Goal: Task Accomplishment & Management: Manage account settings

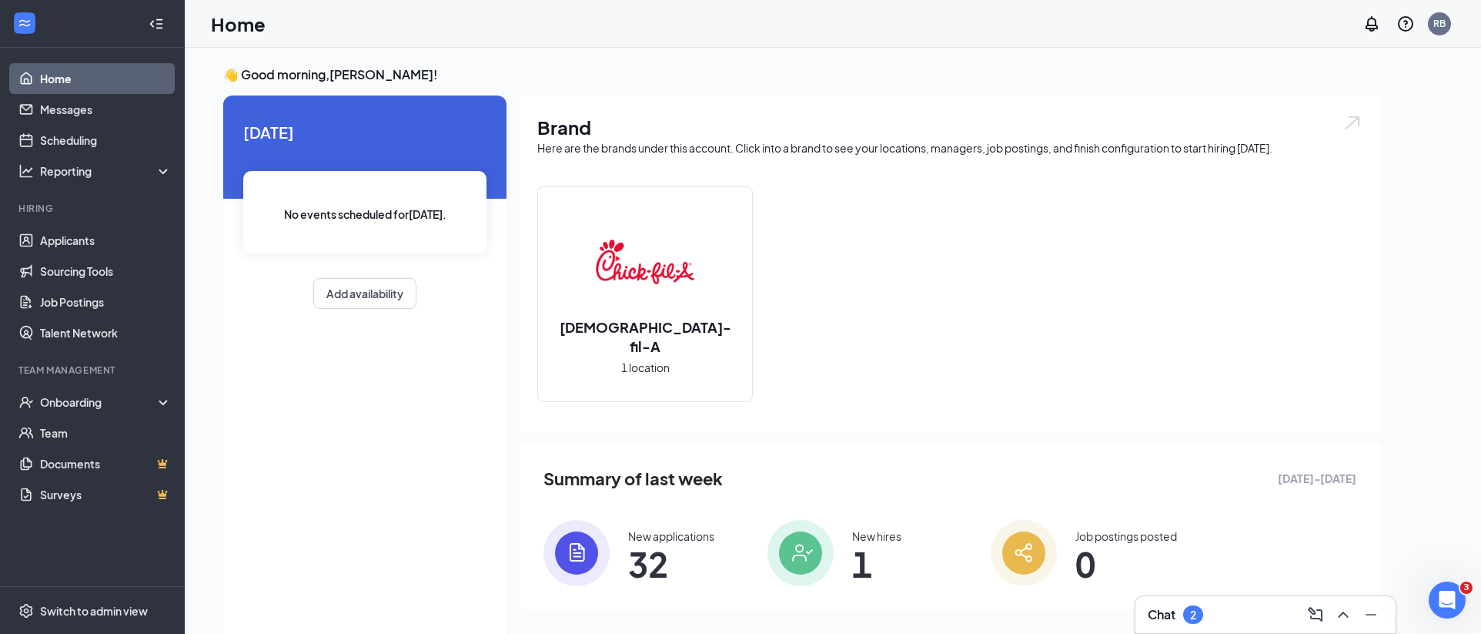
click at [1205, 609] on div "Chat 2" at bounding box center [1266, 614] width 236 height 25
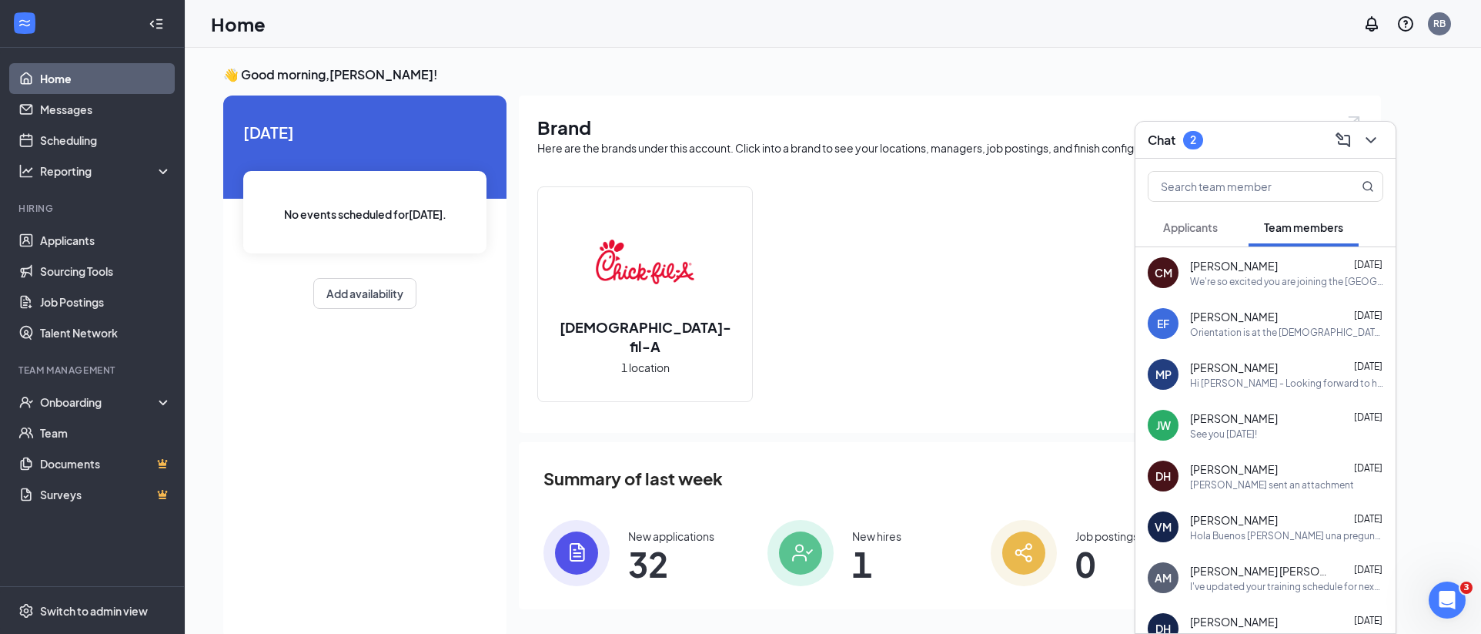
click at [1192, 226] on span "Applicants" at bounding box center [1190, 227] width 55 height 14
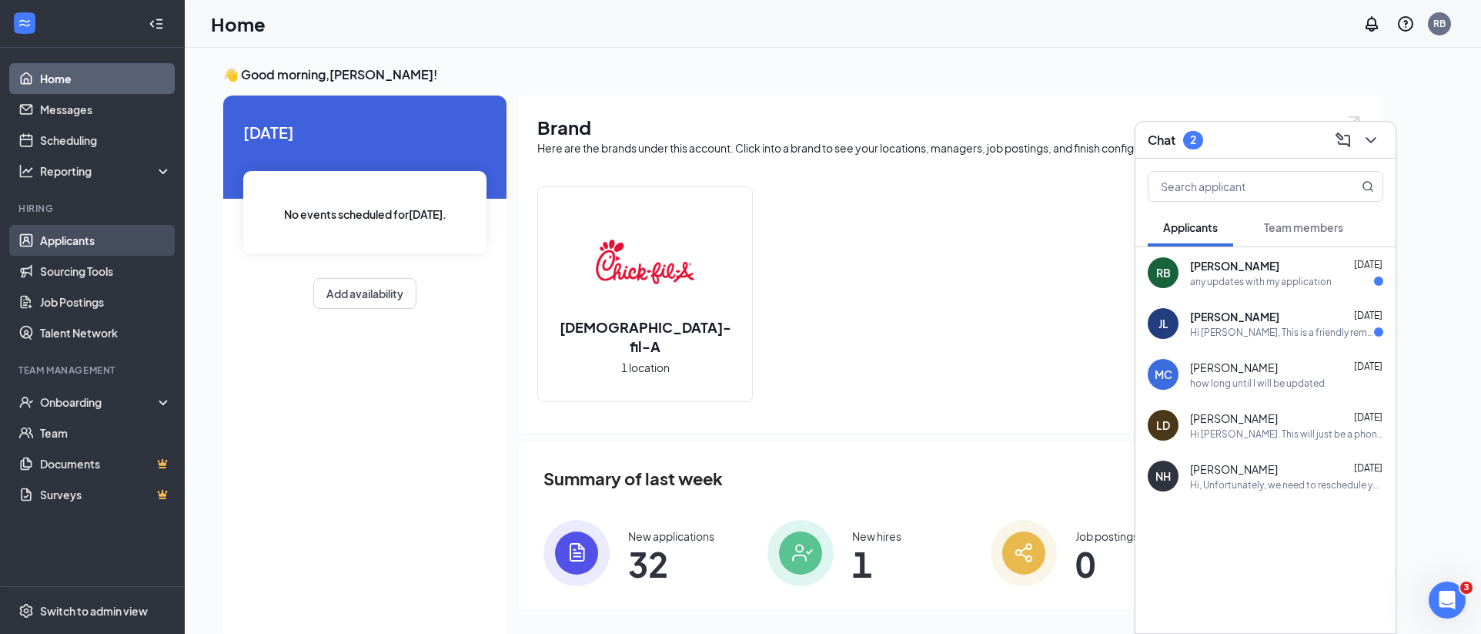
click at [80, 246] on link "Applicants" at bounding box center [106, 240] width 132 height 31
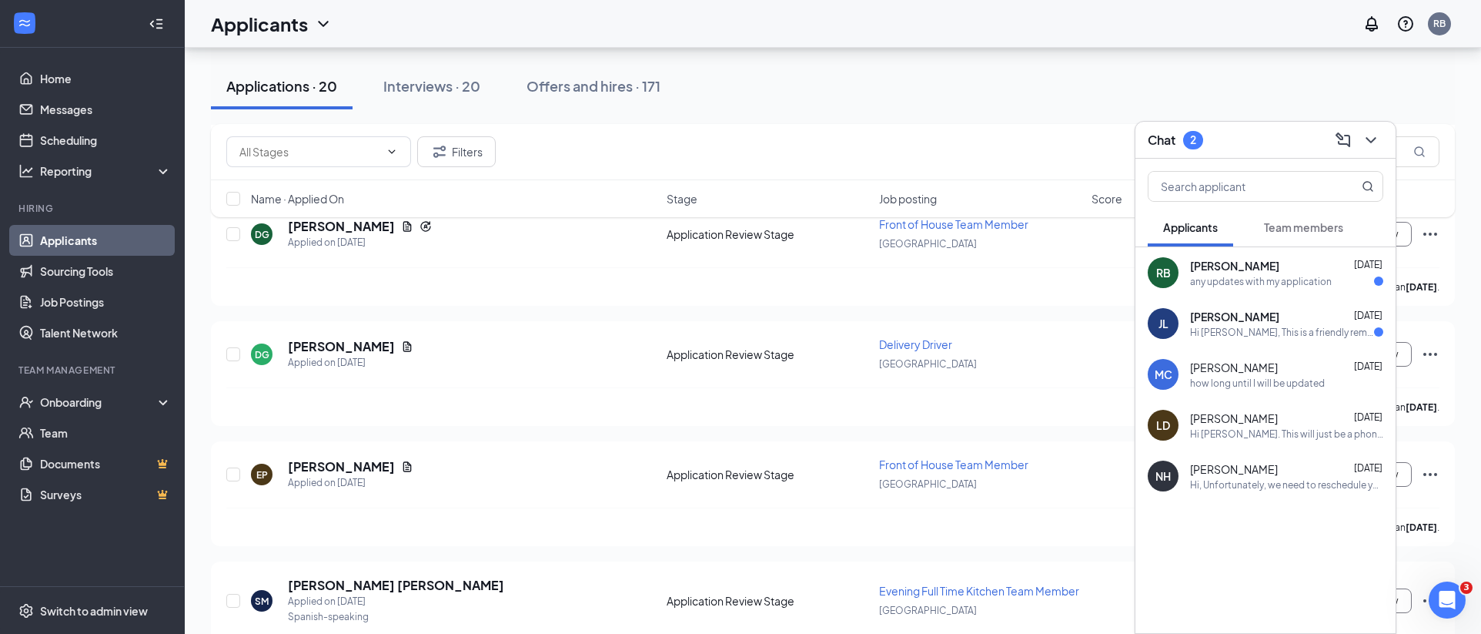
scroll to position [2105, 0]
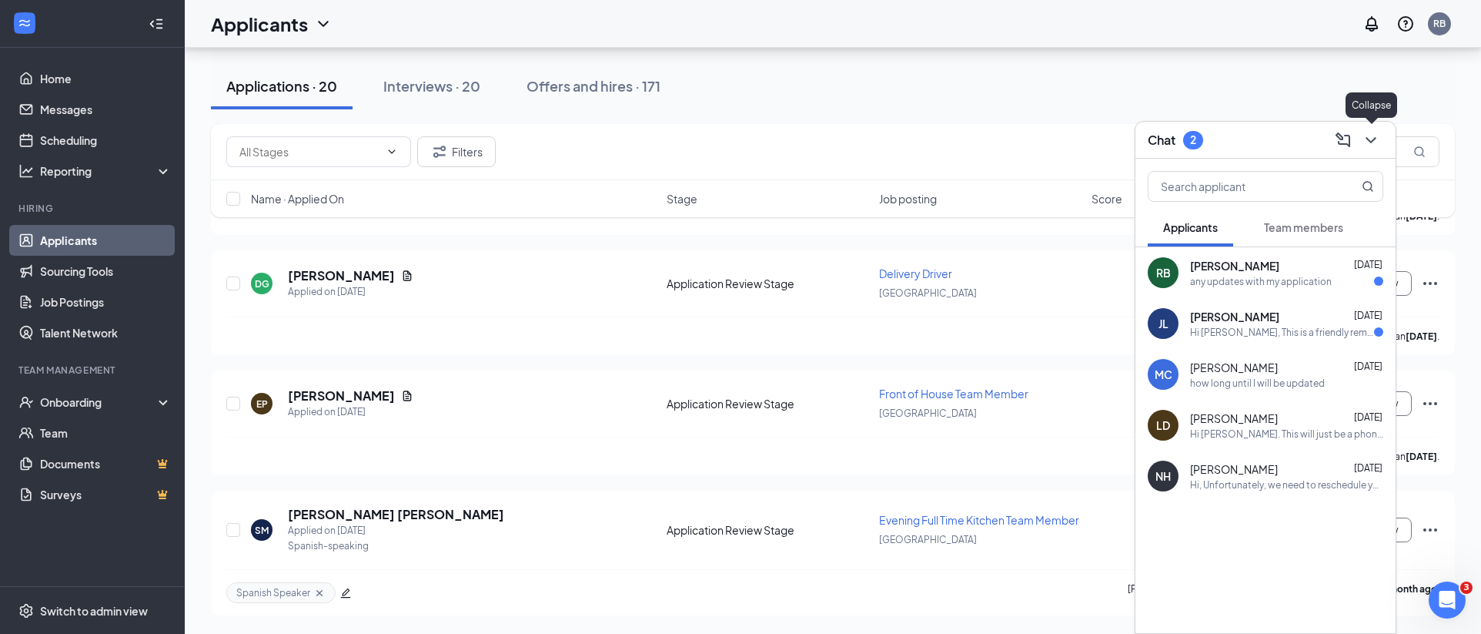
click at [1372, 140] on icon "ChevronDown" at bounding box center [1371, 140] width 10 height 6
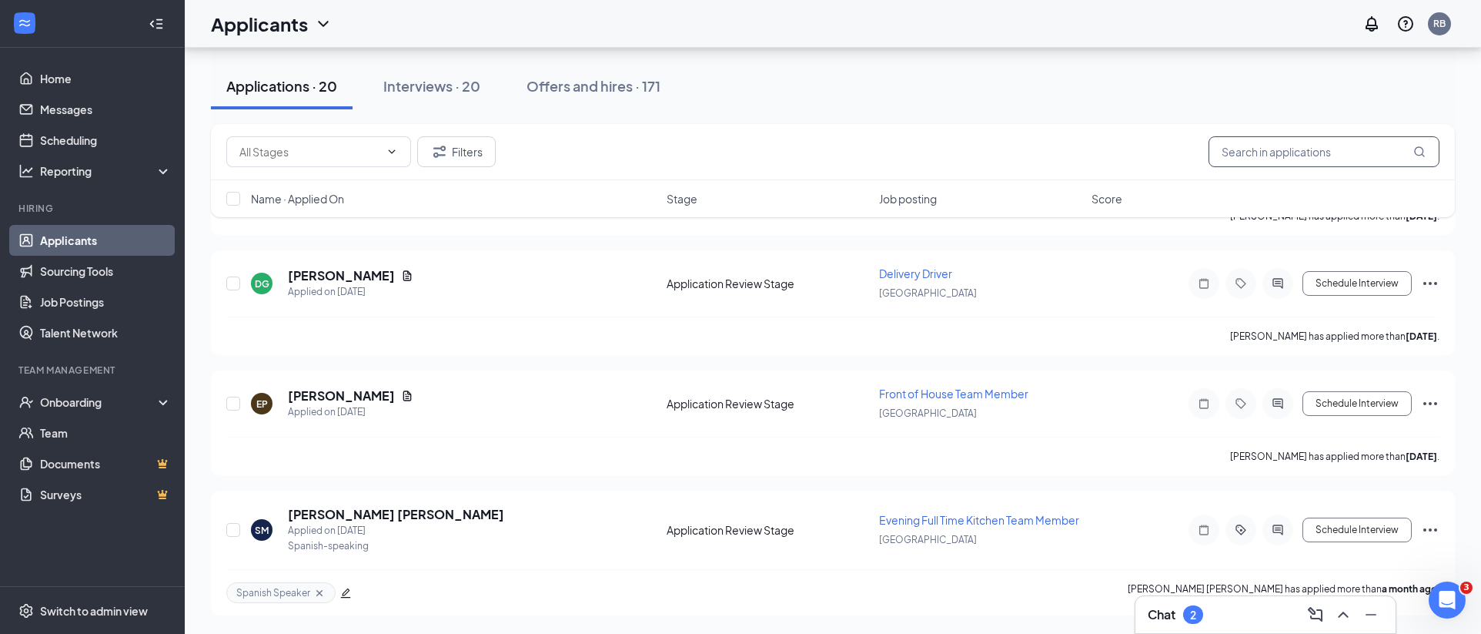
click at [1368, 144] on input "text" at bounding box center [1324, 151] width 231 height 31
type input "burns"
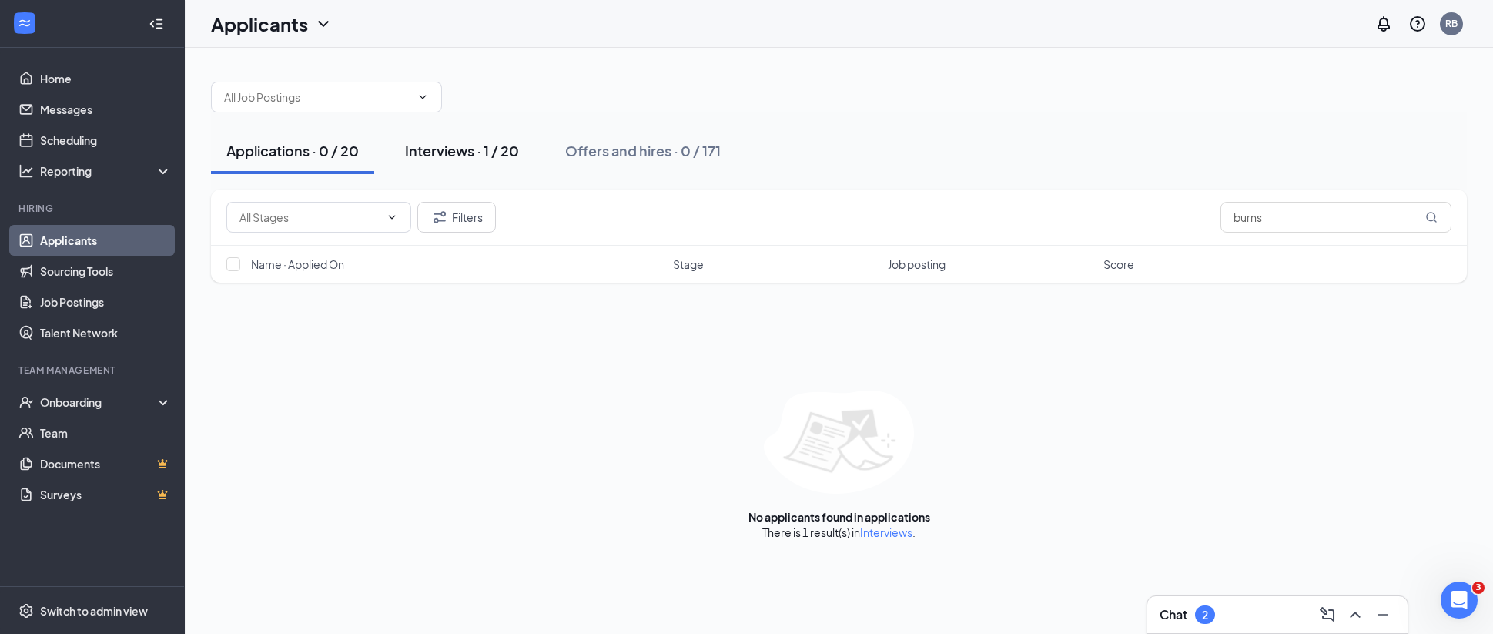
click at [484, 154] on div "Interviews · 1 / 20" at bounding box center [462, 150] width 114 height 19
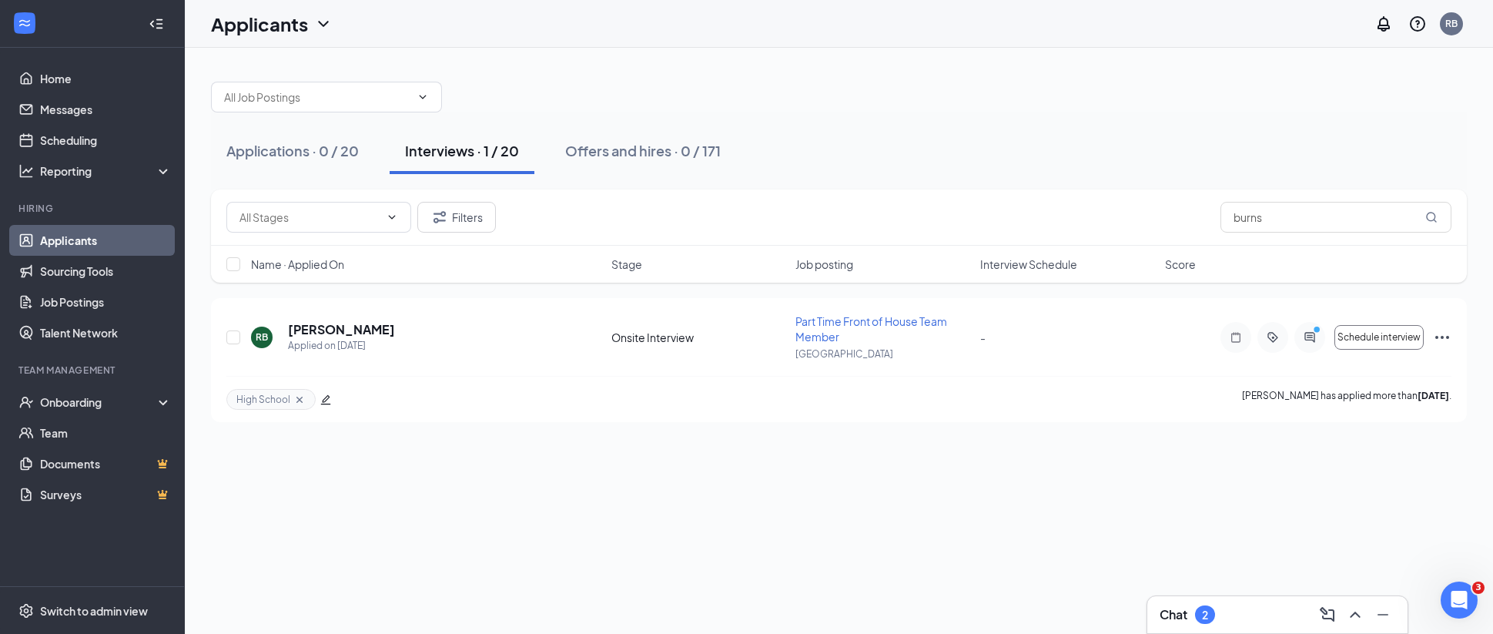
click at [1266, 622] on div "Chat 2" at bounding box center [1277, 614] width 236 height 25
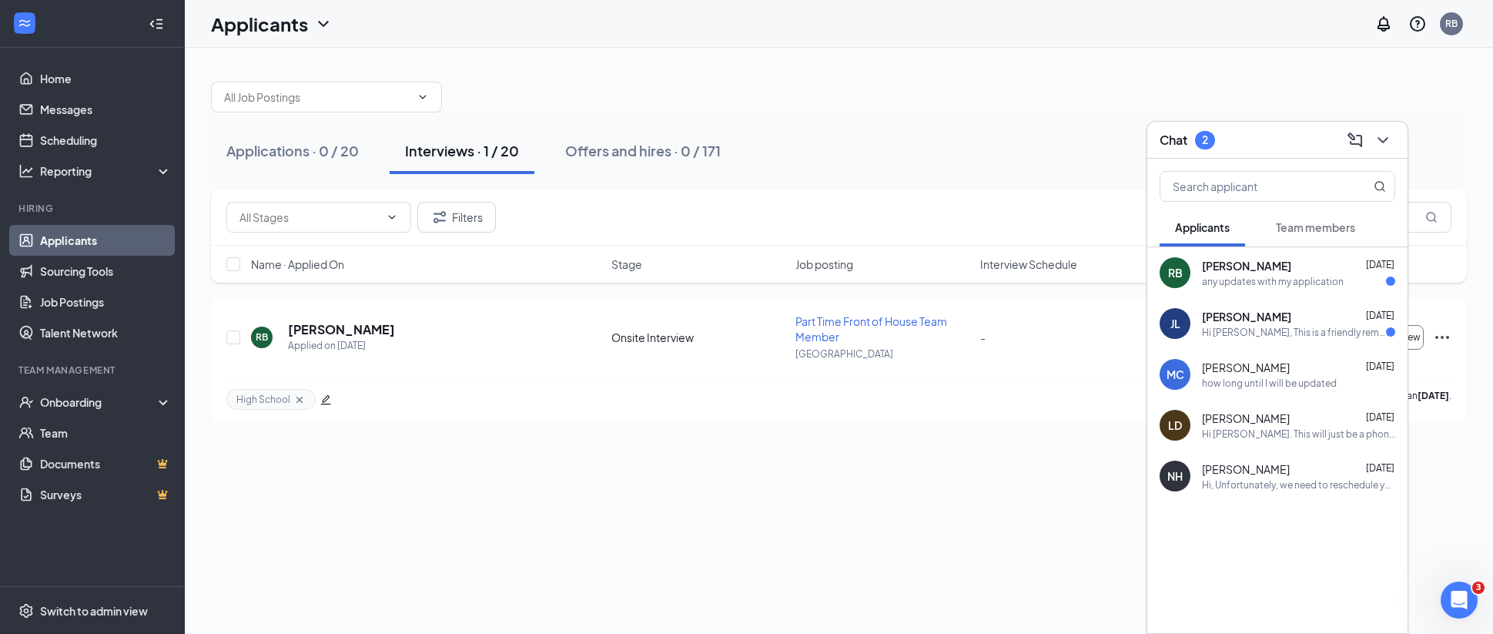
click at [1089, 522] on div "Applications · 0 / 20 Interviews · 1 / 20 Offers and hires · 0 / 171 Filters bu…" at bounding box center [839, 341] width 1308 height 586
click at [432, 339] on div "RB [PERSON_NAME] Applied on [DATE]" at bounding box center [426, 337] width 351 height 32
click at [374, 329] on h5 "[PERSON_NAME]" at bounding box center [341, 329] width 107 height 17
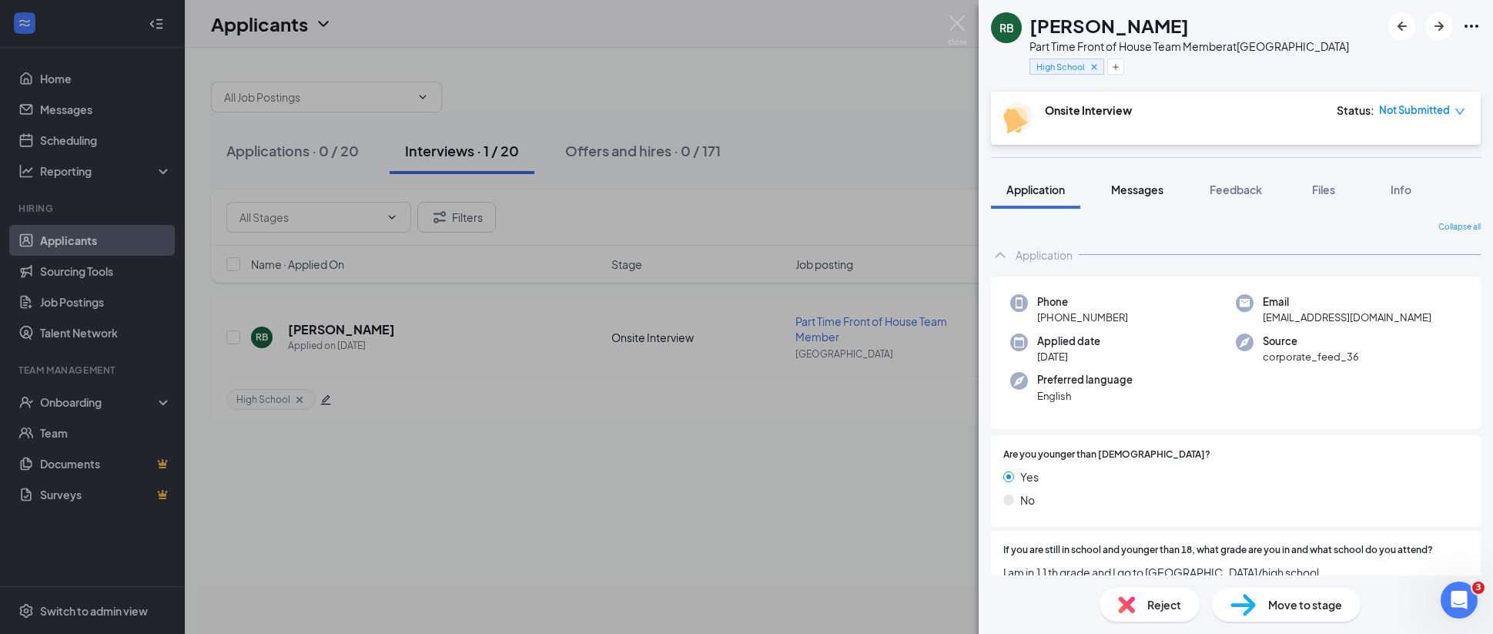
click at [1134, 189] on span "Messages" at bounding box center [1137, 189] width 52 height 14
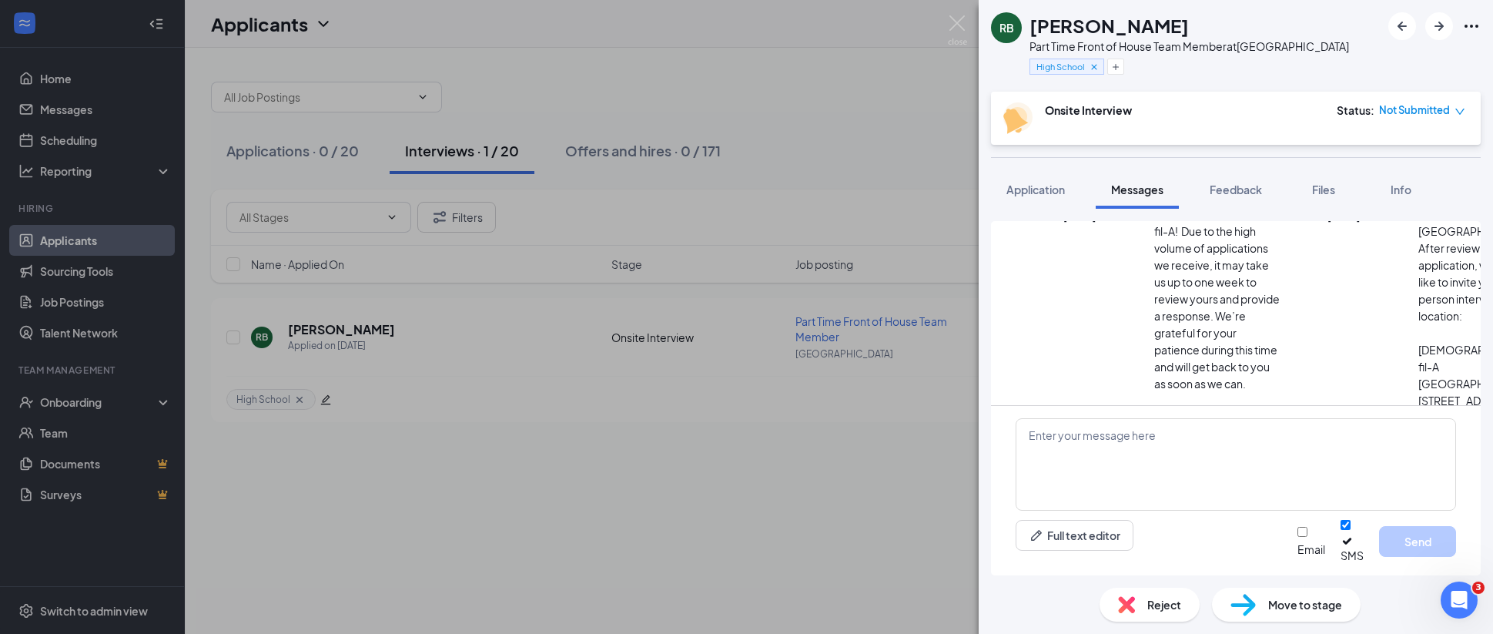
scroll to position [121, 0]
click at [1327, 137] on icon "SmallChevronDown" at bounding box center [1336, 128] width 18 height 18
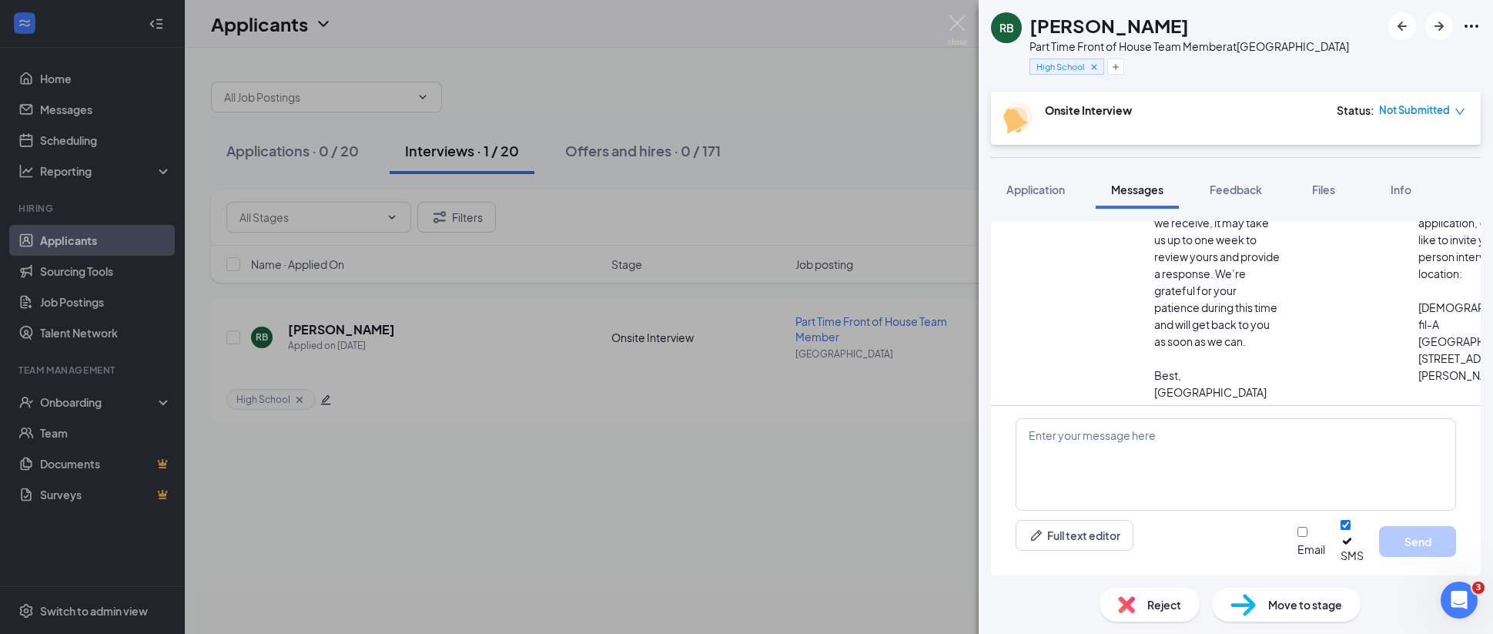
scroll to position [222, 0]
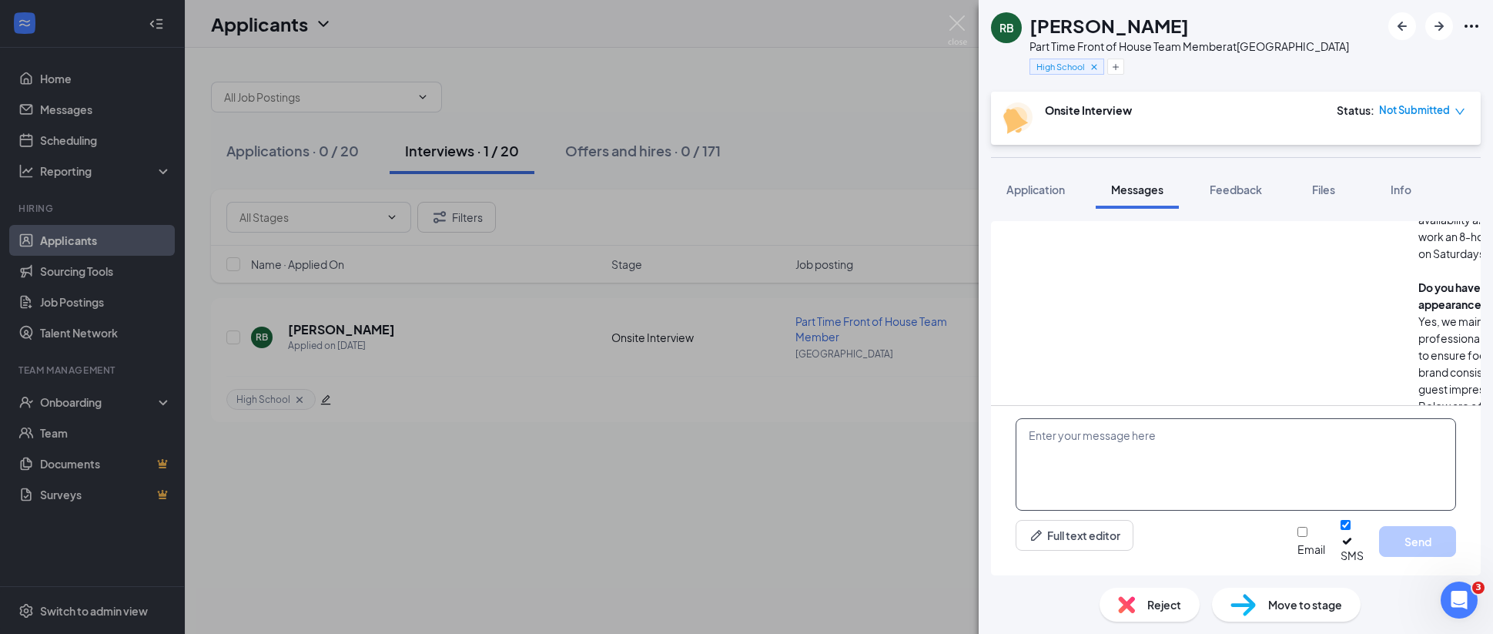
click at [1139, 462] on textarea at bounding box center [1235, 464] width 440 height 92
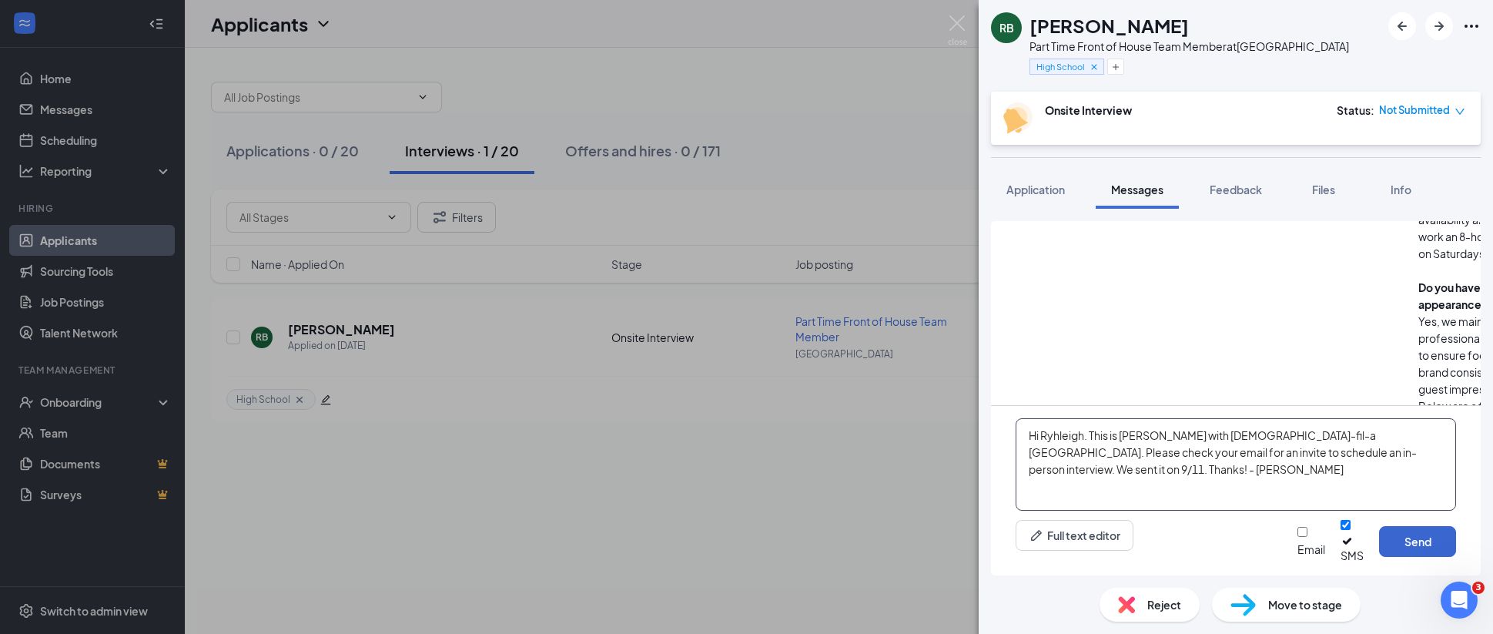
type textarea "Hi Ryhleigh. This is [PERSON_NAME] with [DEMOGRAPHIC_DATA]-fil-a [GEOGRAPHIC_DA…"
click at [1416, 550] on button "Send" at bounding box center [1417, 541] width 77 height 31
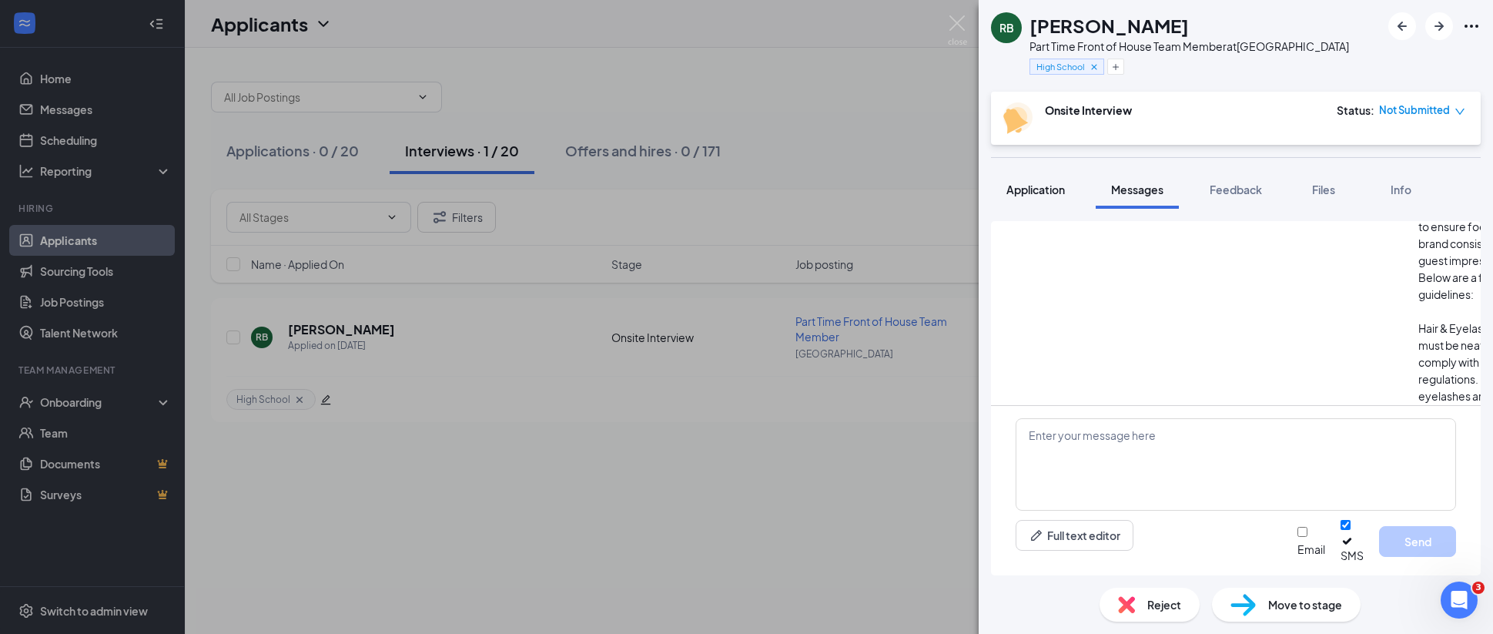
scroll to position [1228, 0]
click at [896, 77] on div "RB [PERSON_NAME] Part Time Front of House Team Member at [GEOGRAPHIC_DATA] Onsi…" at bounding box center [746, 317] width 1493 height 634
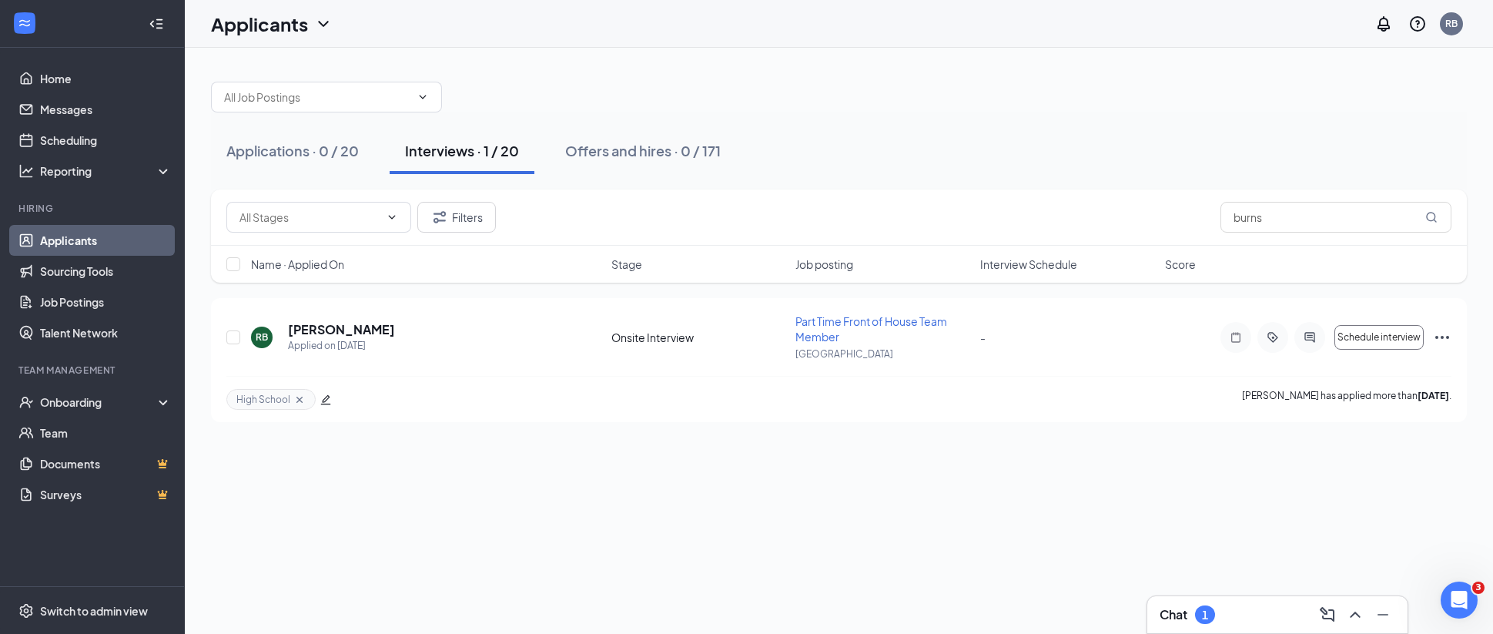
click at [1230, 604] on div "Chat 1" at bounding box center [1277, 614] width 236 height 25
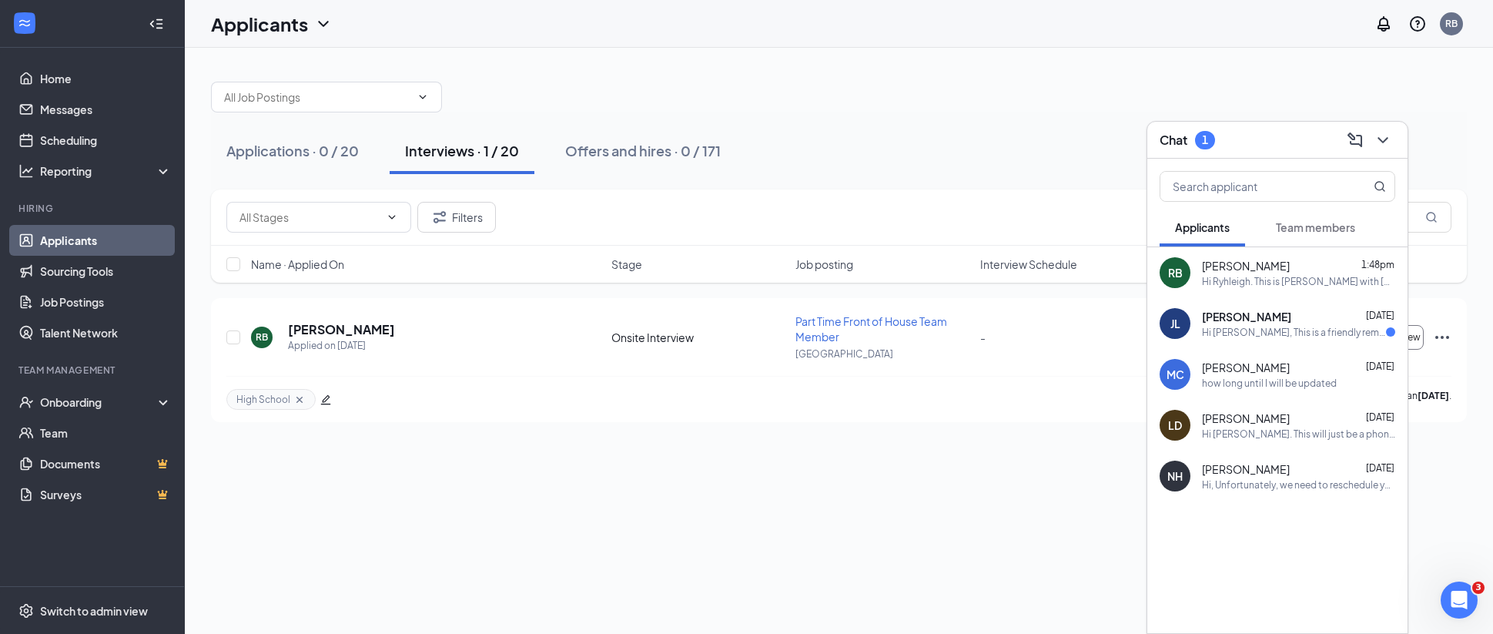
click at [1254, 336] on div "Hi [PERSON_NAME], This is a friendly reminder. To move forward with your positi…" at bounding box center [1294, 332] width 184 height 13
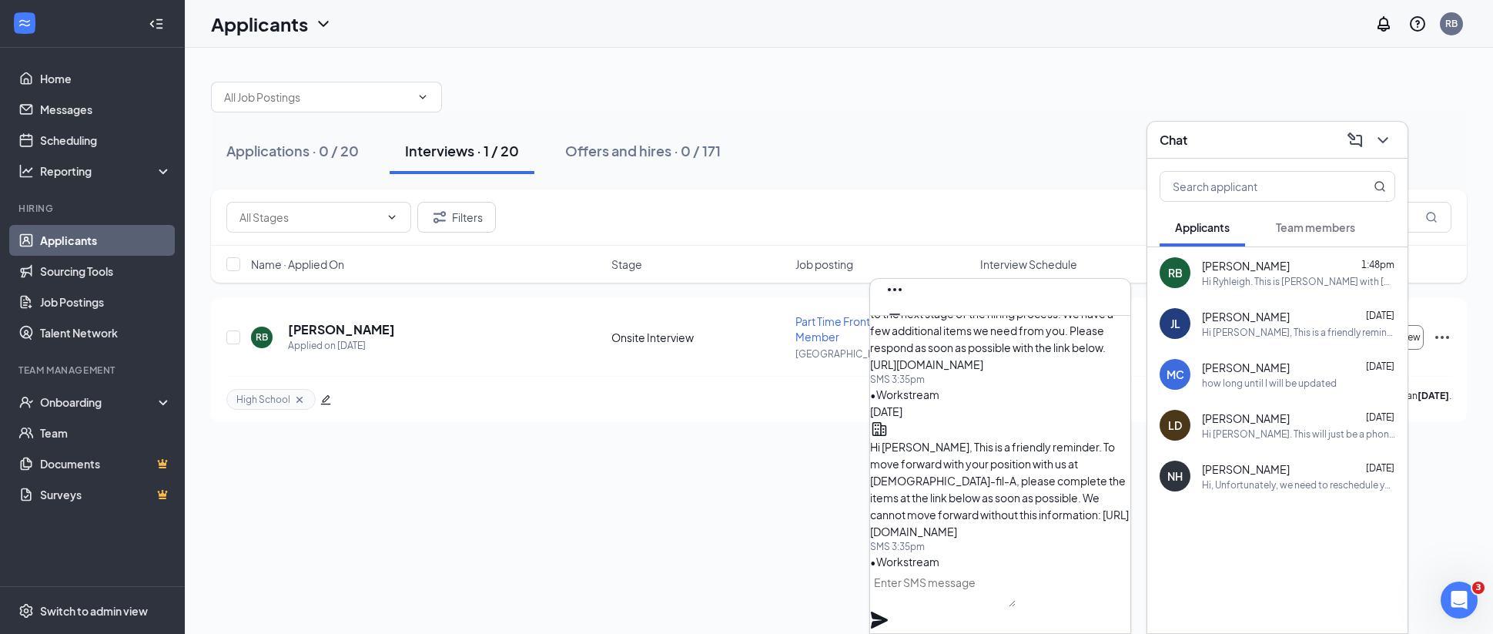
click at [981, 602] on textarea at bounding box center [942, 588] width 145 height 37
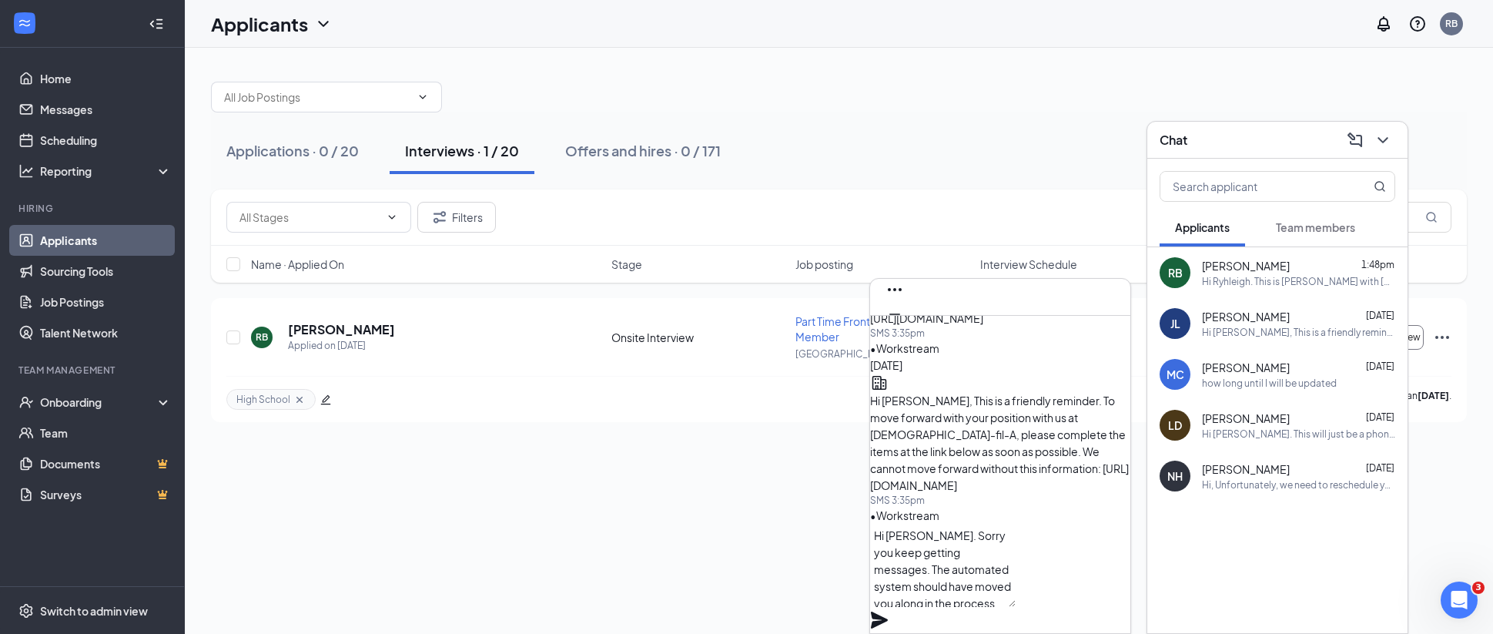
scroll to position [16, 0]
drag, startPoint x: 1059, startPoint y: 590, endPoint x: 1068, endPoint y: 589, distance: 9.3
click at [1015, 590] on textarea "Hi [PERSON_NAME]. Sorry you keep getting messages. The automated system should …" at bounding box center [942, 564] width 145 height 83
click at [1015, 585] on textarea "Hi [PERSON_NAME]. Sorry you keep getting messages. The automated system should …" at bounding box center [942, 564] width 145 height 83
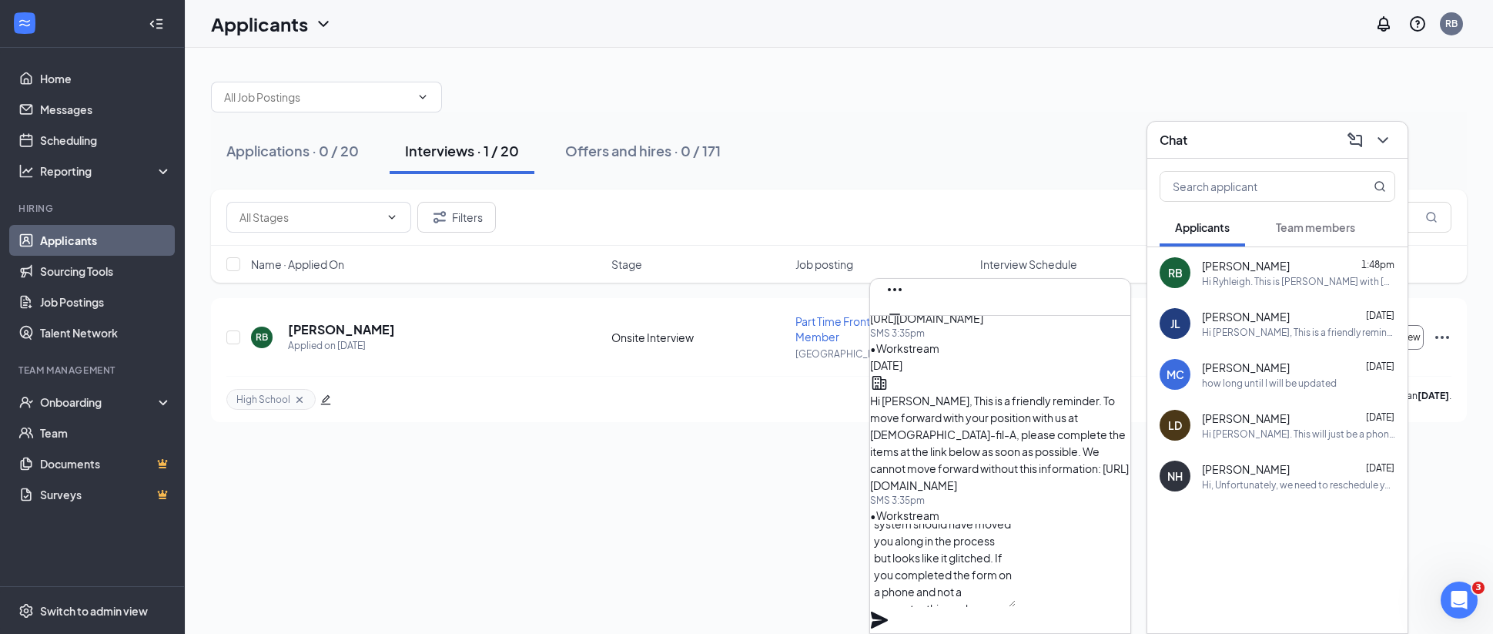
type textarea "Hi [PERSON_NAME]. Sorry you keep getting messages. The automated system should …"
click at [888, 611] on icon "Plane" at bounding box center [879, 619] width 17 height 17
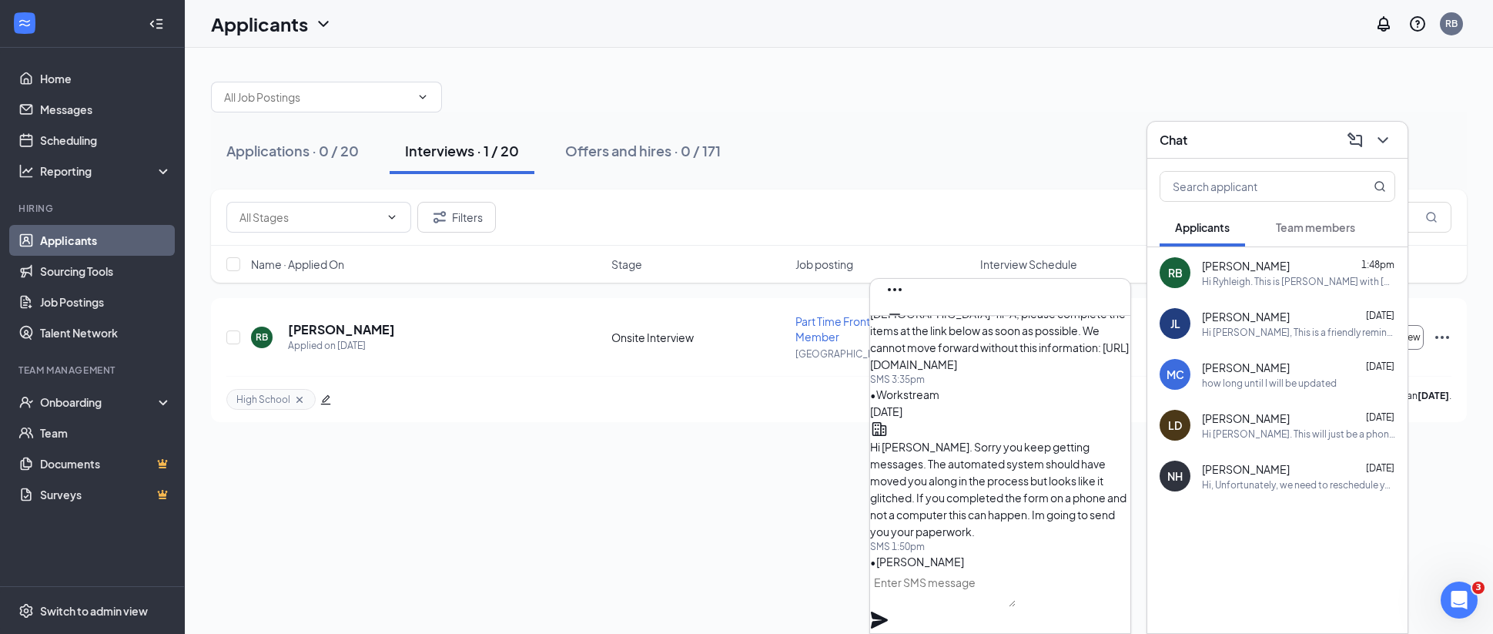
scroll to position [0, 0]
click at [998, 604] on textarea at bounding box center [942, 588] width 145 height 37
paste textarea "You are welcome to complete it on your phone"
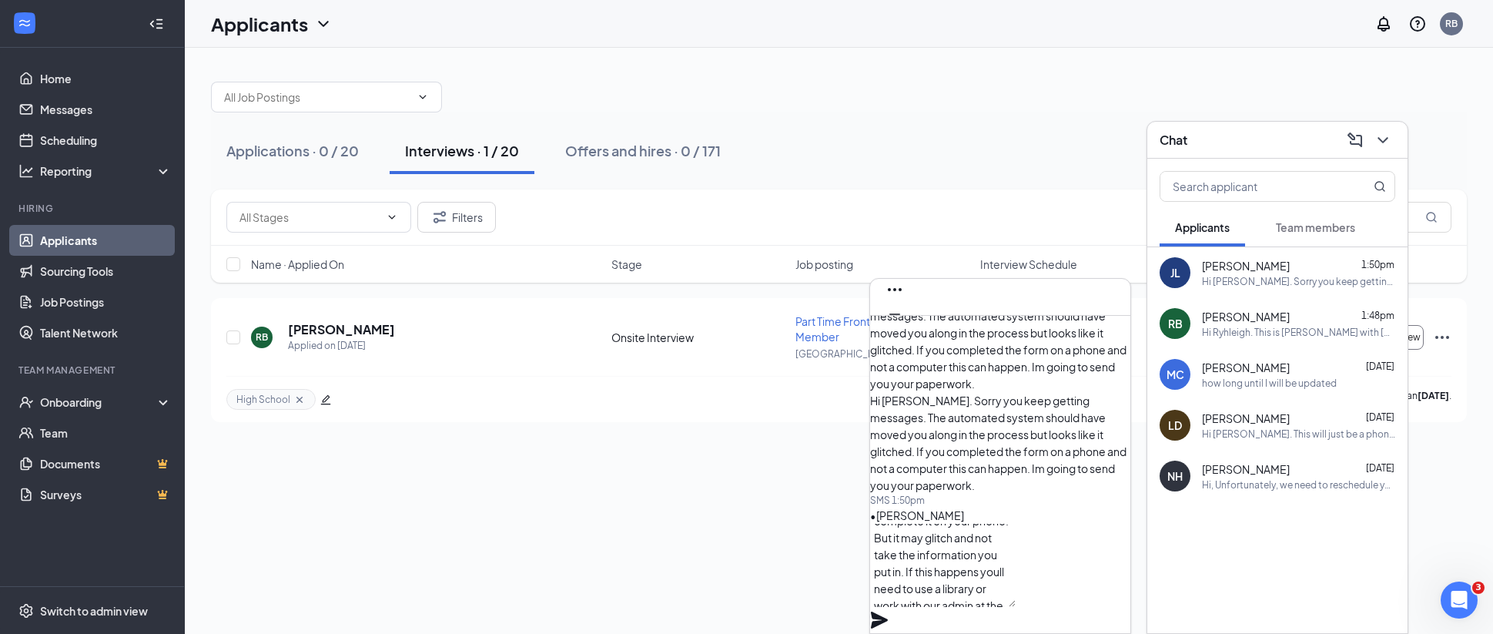
scroll to position [47, 0]
drag, startPoint x: 1024, startPoint y: 591, endPoint x: 1037, endPoint y: 593, distance: 13.2
click at [1015, 592] on textarea "You are welcome to complete it on your phone. But it may glitch and not take th…" at bounding box center [942, 564] width 145 height 83
type textarea "You are welcome to complete it on your phone. But it may glitch and not take th…"
click at [888, 611] on icon "Plane" at bounding box center [879, 619] width 17 height 17
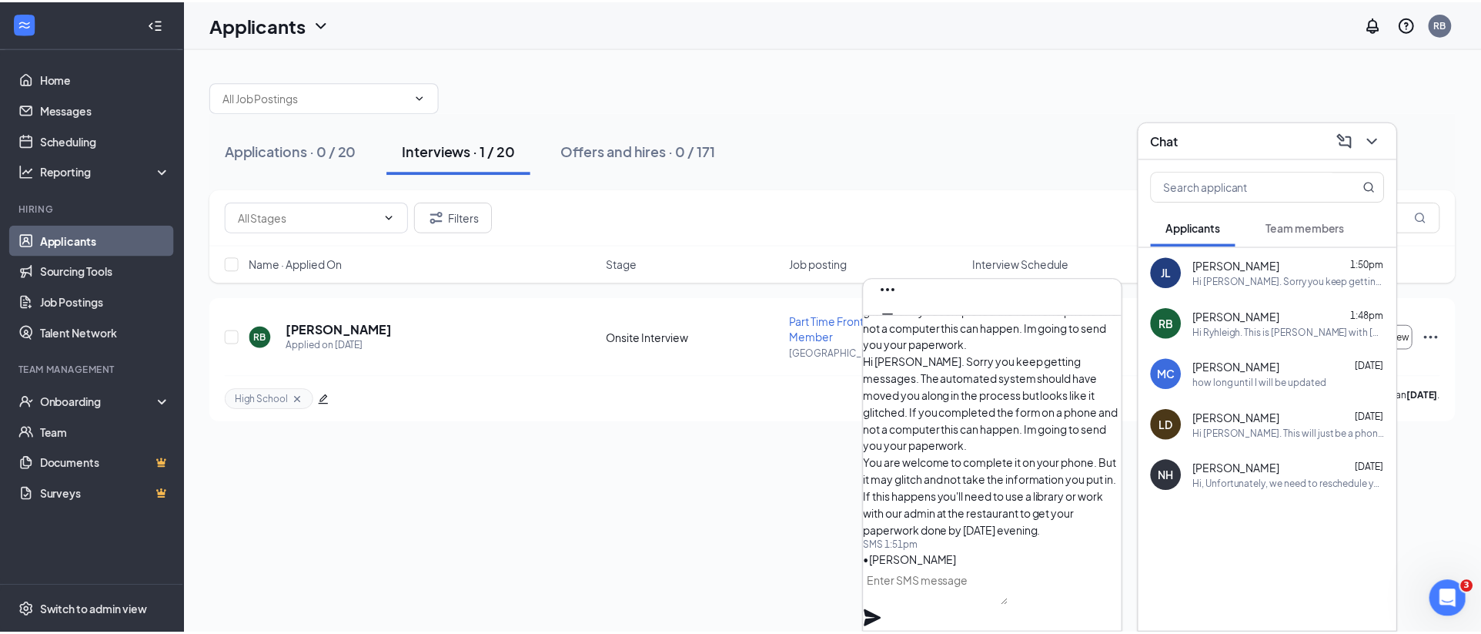
scroll to position [0, 0]
click at [670, 527] on div "Applications · 0 / 20 Interviews · 1 / 20 Offers and hires · 0 / 171 Filters bu…" at bounding box center [839, 341] width 1308 height 586
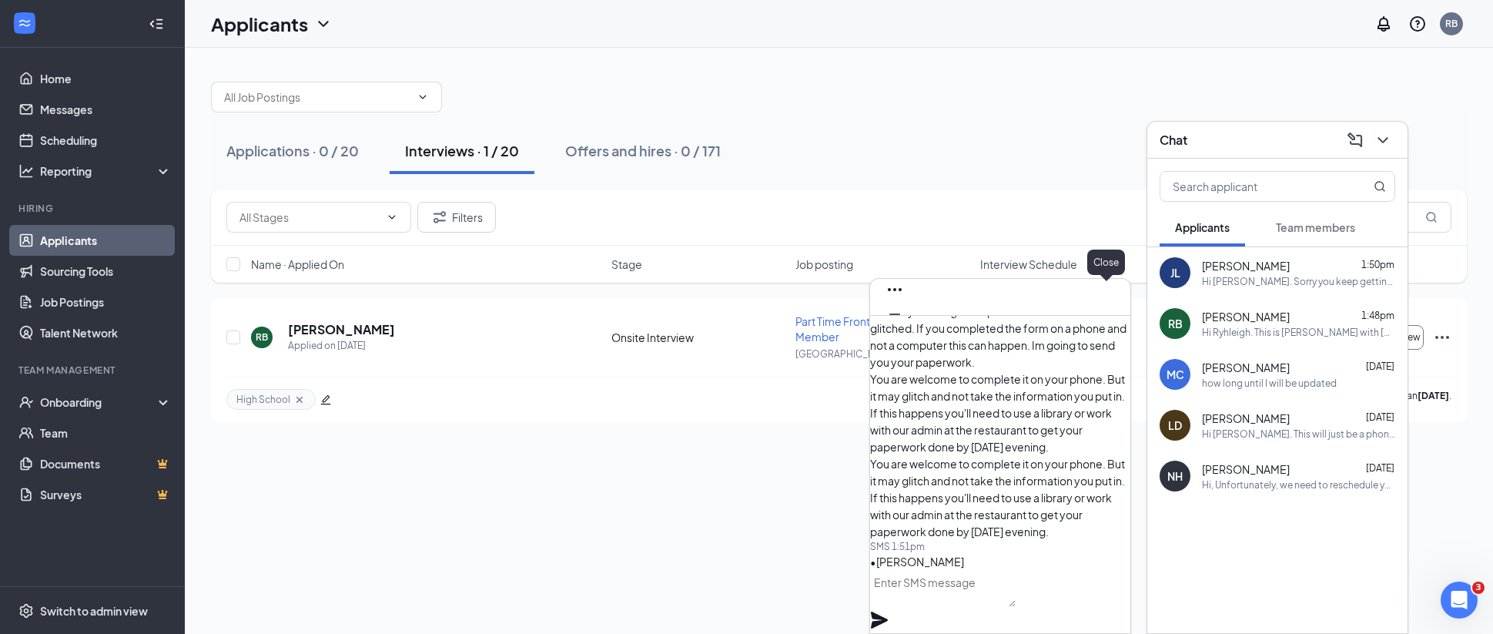
click at [904, 329] on icon "Cross" at bounding box center [894, 338] width 18 height 18
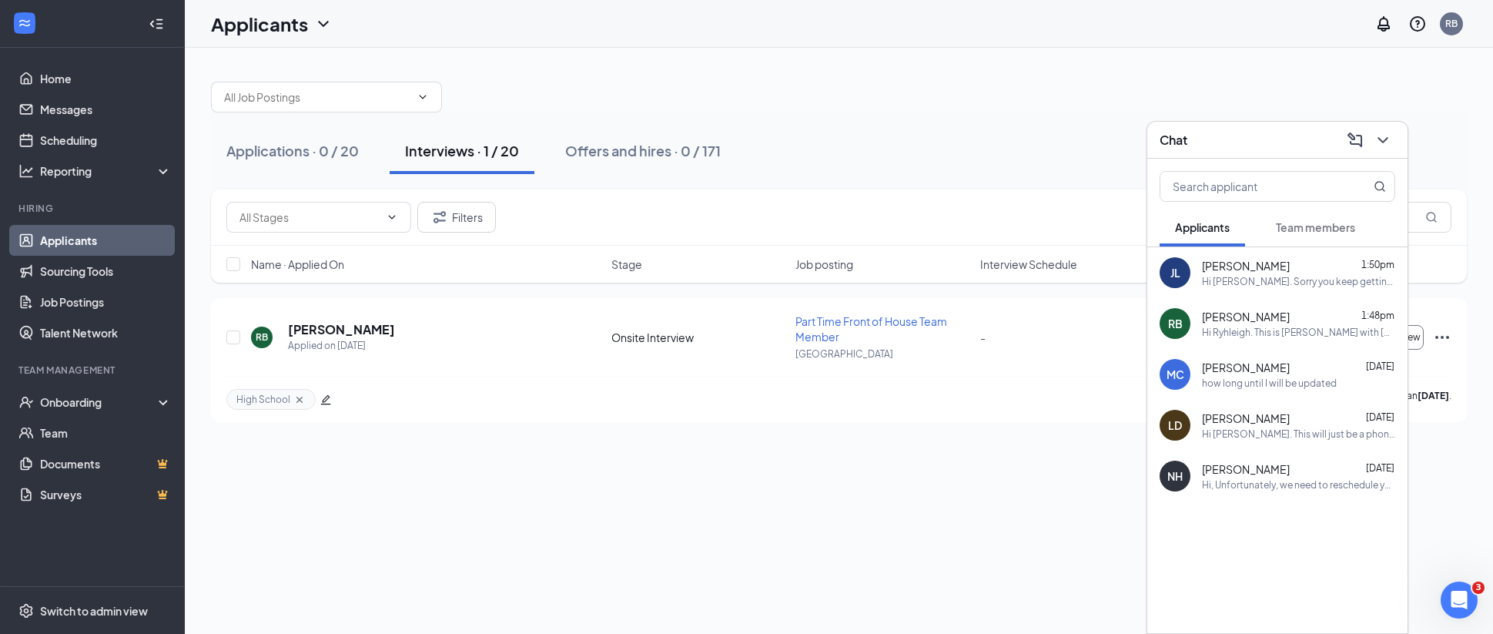
click at [1395, 144] on div "Chat" at bounding box center [1277, 140] width 260 height 37
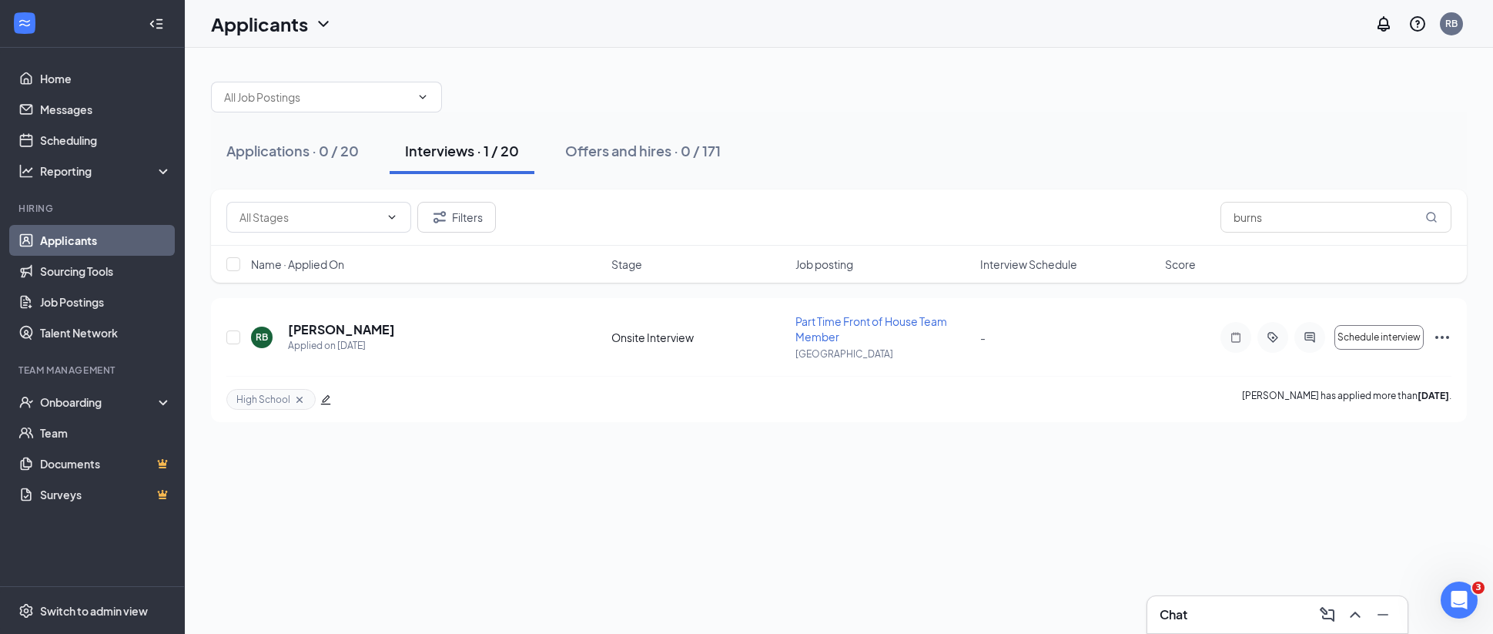
click at [1379, 142] on div "Applications · 0 / 20 Interviews · 1 / 20 Offers and hires · 0 / 171" at bounding box center [839, 151] width 1256 height 46
click at [635, 153] on div "Offers and hires · 0 / 171" at bounding box center [642, 150] width 155 height 19
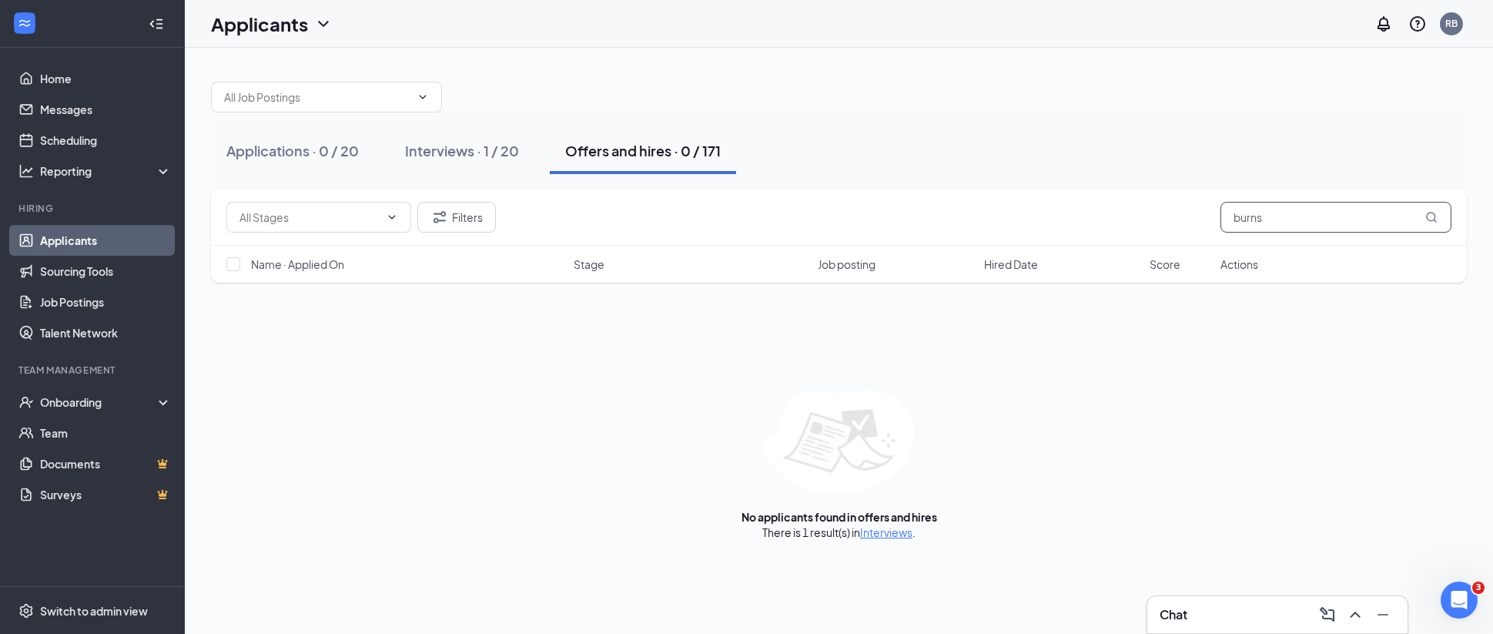
click at [1306, 225] on input "burns" at bounding box center [1335, 217] width 231 height 31
type input "[PERSON_NAME]"
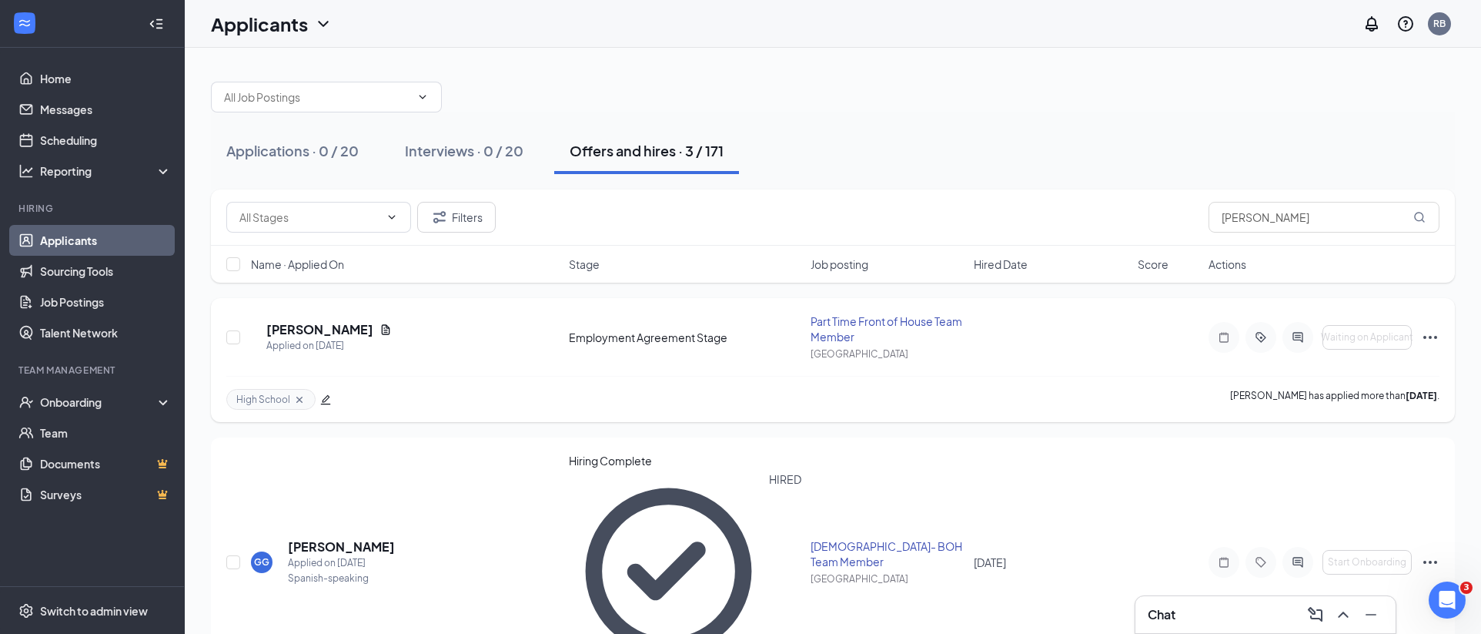
click at [1429, 336] on icon "Ellipses" at bounding box center [1430, 337] width 14 height 3
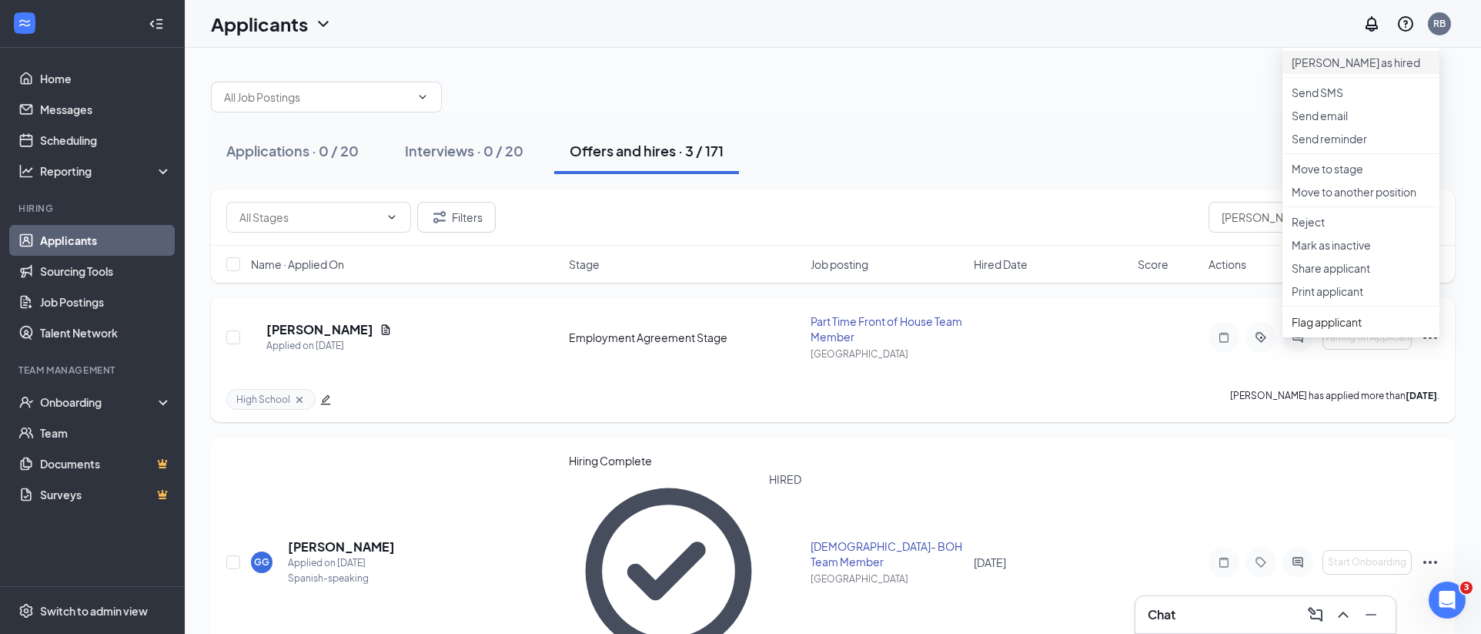
click at [1320, 65] on p "[PERSON_NAME] as hired" at bounding box center [1361, 62] width 139 height 15
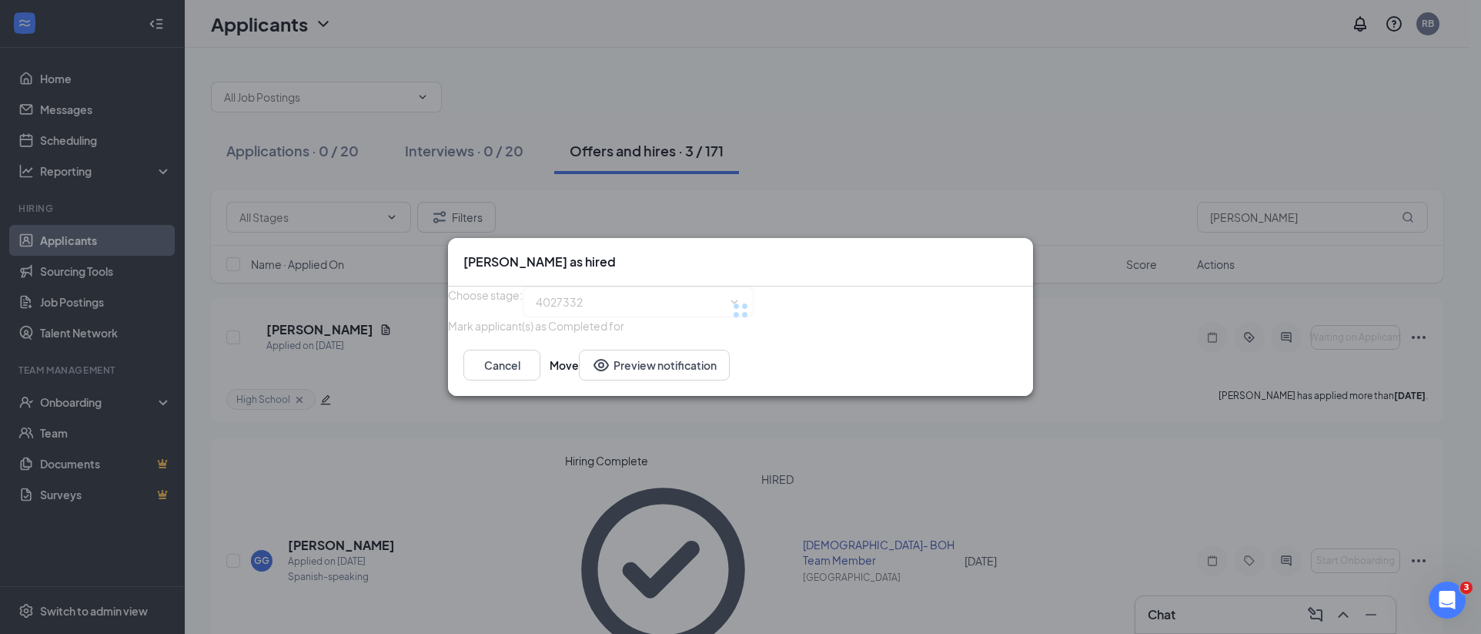
type input "Hiring Complete (final stage)"
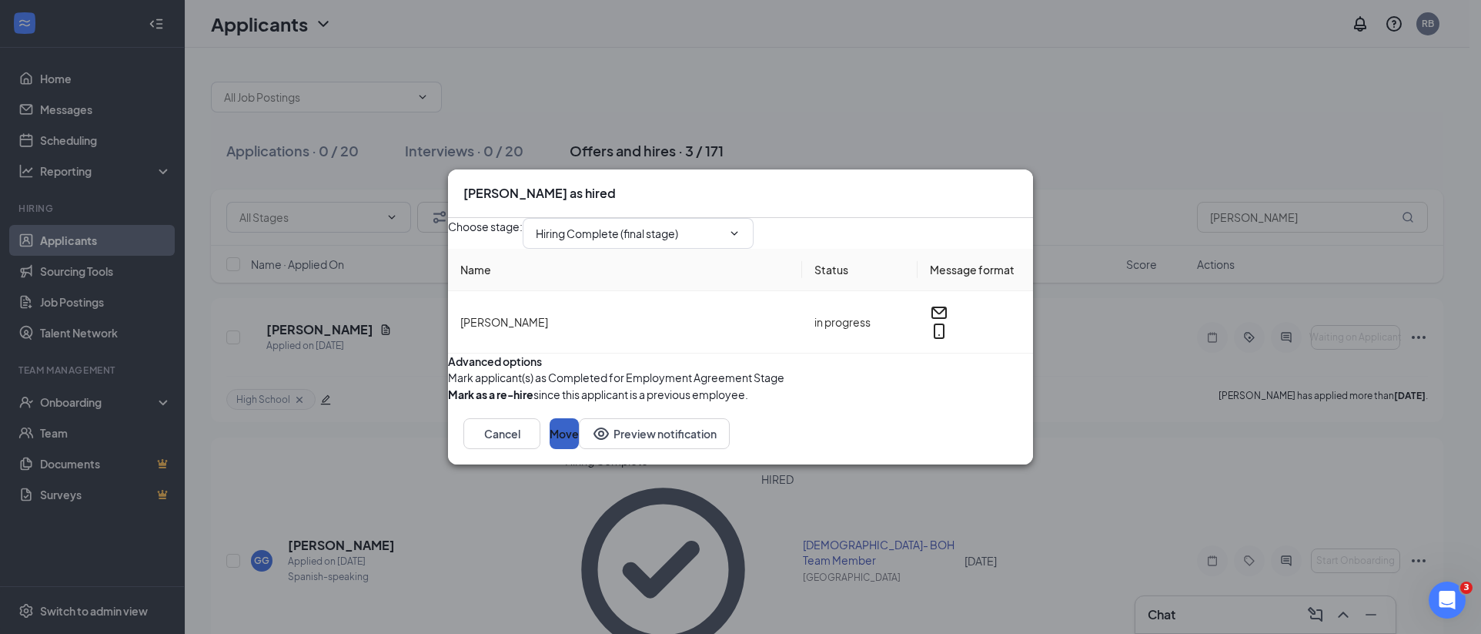
click at [579, 449] on button "Move" at bounding box center [564, 433] width 29 height 31
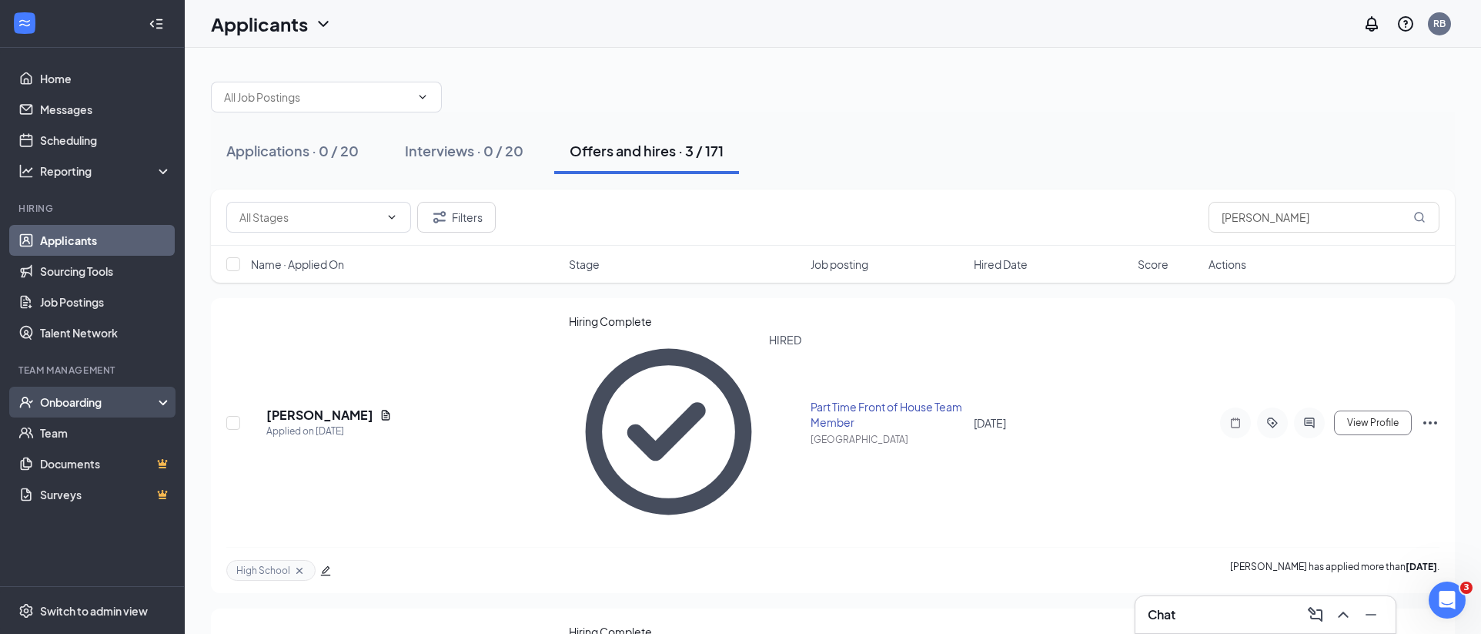
click at [94, 404] on div "Onboarding" at bounding box center [99, 401] width 119 height 15
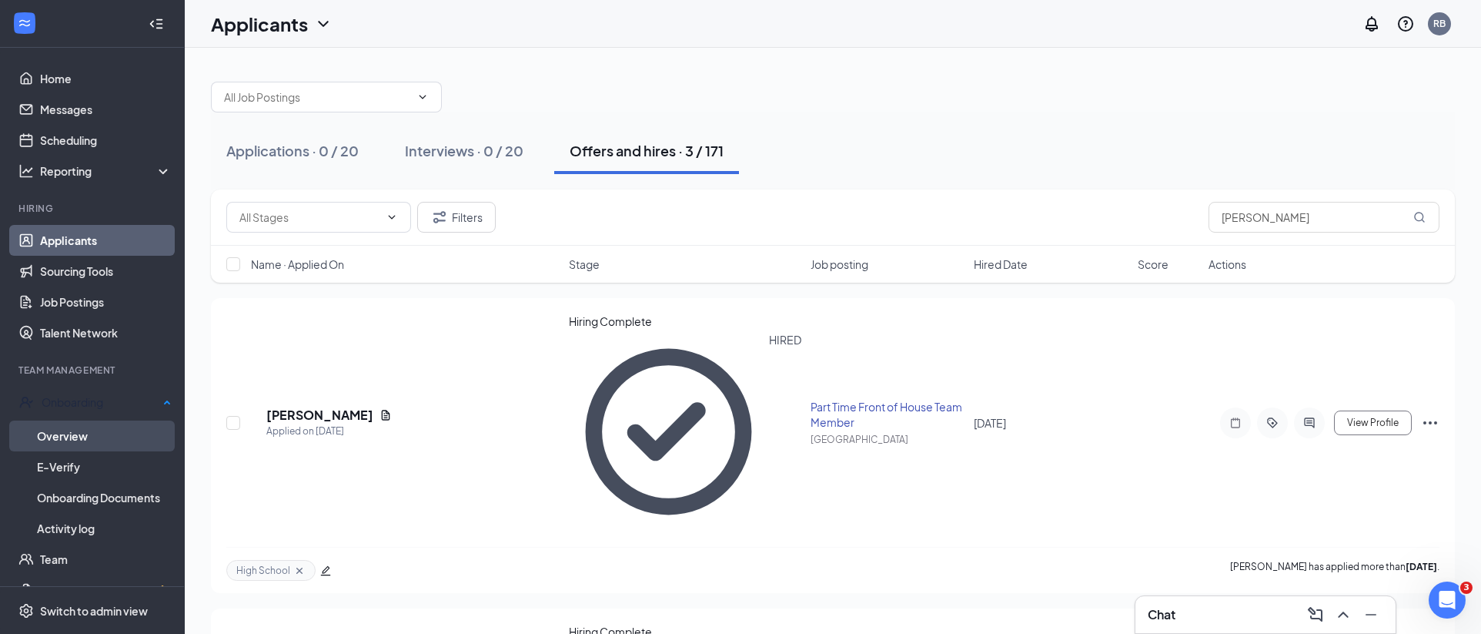
click at [89, 441] on link "Overview" at bounding box center [104, 435] width 135 height 31
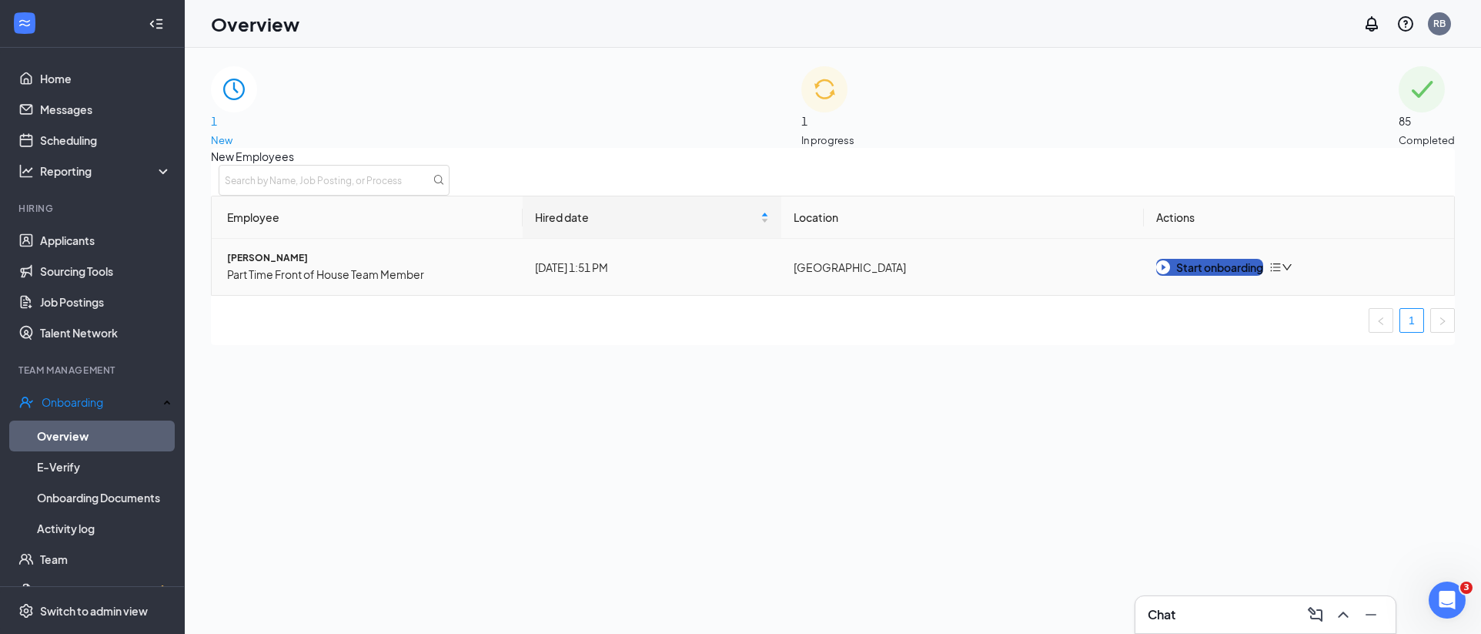
click at [1212, 276] on div "Start onboarding" at bounding box center [1209, 267] width 107 height 17
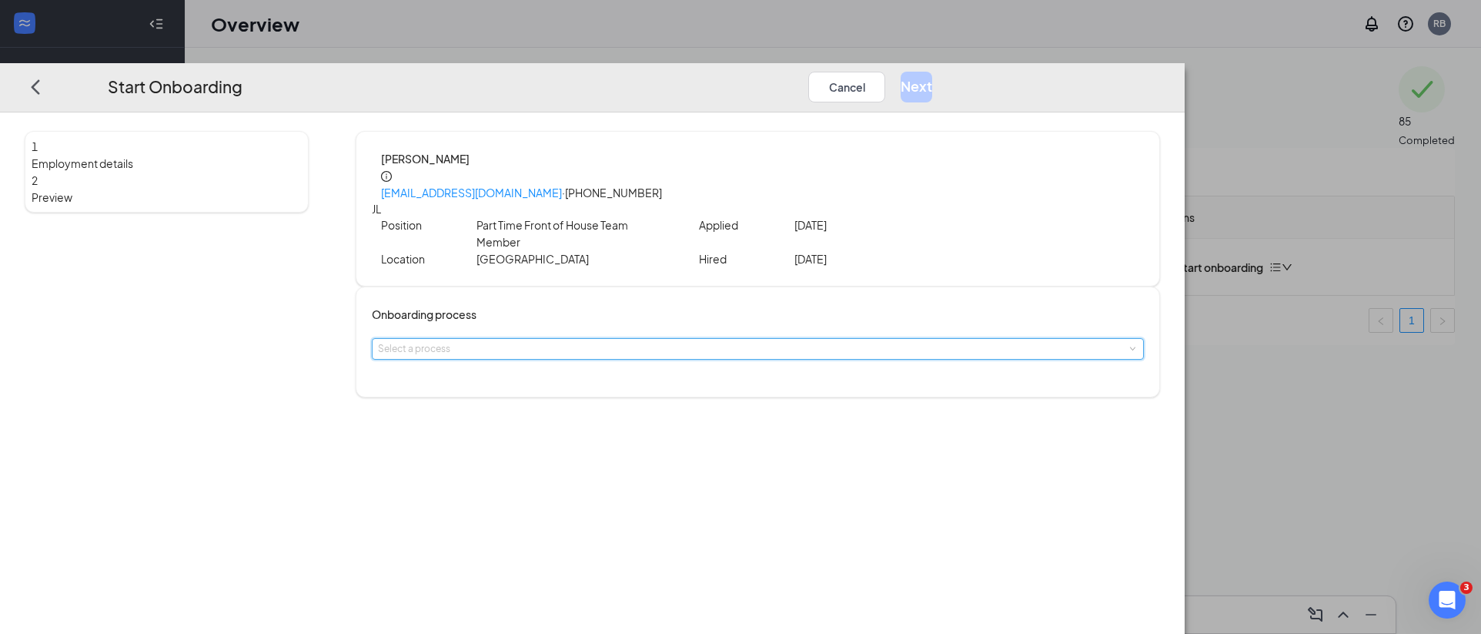
click at [681, 339] on div "Select a process" at bounding box center [758, 349] width 760 height 20
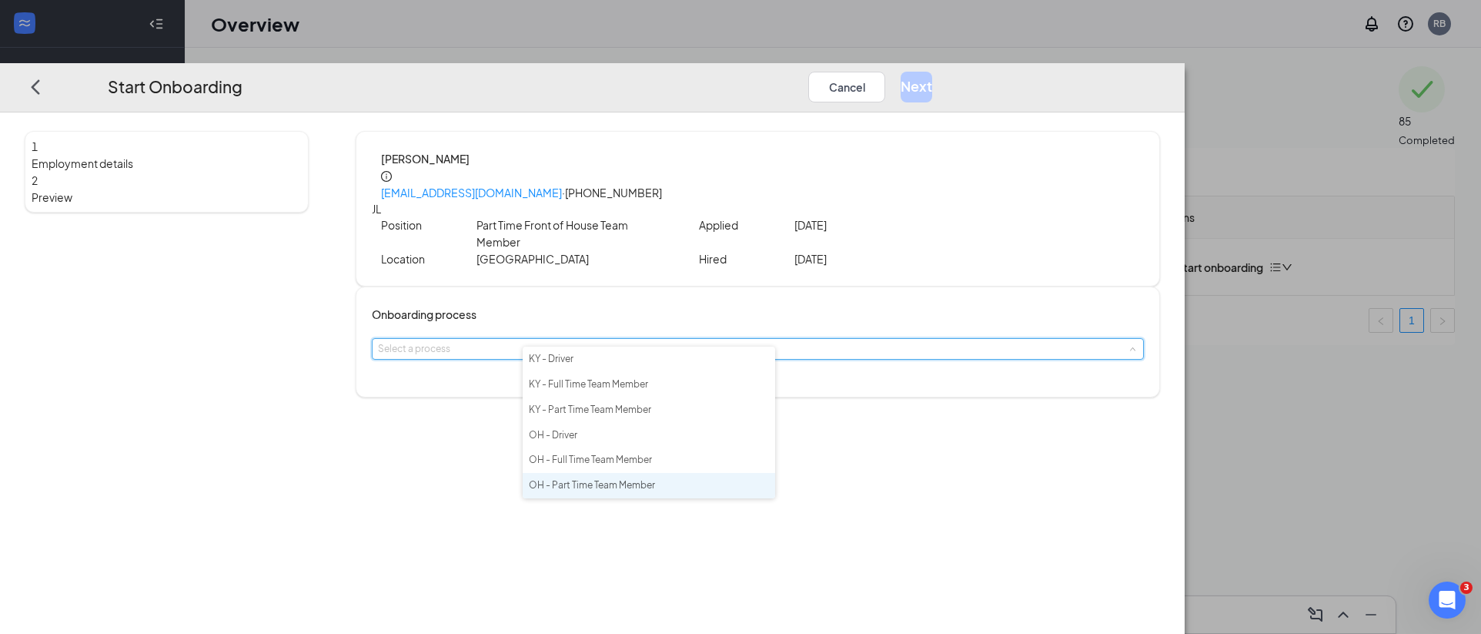
click at [615, 490] on span "OH - Part Time Team Member" at bounding box center [592, 485] width 126 height 12
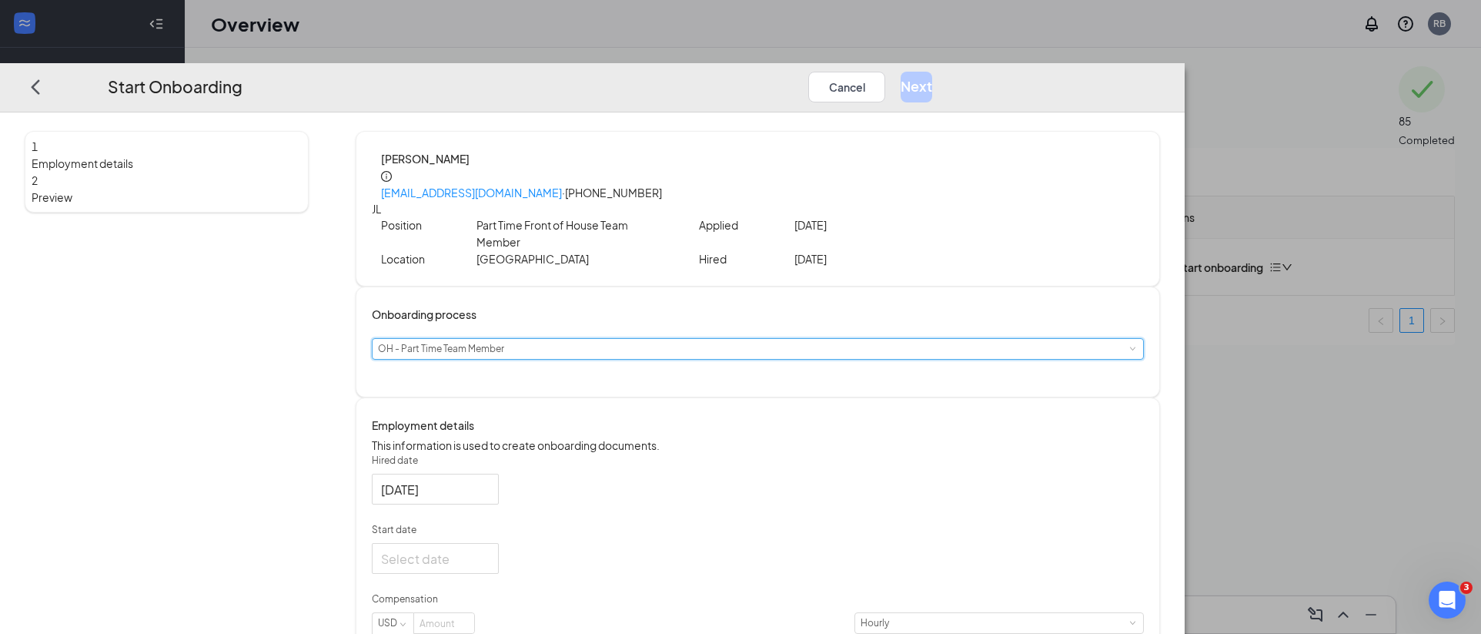
scroll to position [61, 0]
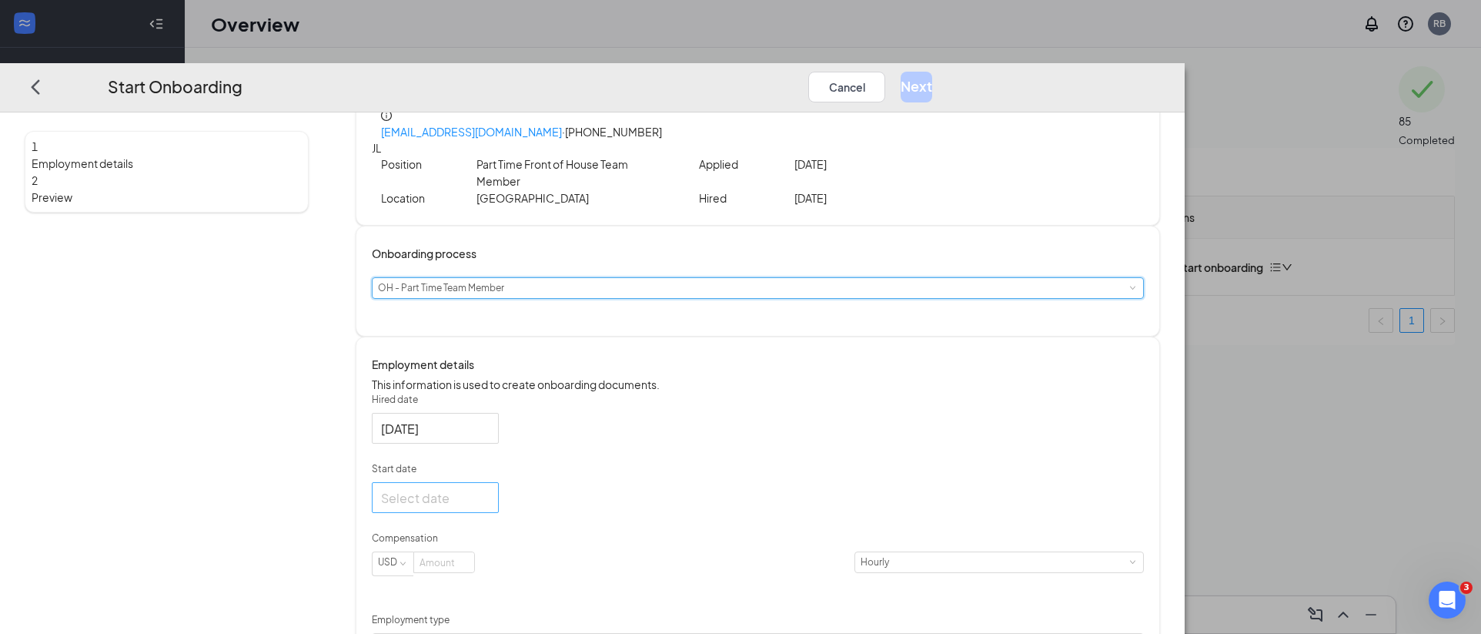
click at [499, 487] on div at bounding box center [435, 497] width 127 height 31
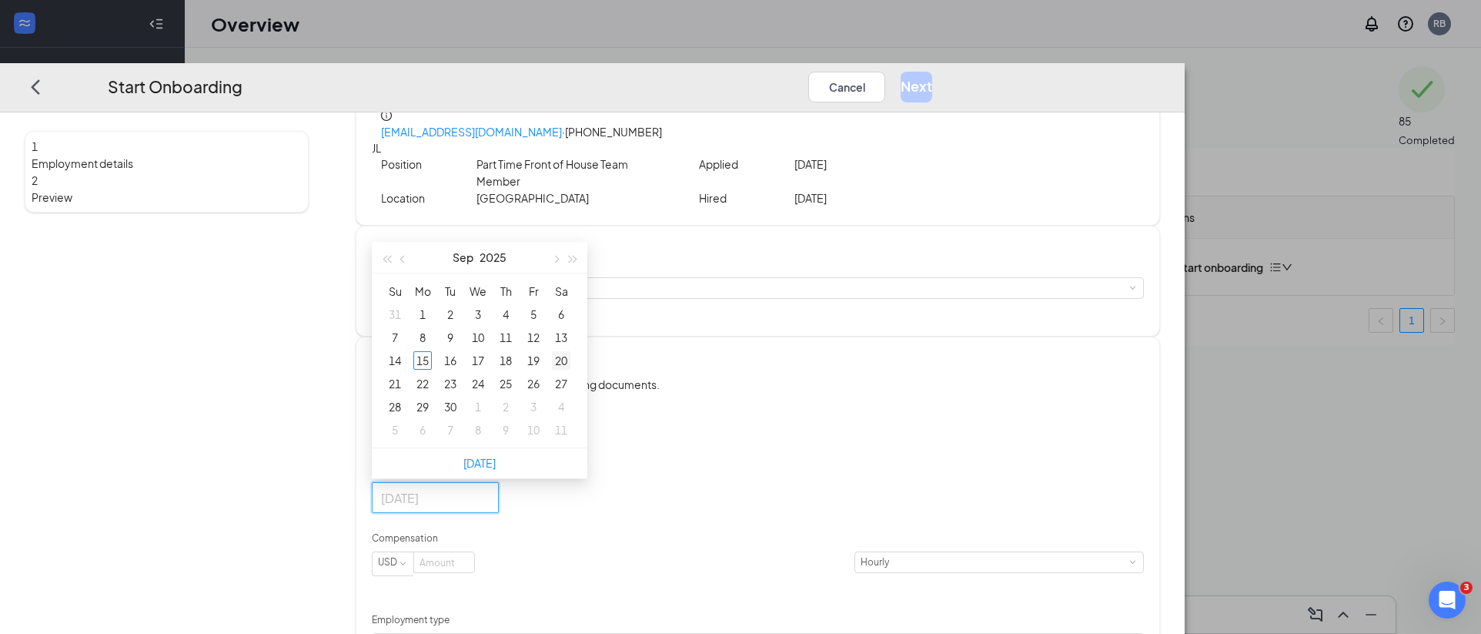
type input "[DATE]"
click at [570, 366] on div "20" at bounding box center [561, 360] width 18 height 18
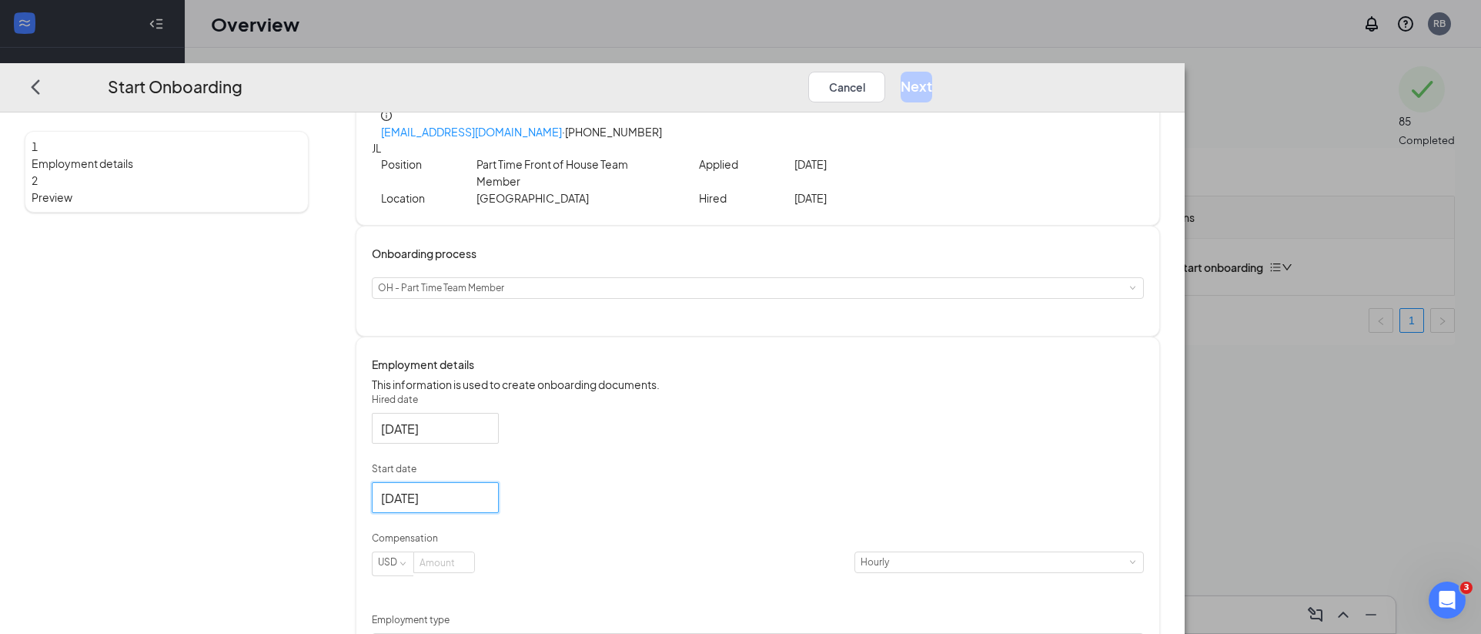
scroll to position [306, 0]
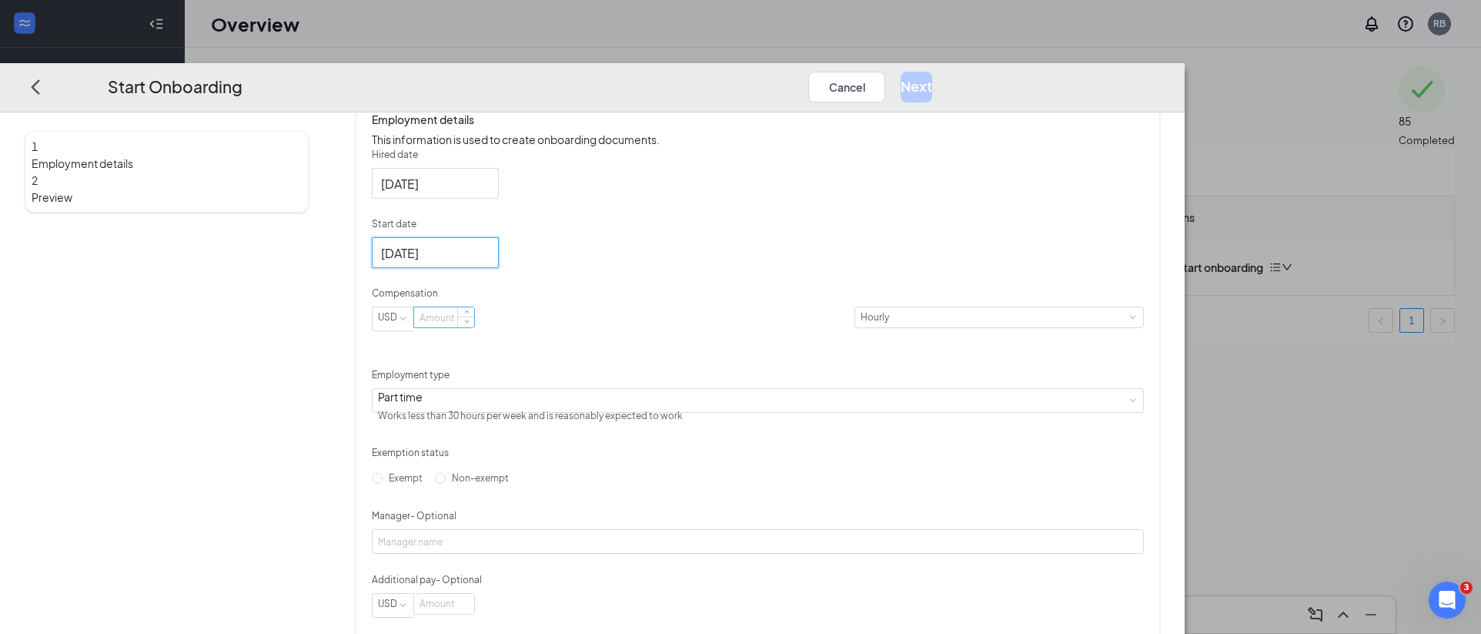
click at [474, 328] on input at bounding box center [444, 318] width 60 height 20
type input "15"
click at [470, 427] on div "1 Employment details 2 Preview [PERSON_NAME] [EMAIL_ADDRESS][DOMAIN_NAME] · [PH…" at bounding box center [592, 240] width 1135 height 830
click at [446, 484] on input "Non-exempt" at bounding box center [440, 478] width 11 height 11
radio input "true"
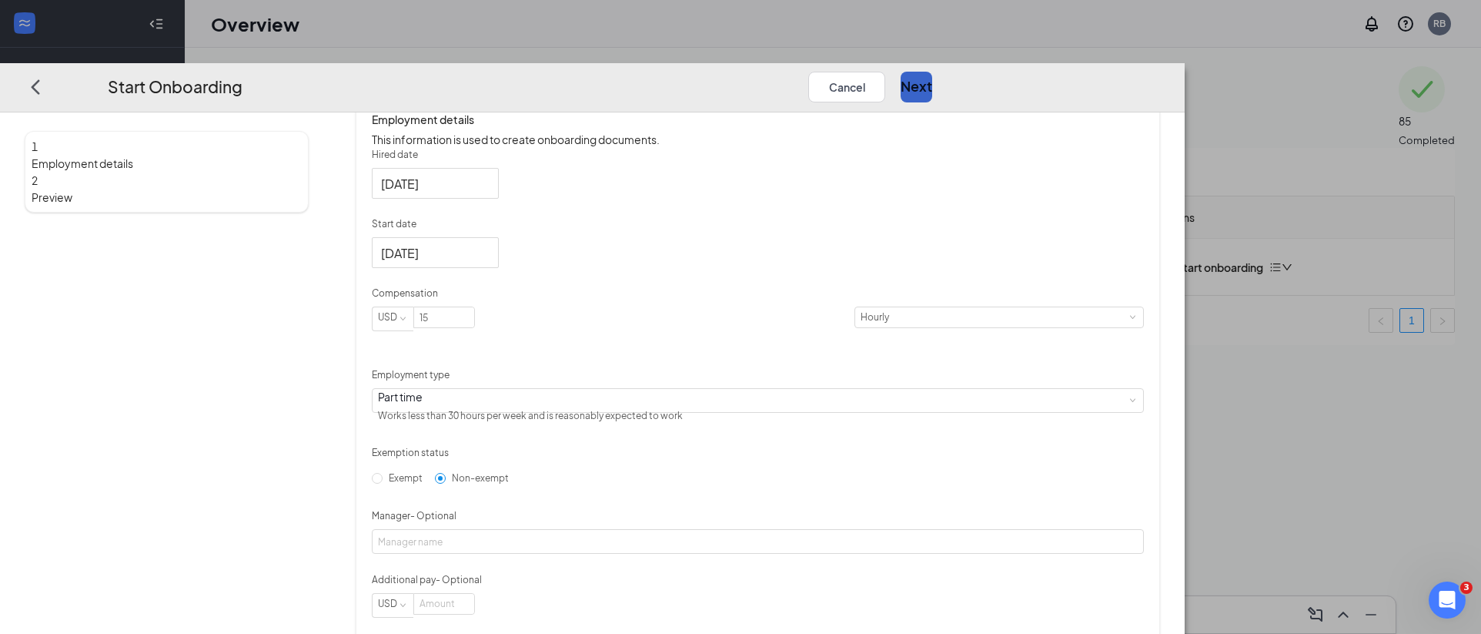
click at [932, 72] on button "Next" at bounding box center [917, 87] width 32 height 31
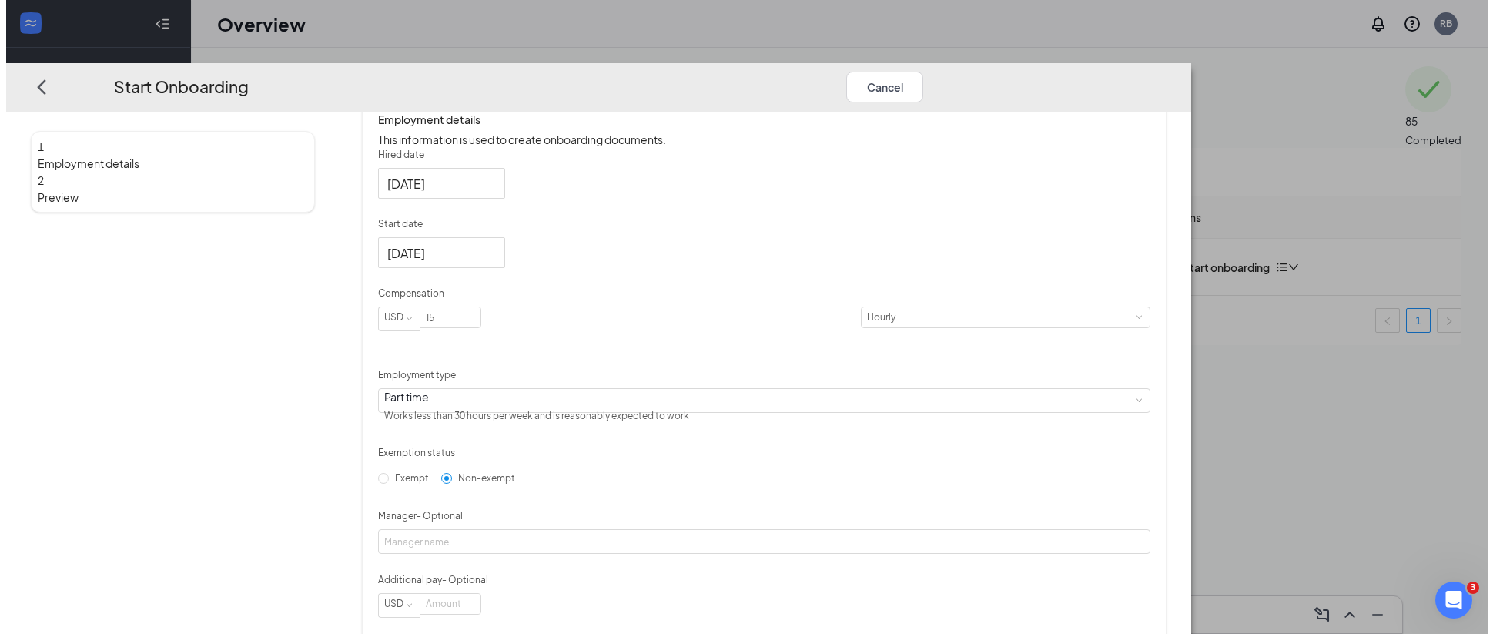
scroll to position [0, 0]
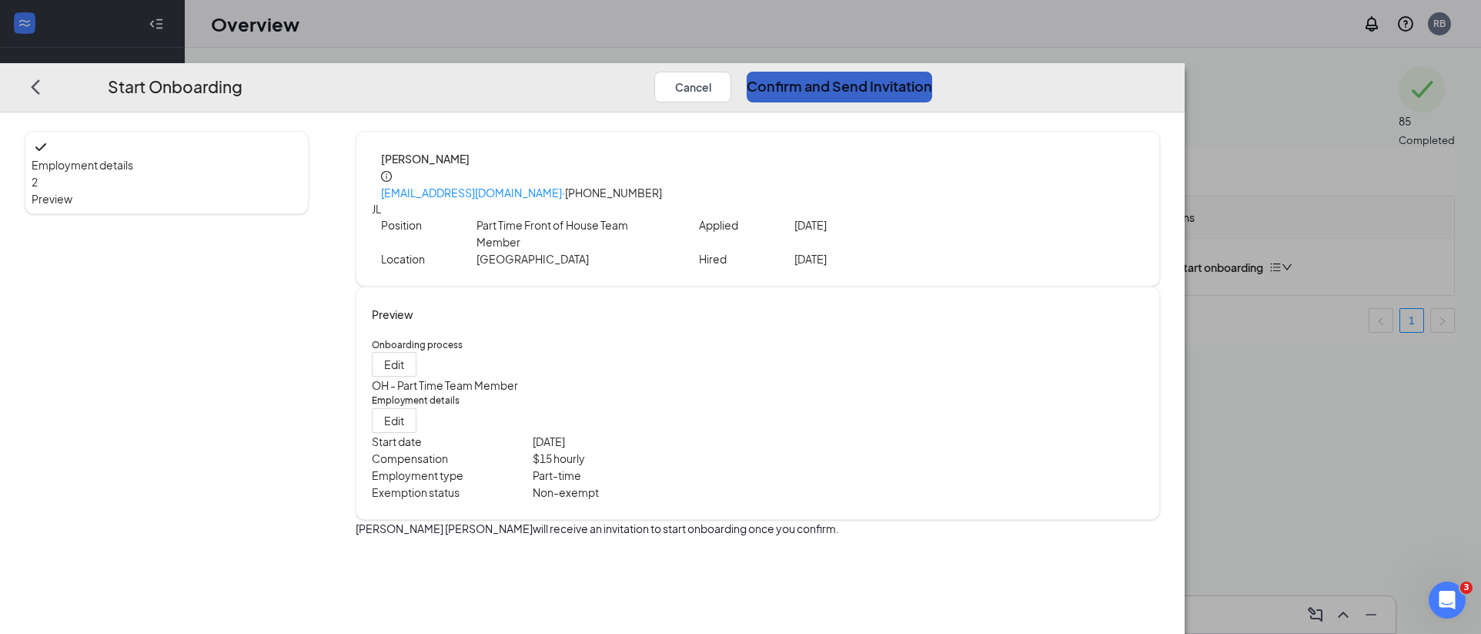
drag, startPoint x: 1232, startPoint y: 42, endPoint x: 1215, endPoint y: 42, distance: 17.7
click at [932, 72] on button "Confirm and Send Invitation" at bounding box center [840, 87] width 186 height 31
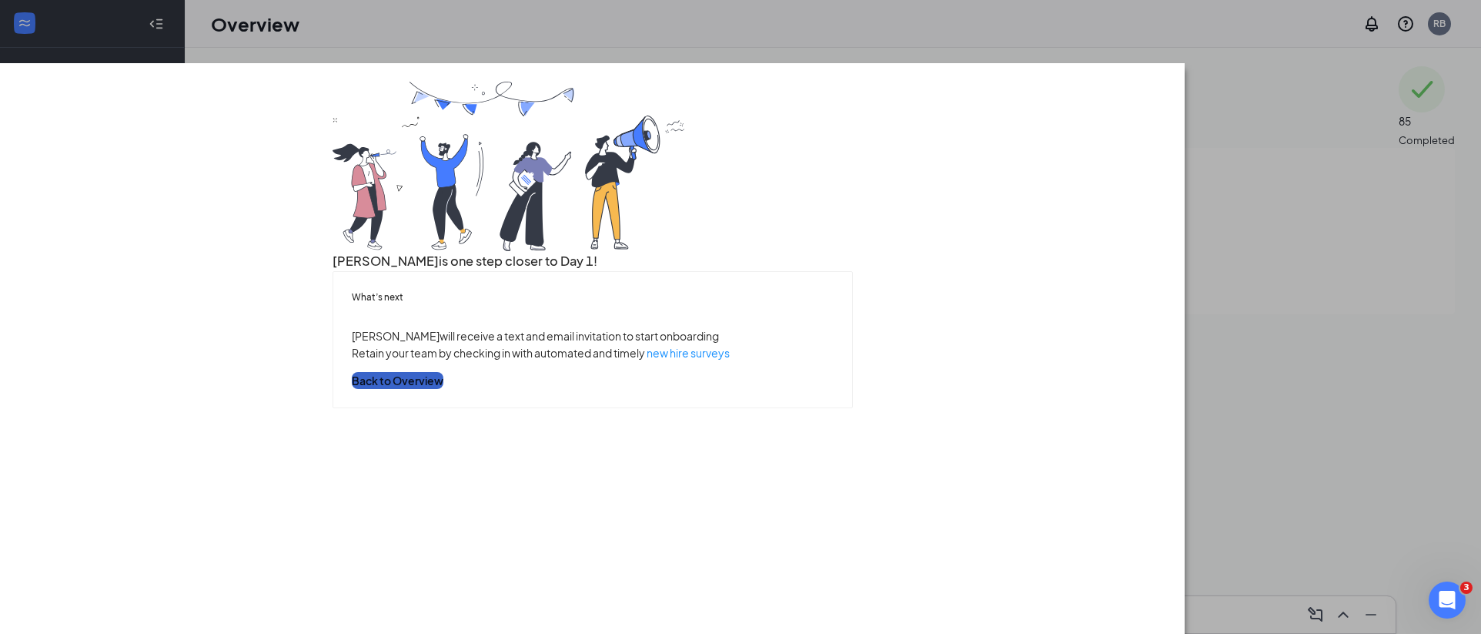
click at [443, 389] on button "Back to Overview" at bounding box center [398, 380] width 92 height 17
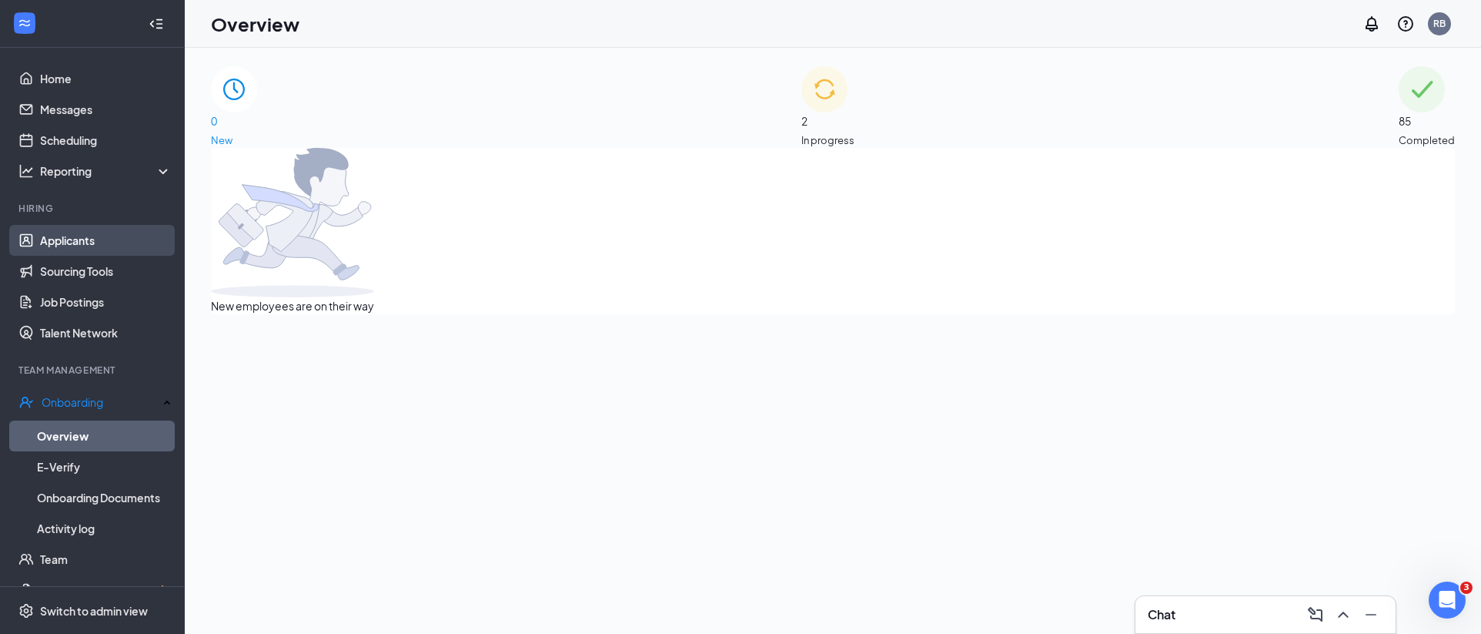
click at [99, 243] on link "Applicants" at bounding box center [106, 240] width 132 height 31
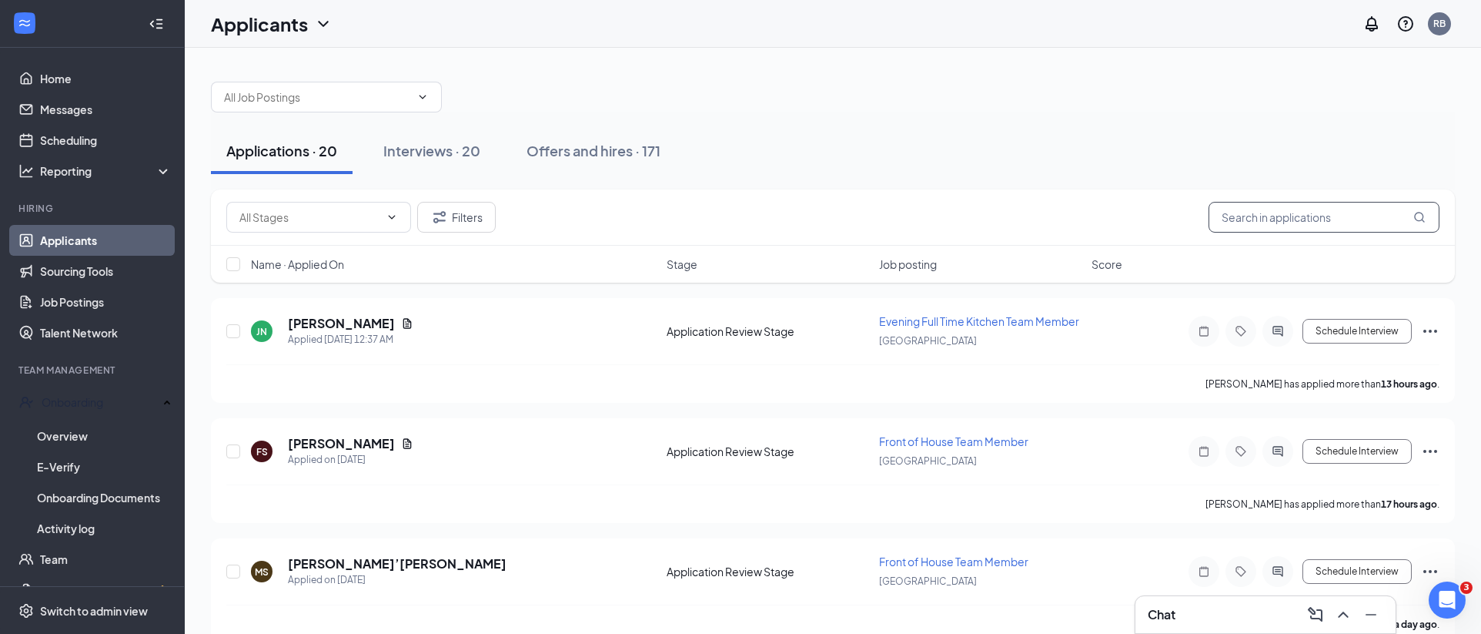
click at [1309, 211] on input "text" at bounding box center [1324, 217] width 231 height 31
paste input "[PERSON_NAME]"
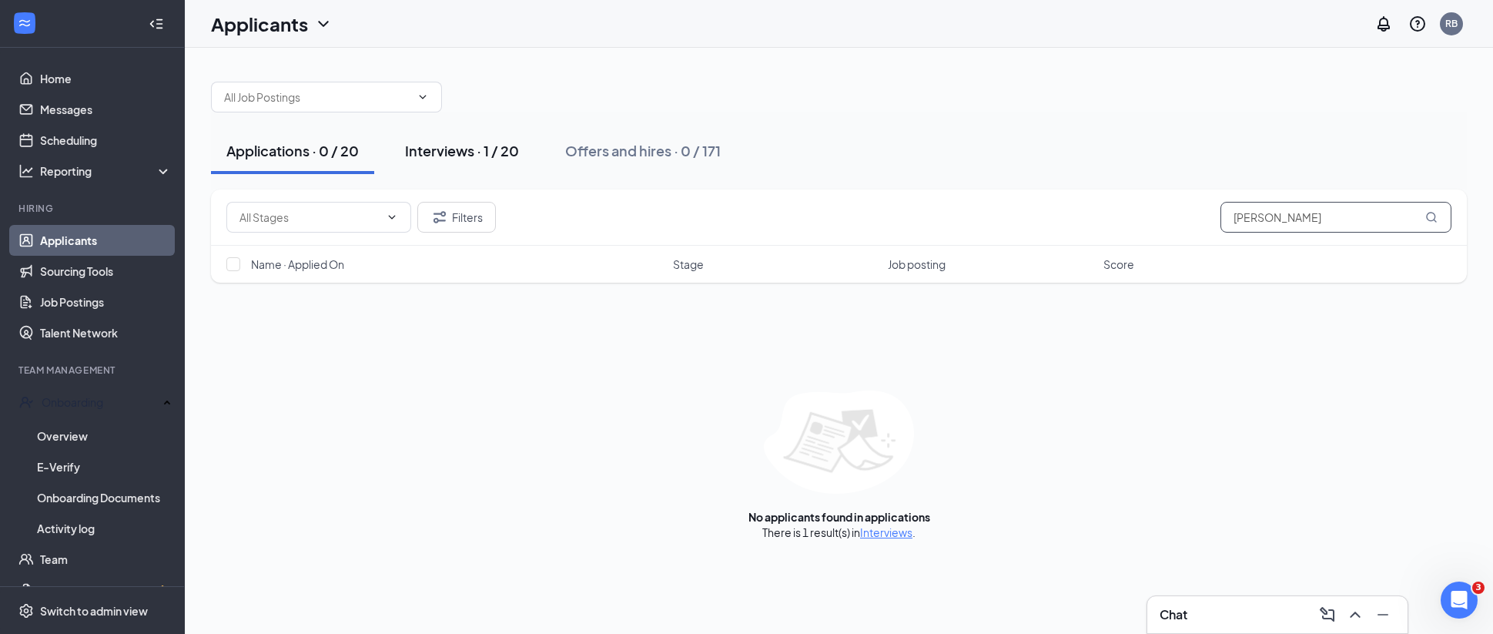
type input "[PERSON_NAME]"
click at [491, 147] on div "Interviews · 1 / 20" at bounding box center [462, 150] width 114 height 19
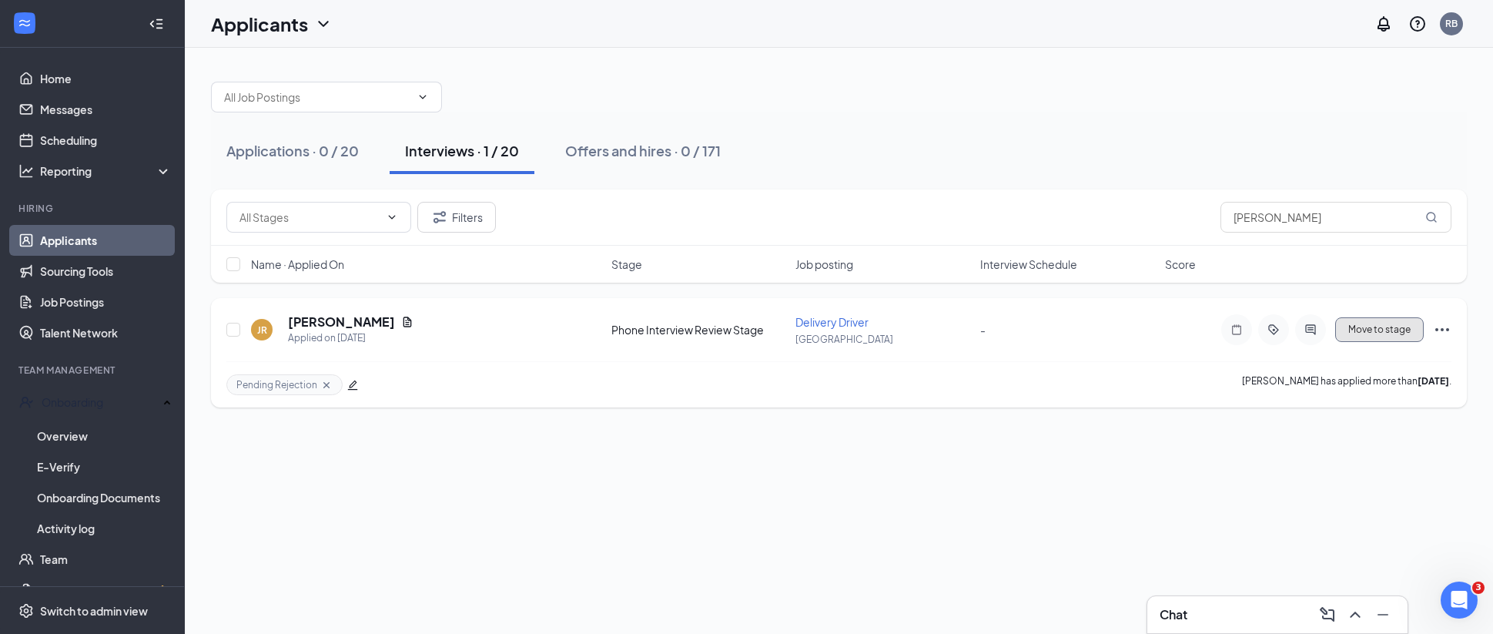
click at [1403, 330] on span "Move to stage" at bounding box center [1379, 329] width 62 height 11
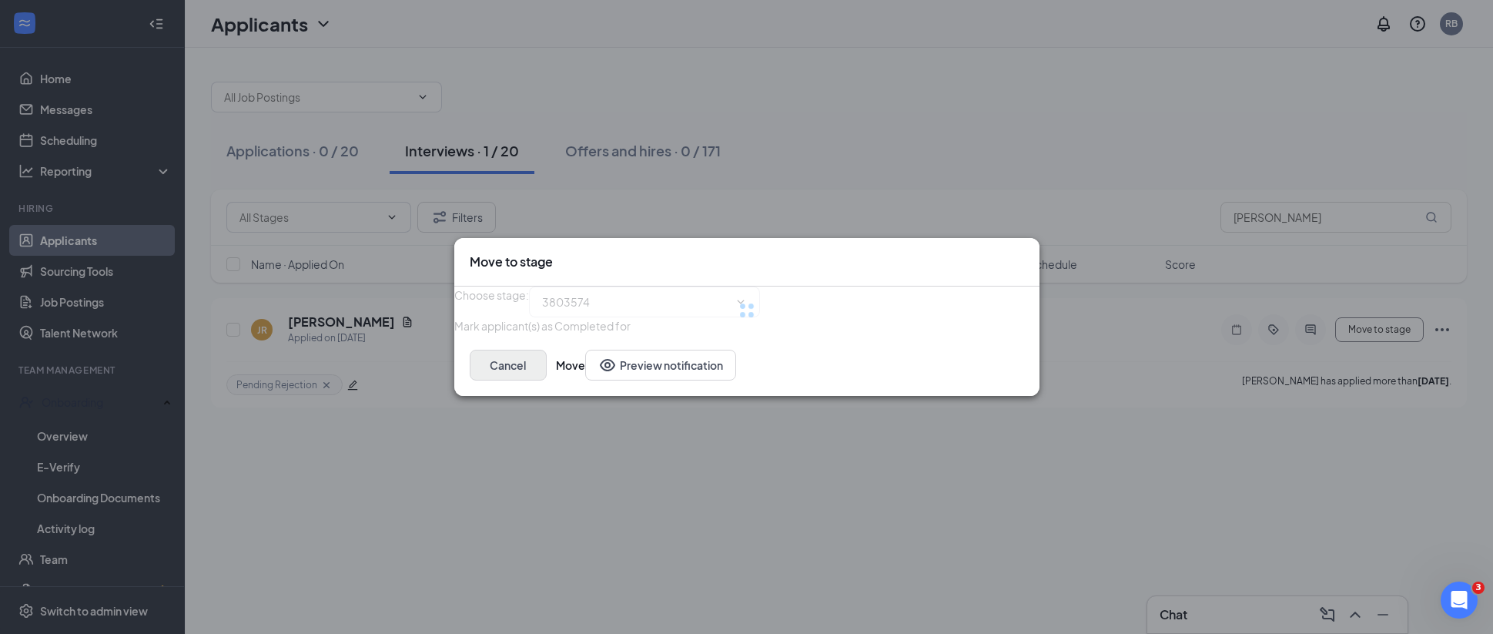
type input "Onsite Interview (next stage)"
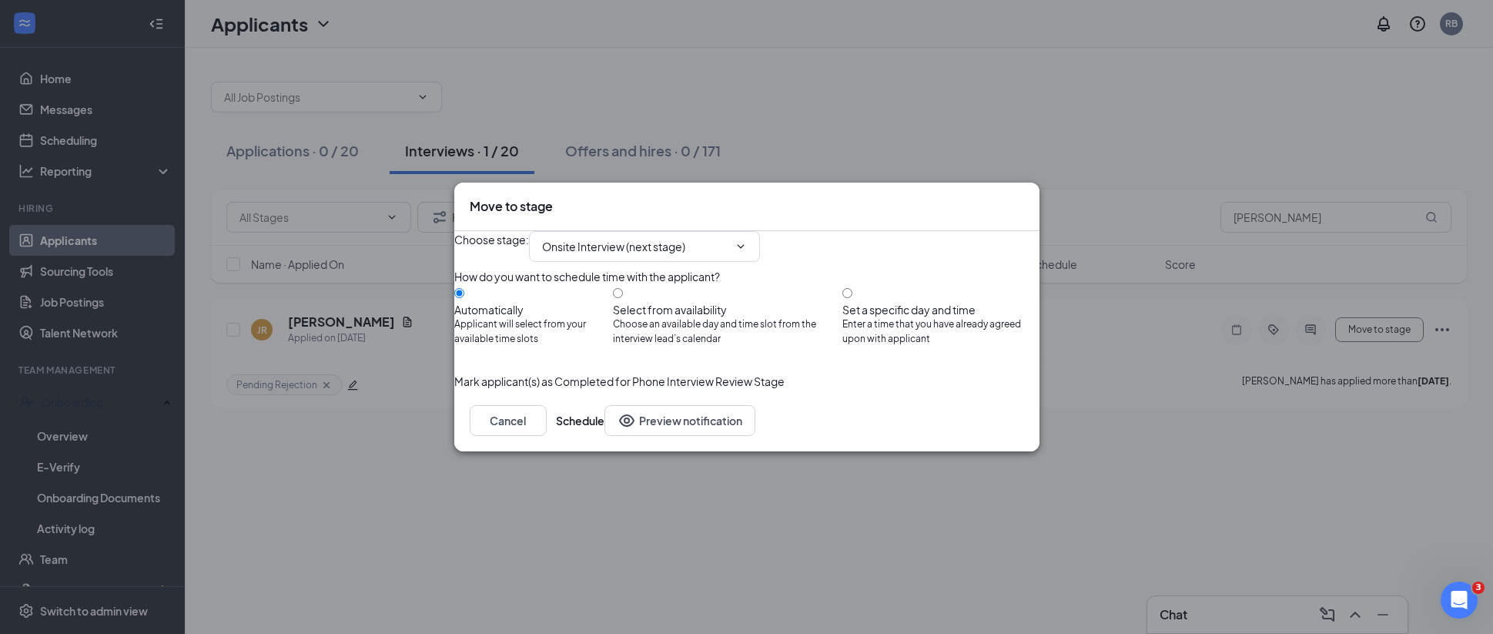
click at [1024, 198] on icon "Cross" at bounding box center [1024, 198] width 0 height 0
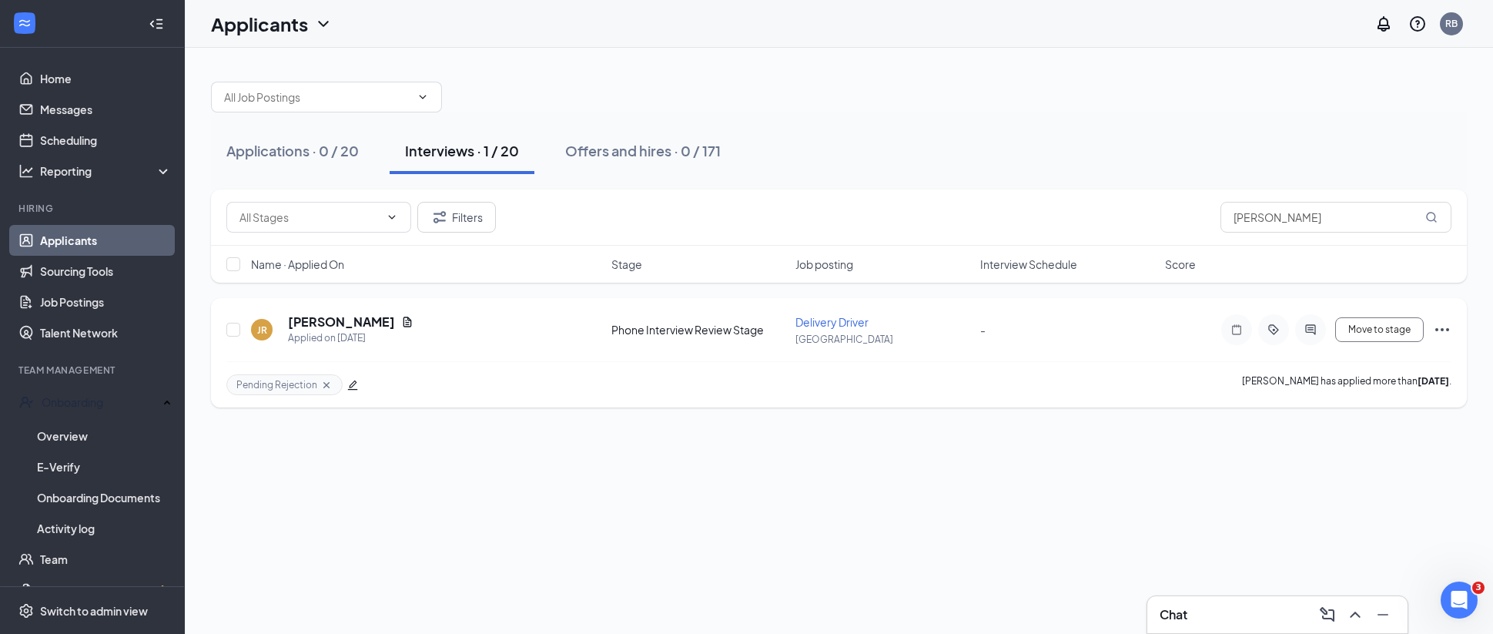
click at [1443, 332] on icon "Ellipses" at bounding box center [1442, 329] width 18 height 18
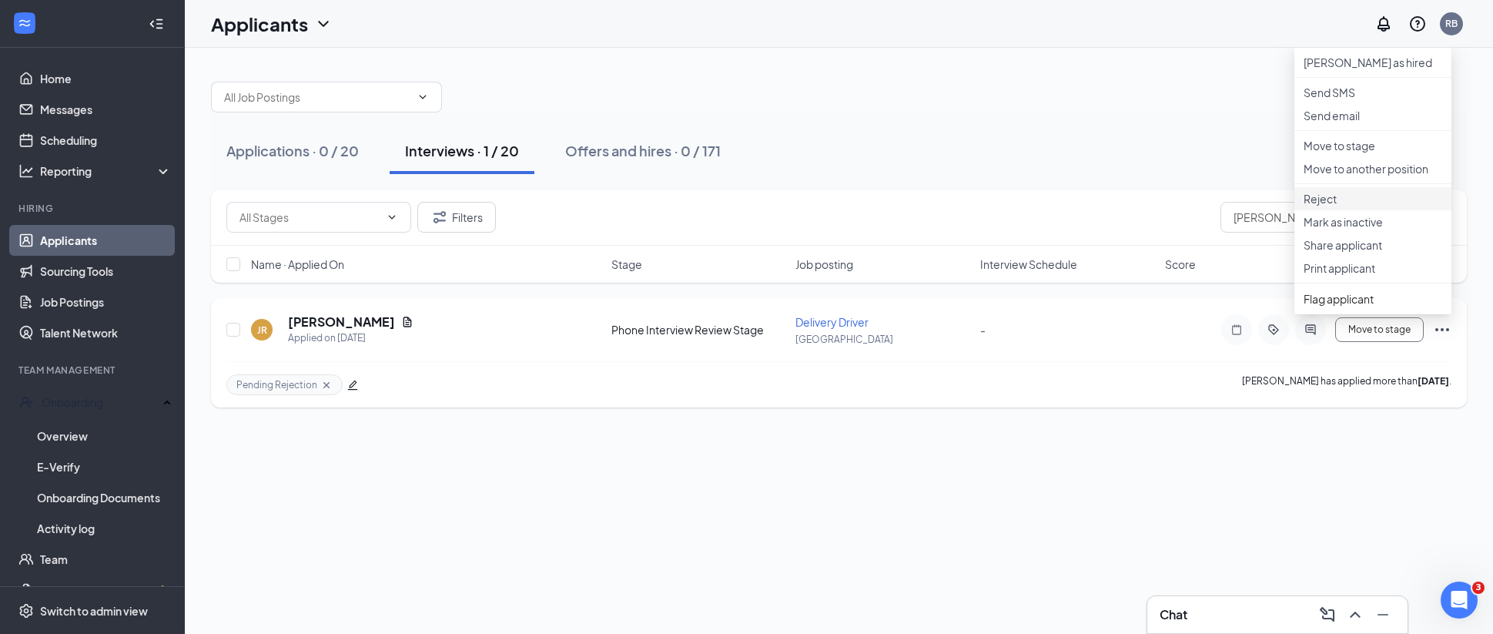
click at [1352, 206] on p "Reject" at bounding box center [1372, 198] width 139 height 15
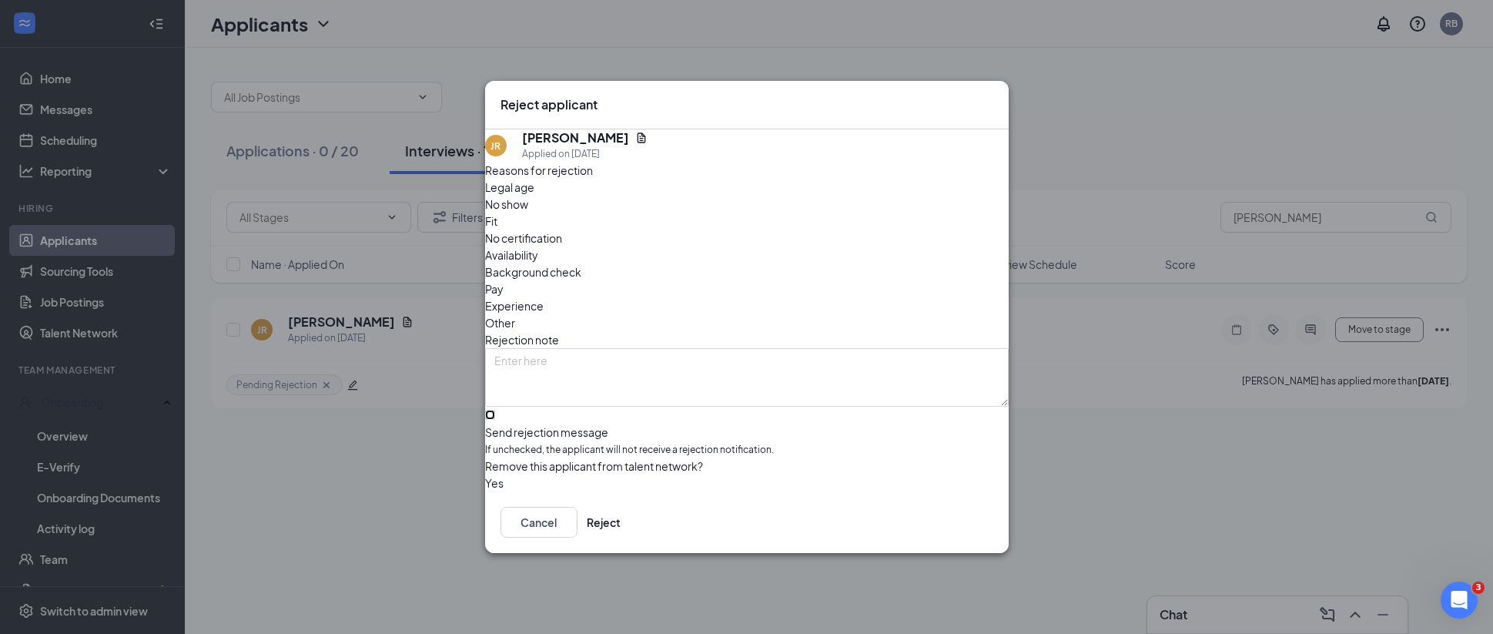
click at [495, 410] on input "Send rejection message If unchecked, the applicant will not receive a rejection…" at bounding box center [490, 415] width 10 height 10
checkbox input "true"
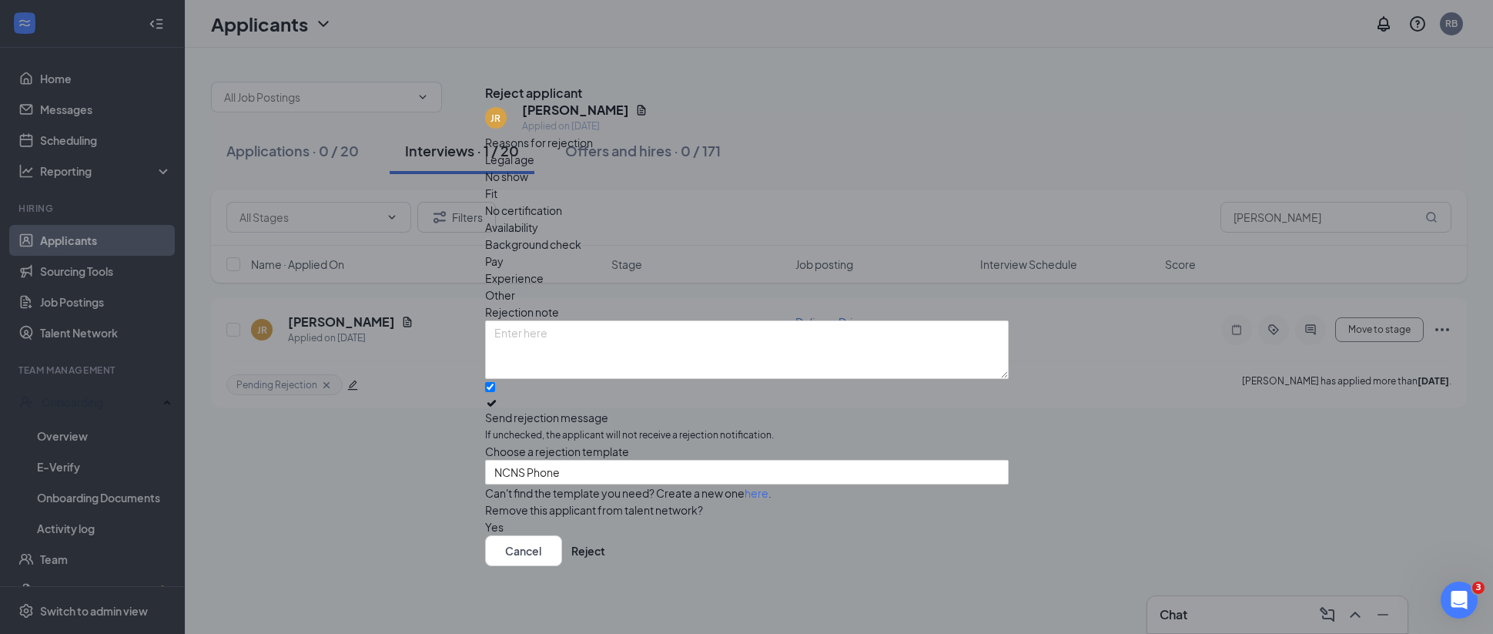
click at [578, 428] on div "Reasons for rejection Legal age No show Fit No certification Availability Backg…" at bounding box center [746, 334] width 523 height 401
click at [560, 460] on span "NCNS Phone" at bounding box center [526, 471] width 65 height 23
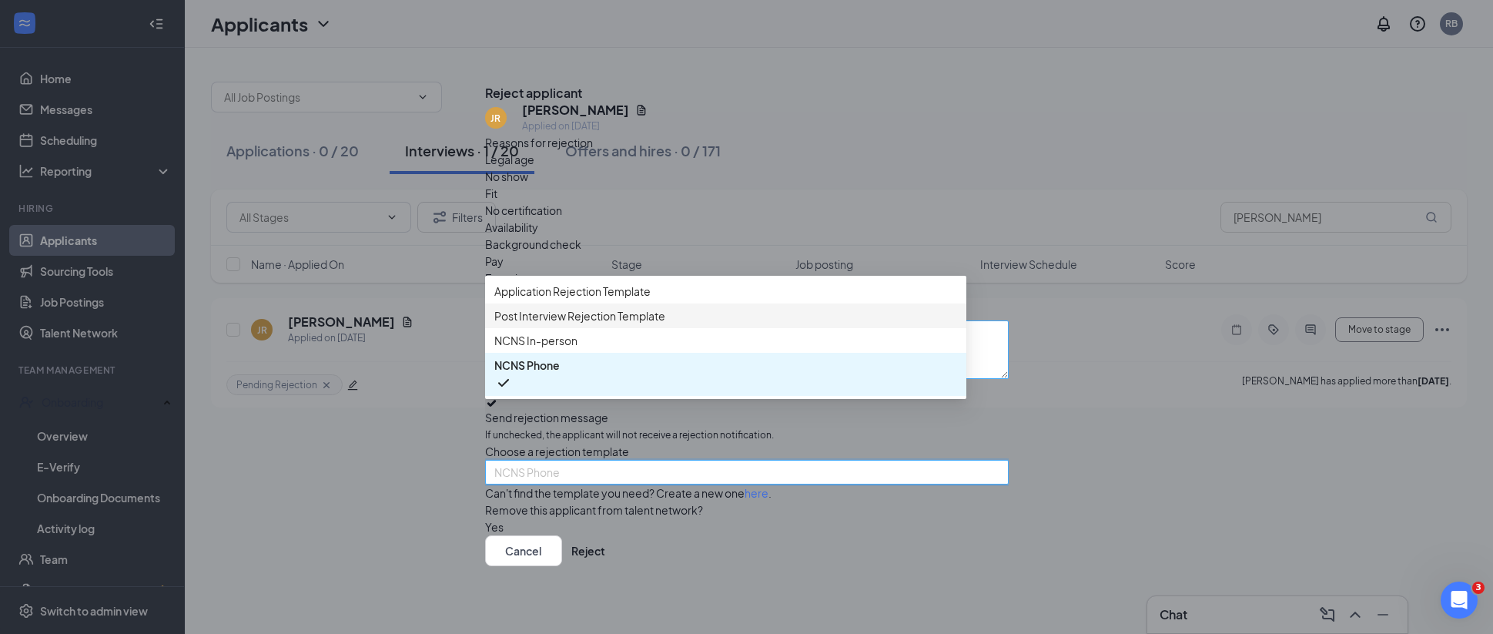
click at [581, 324] on span "Post Interview Rejection Template" at bounding box center [579, 315] width 171 height 17
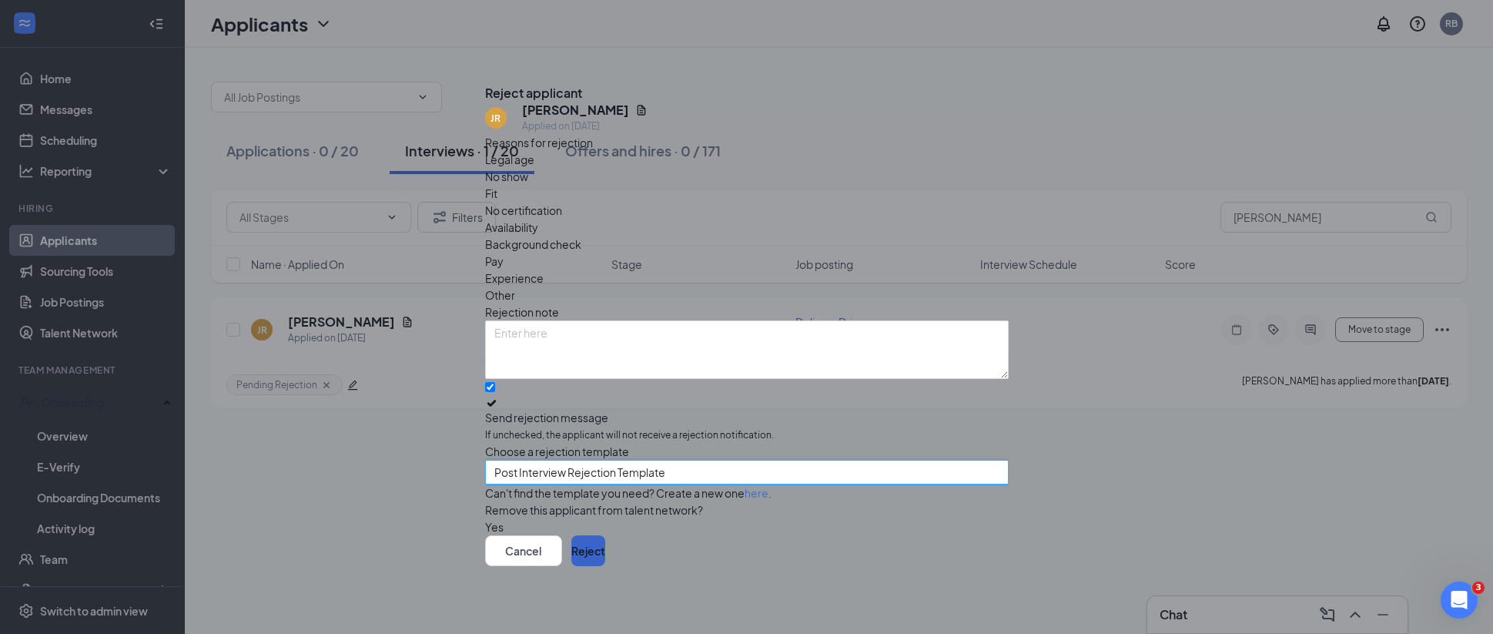
click at [605, 563] on button "Reject" at bounding box center [588, 550] width 34 height 31
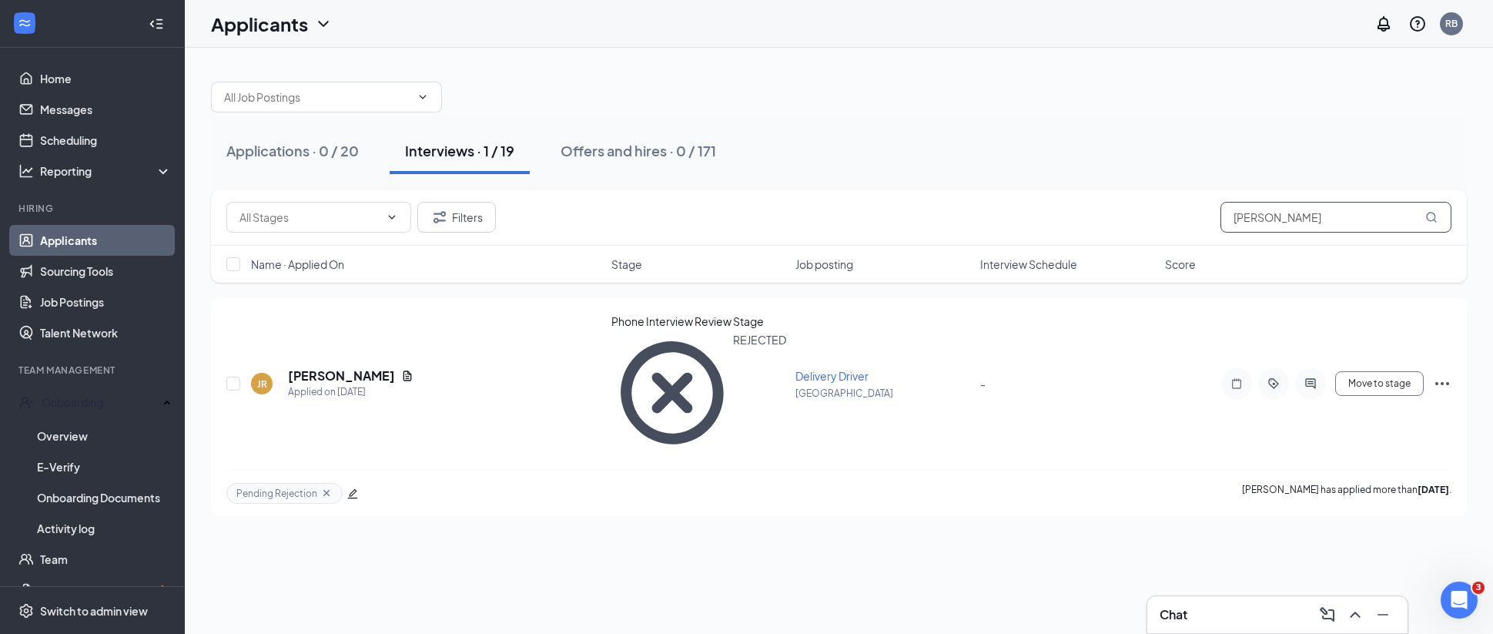
click at [1304, 226] on input "[PERSON_NAME]" at bounding box center [1335, 217] width 231 height 31
click at [1304, 224] on input "[PERSON_NAME]" at bounding box center [1335, 217] width 231 height 31
paste input "[PERSON_NAME]"
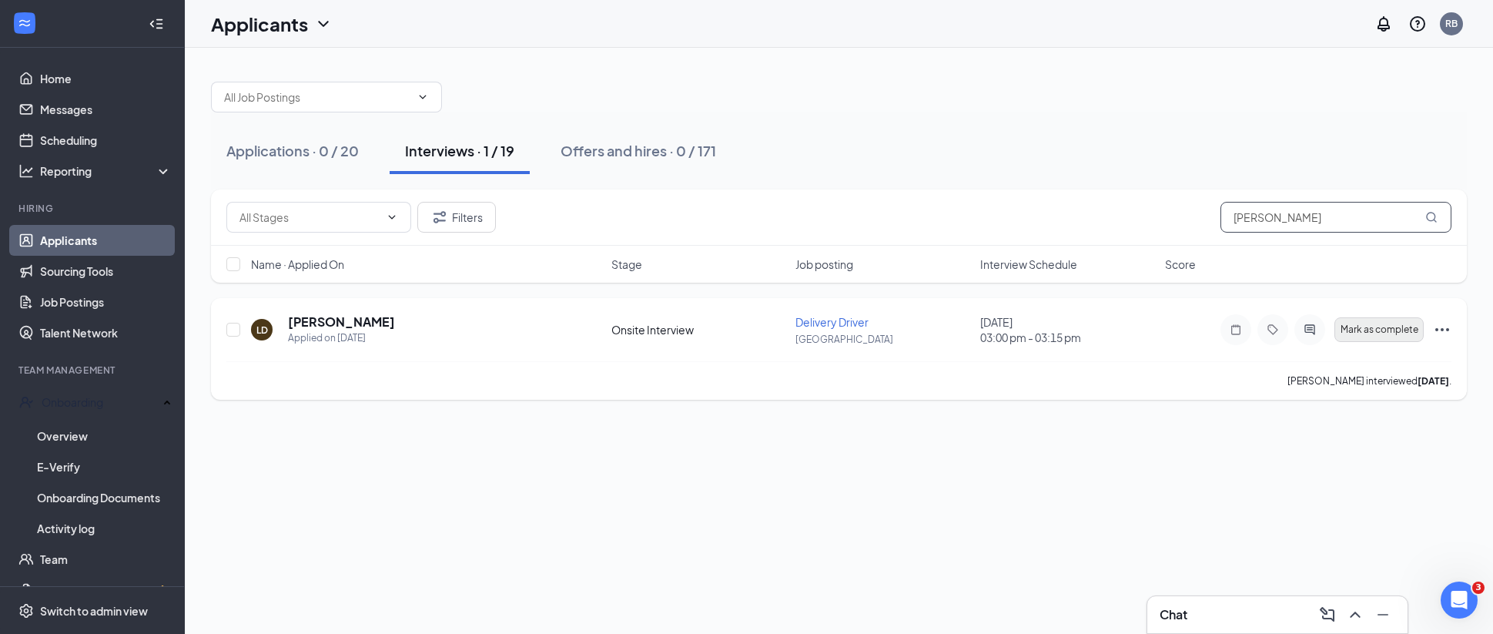
type input "[PERSON_NAME]"
click at [1375, 333] on span "Mark as complete" at bounding box center [1379, 329] width 78 height 11
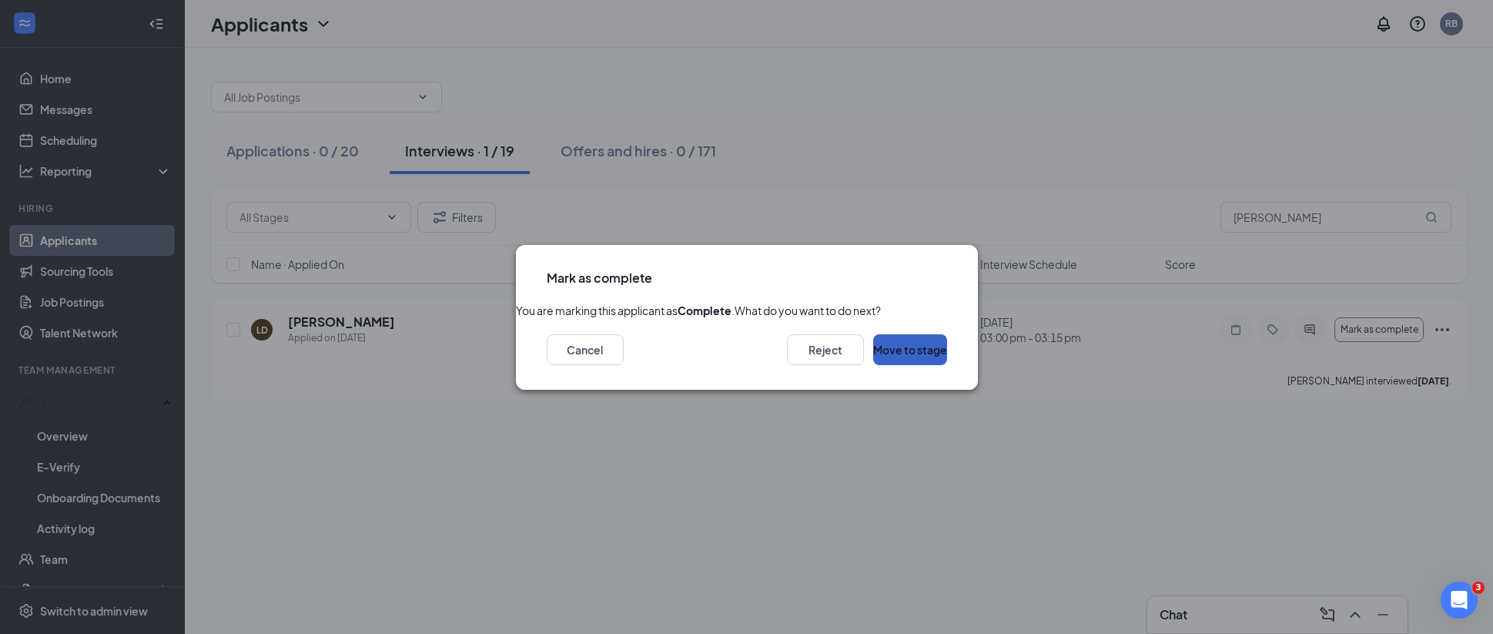
click at [897, 365] on button "Move to stage" at bounding box center [910, 349] width 74 height 31
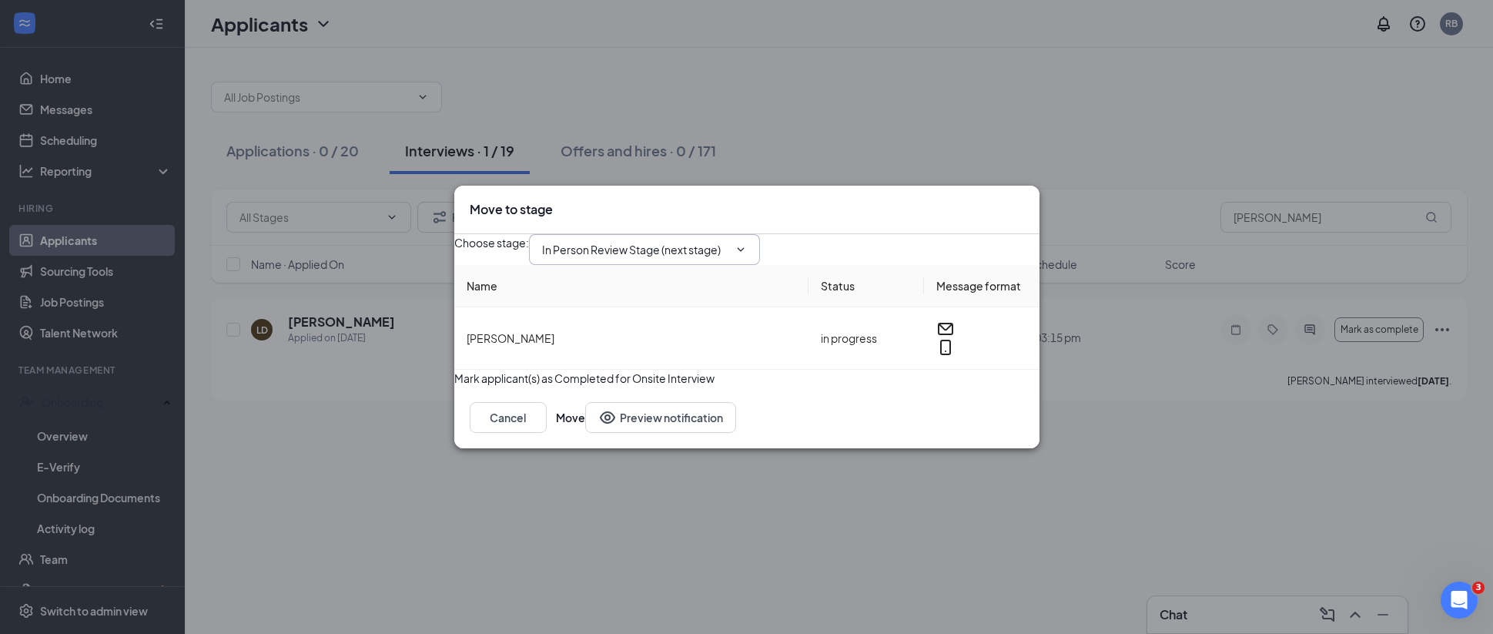
click at [641, 241] on input "In Person Review Stage (next stage)" at bounding box center [635, 249] width 186 height 17
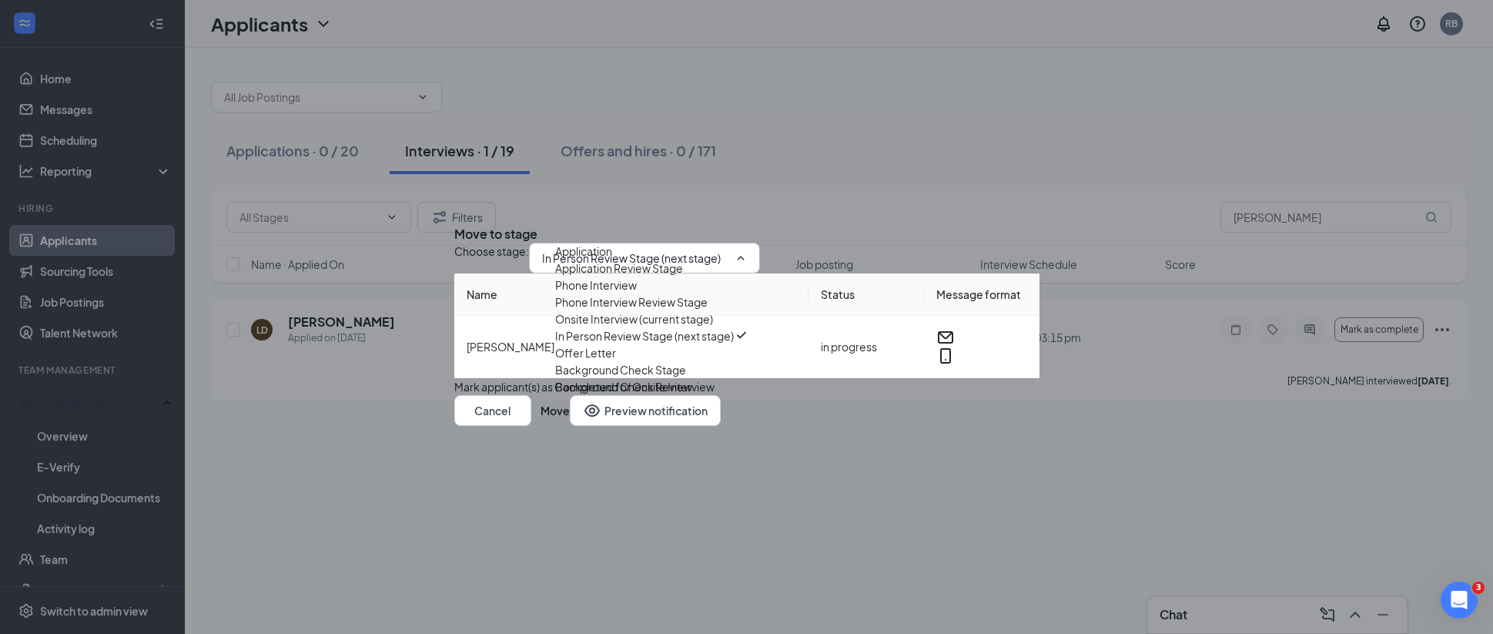
scroll to position [35, 0]
click at [616, 361] on div "Offer Letter" at bounding box center [585, 352] width 61 height 17
type input "Offer Letter"
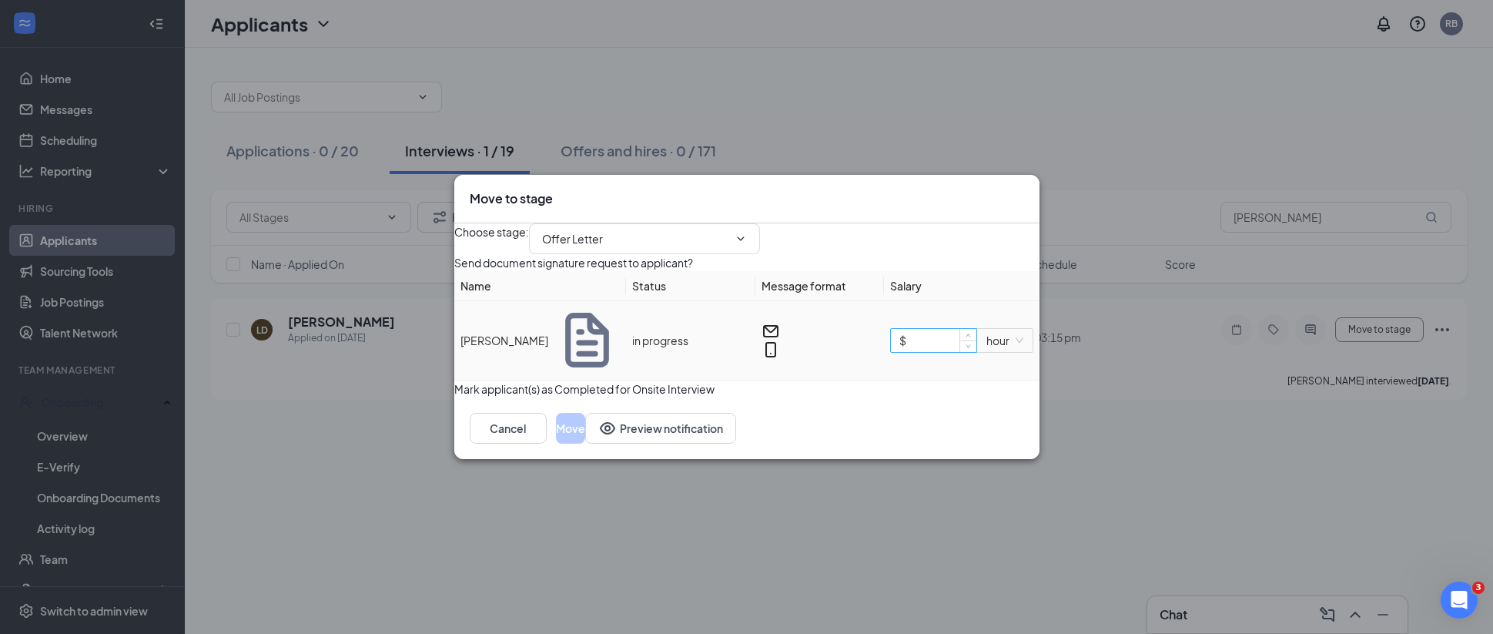
click at [930, 348] on input "$" at bounding box center [933, 340] width 85 height 23
type input "$ 11"
click at [585, 443] on button "Move" at bounding box center [570, 428] width 29 height 31
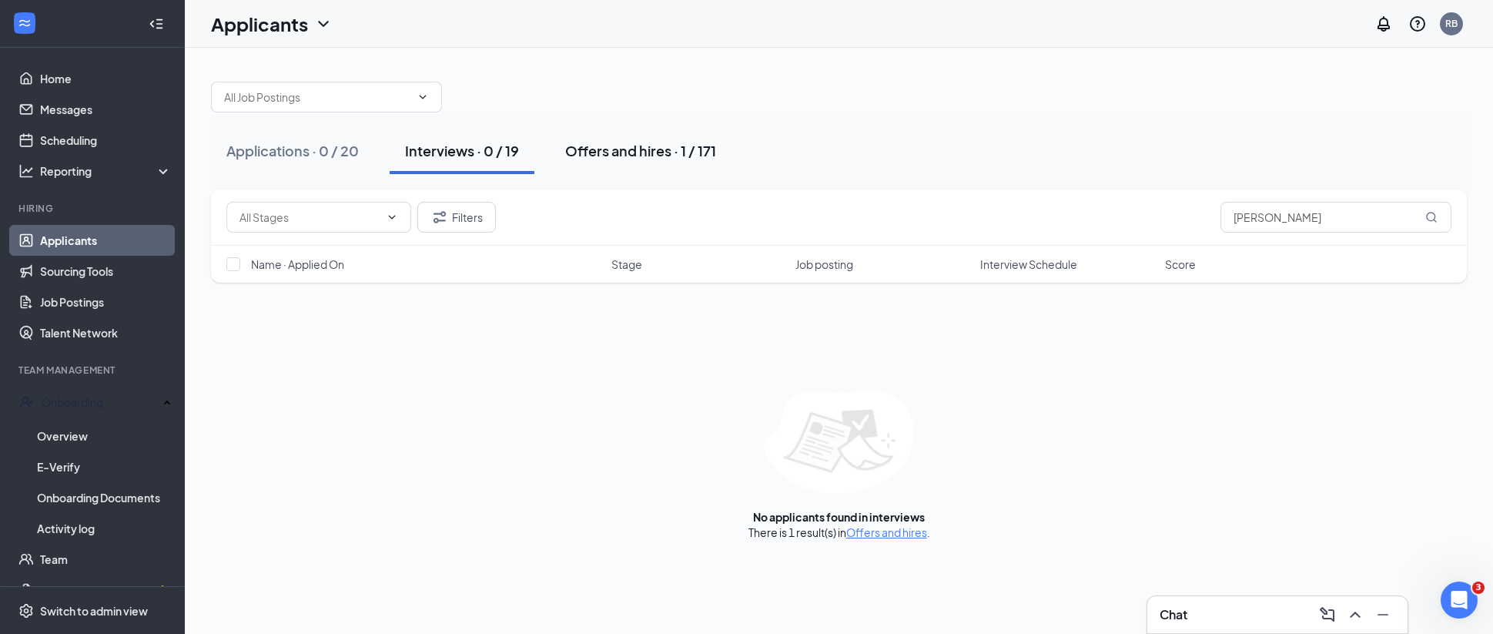
click at [625, 149] on div "Offers and hires · 1 / 171" at bounding box center [640, 150] width 151 height 19
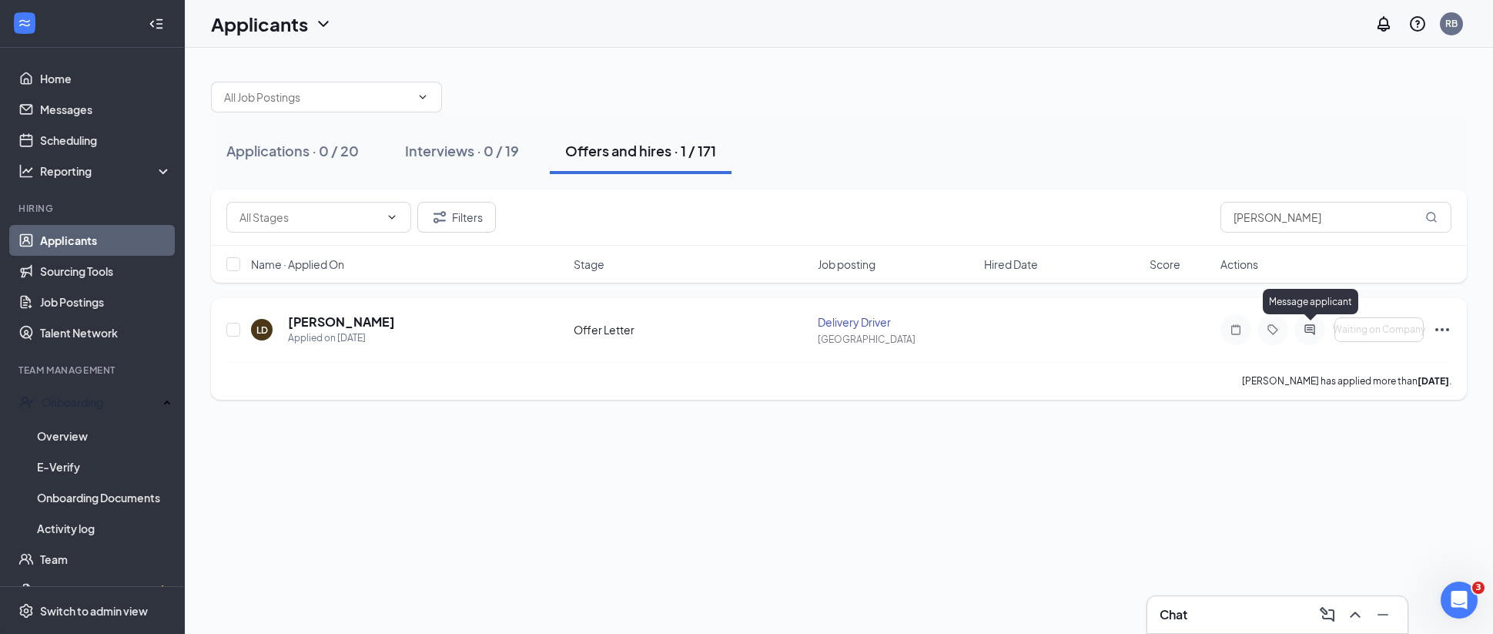
click at [1306, 325] on icon "ActiveChat" at bounding box center [1309, 329] width 10 height 10
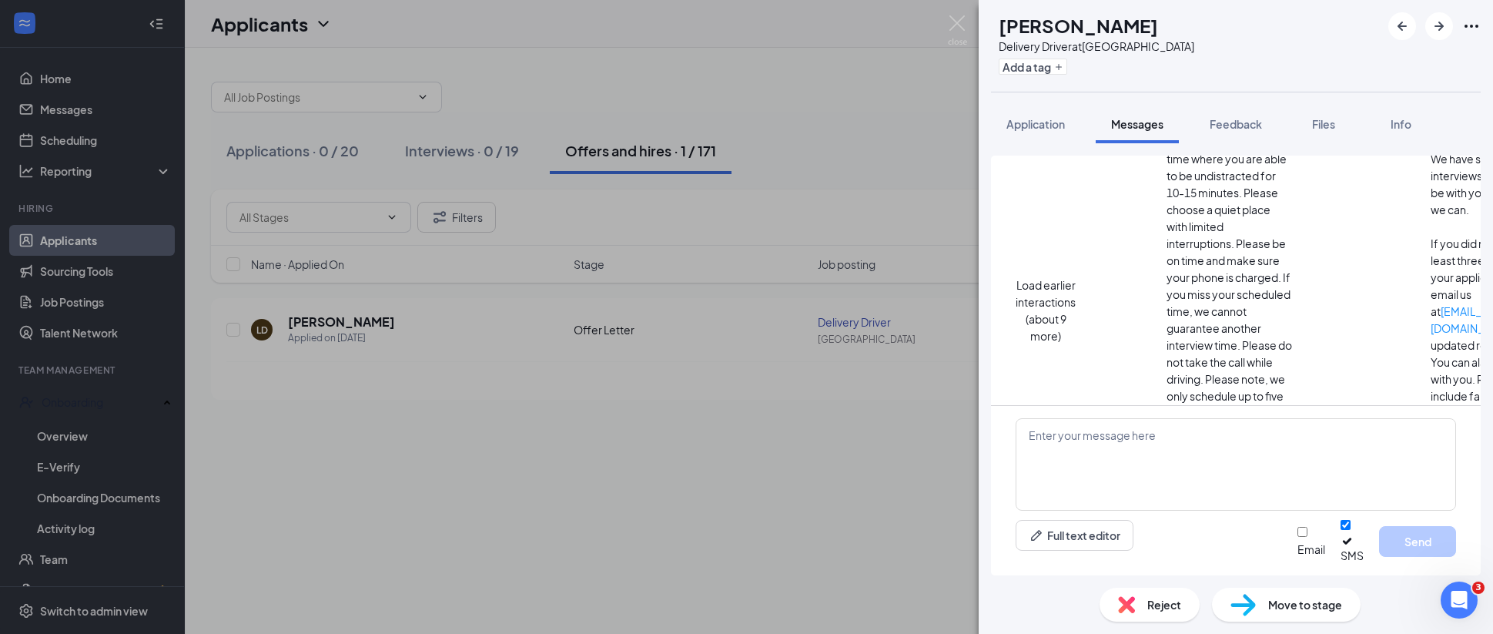
scroll to position [283, 0]
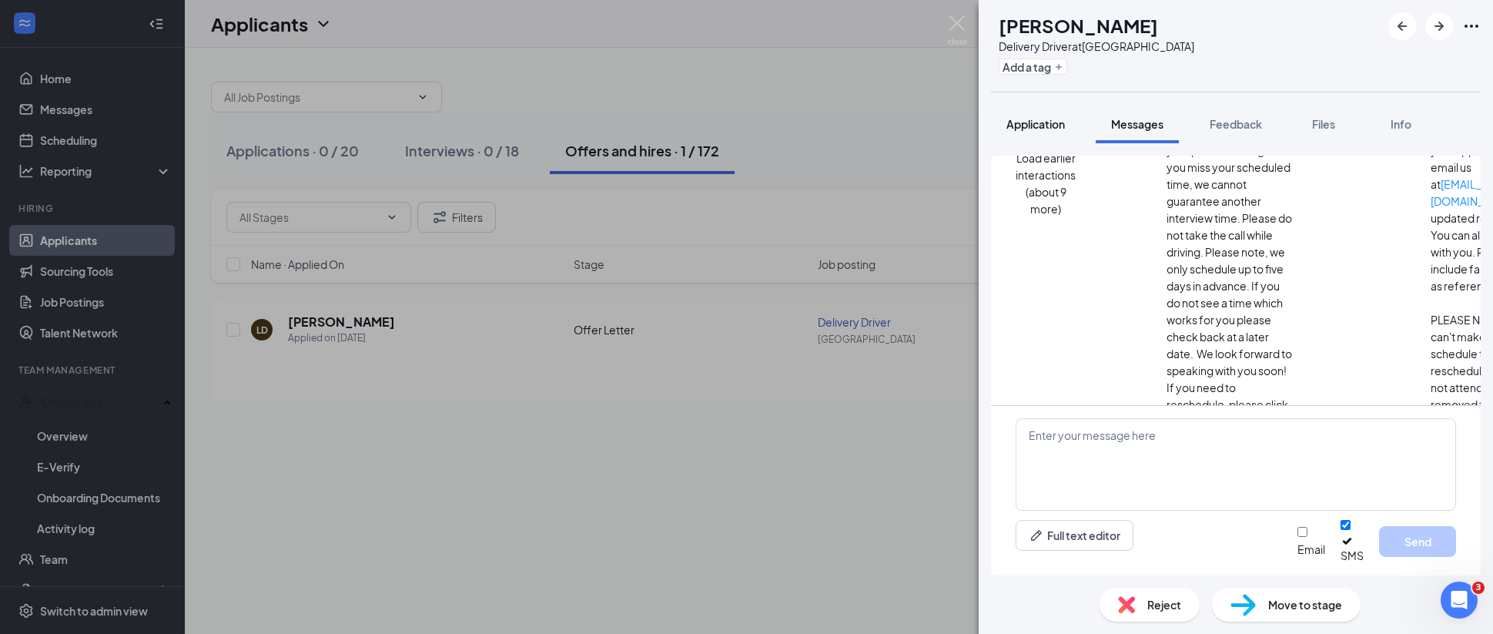
drag, startPoint x: 1038, startPoint y: 121, endPoint x: 1059, endPoint y: 125, distance: 21.3
click at [1039, 121] on span "Application" at bounding box center [1035, 124] width 59 height 14
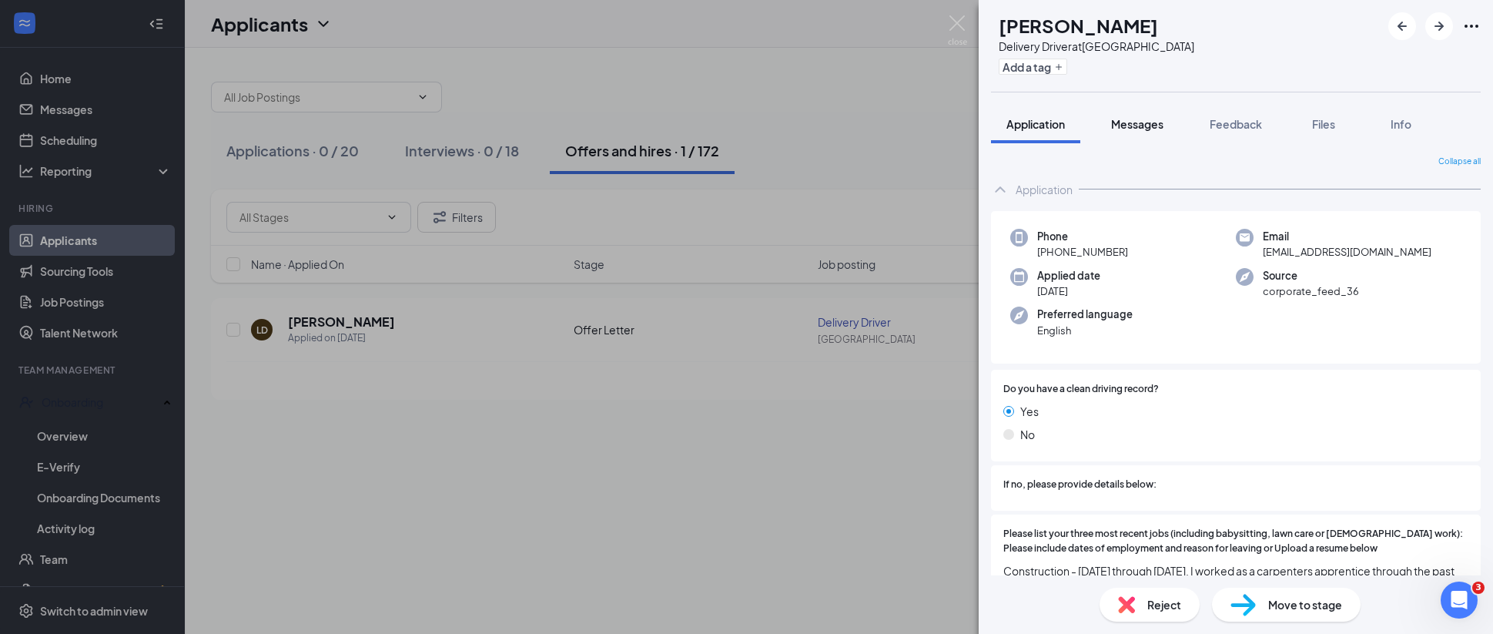
click at [1139, 126] on span "Messages" at bounding box center [1137, 124] width 52 height 14
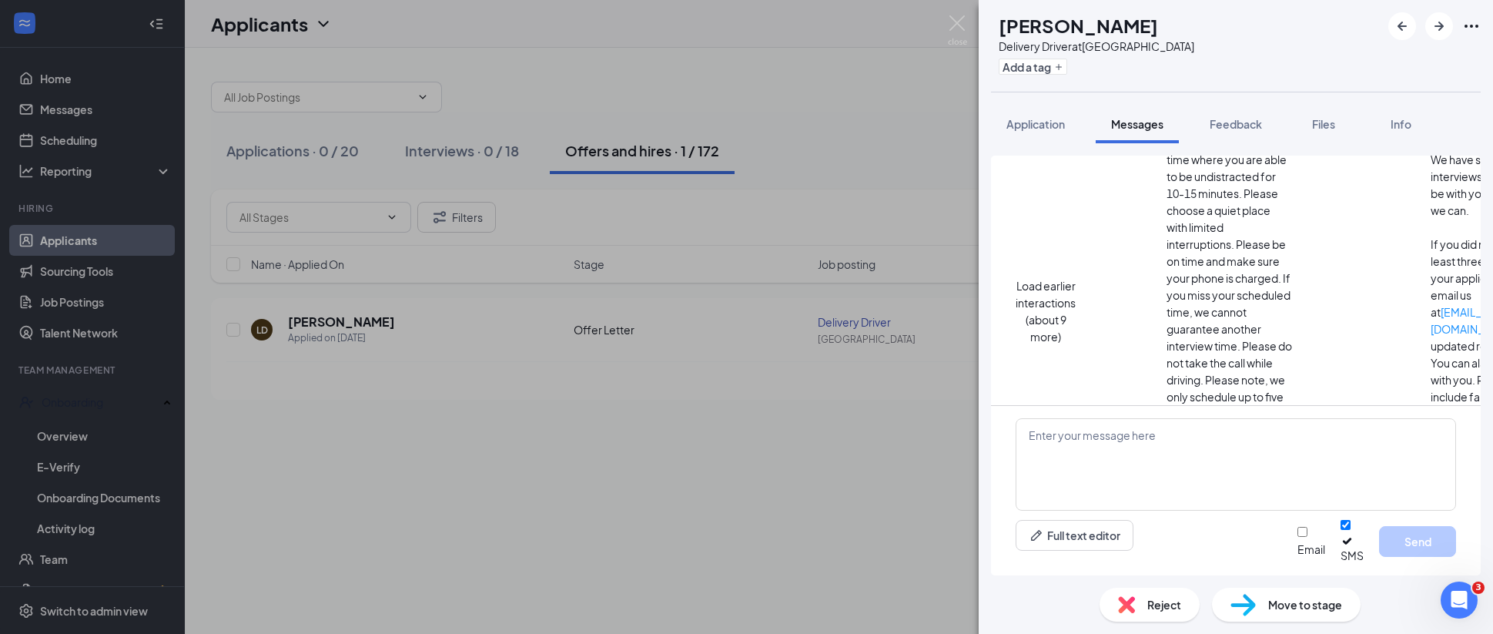
scroll to position [283, 0]
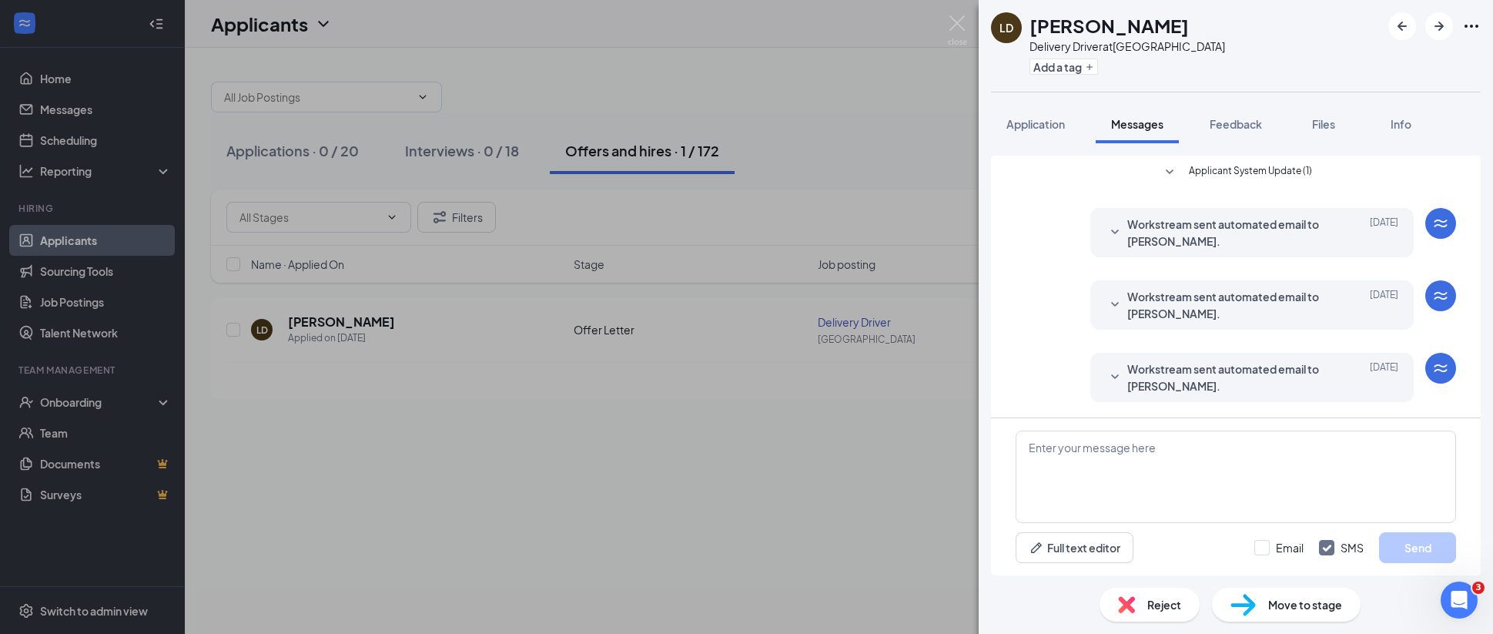
scroll to position [283, 0]
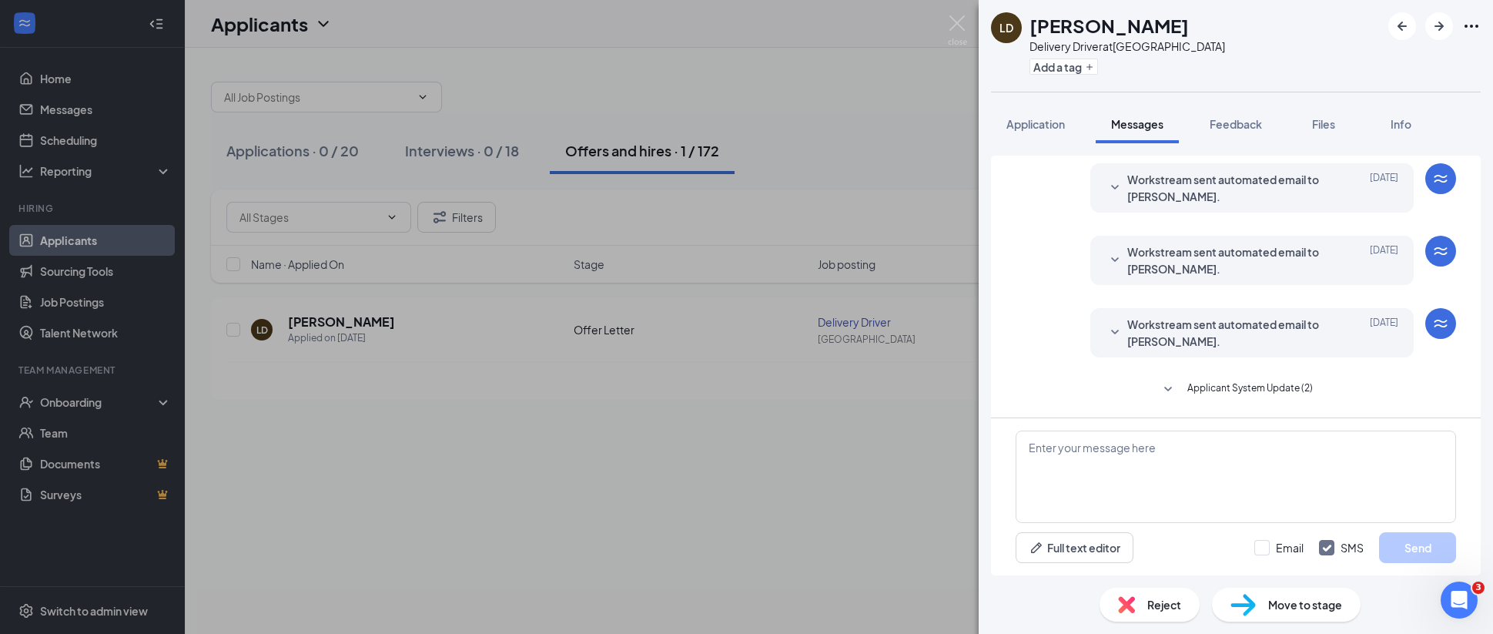
click at [1179, 384] on button "Applicant System Update (2)" at bounding box center [1236, 389] width 154 height 18
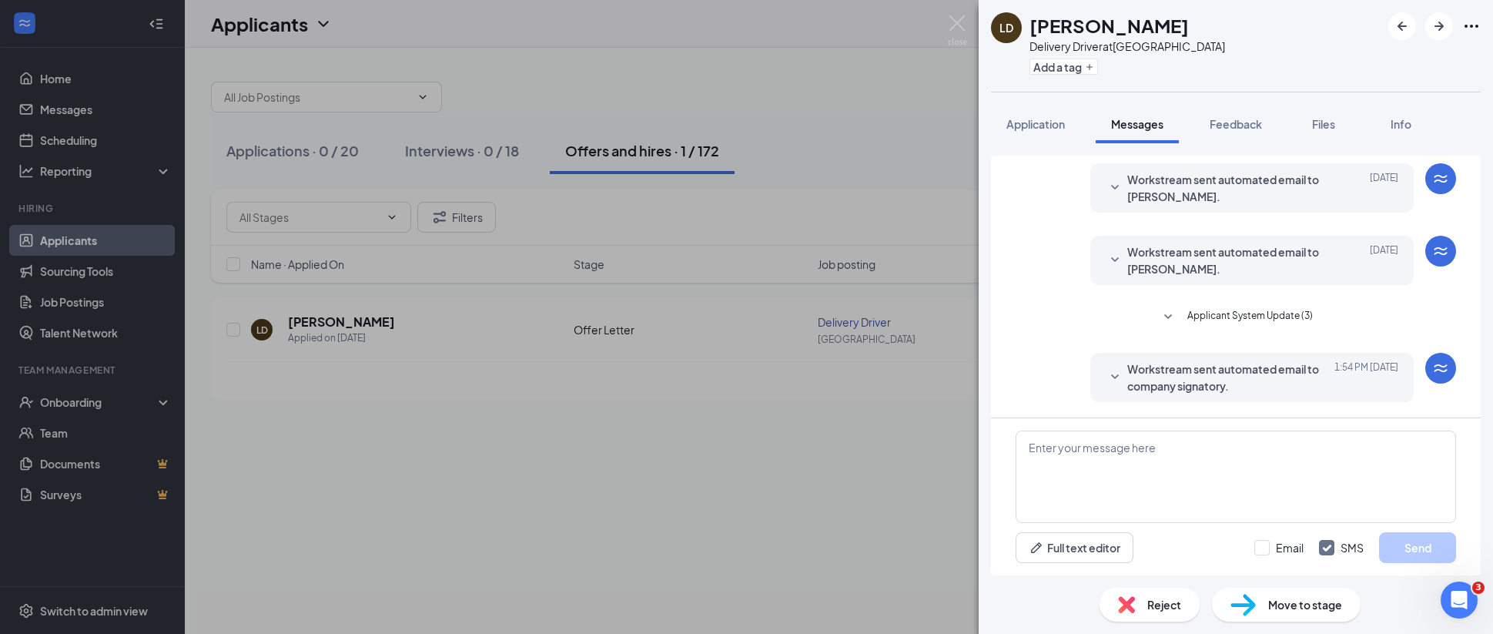
click at [1195, 383] on span "Workstream sent automated email to company signatory." at bounding box center [1228, 377] width 202 height 34
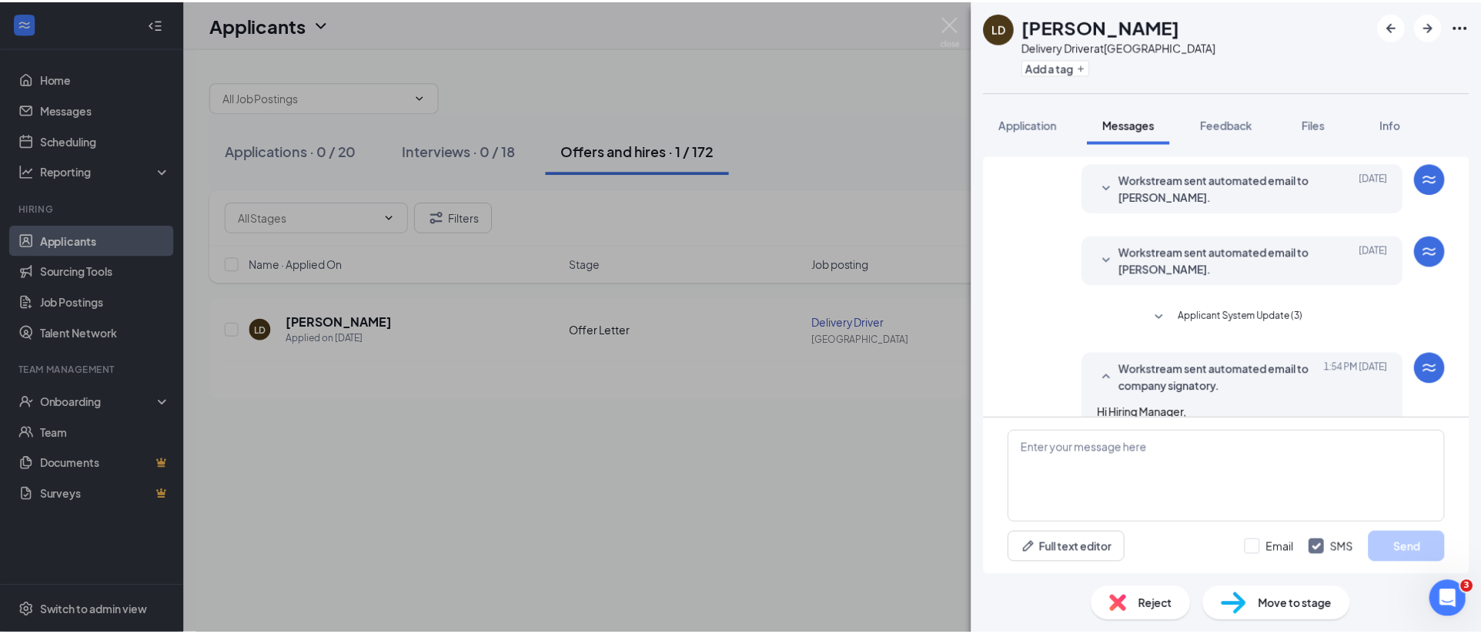
scroll to position [428, 0]
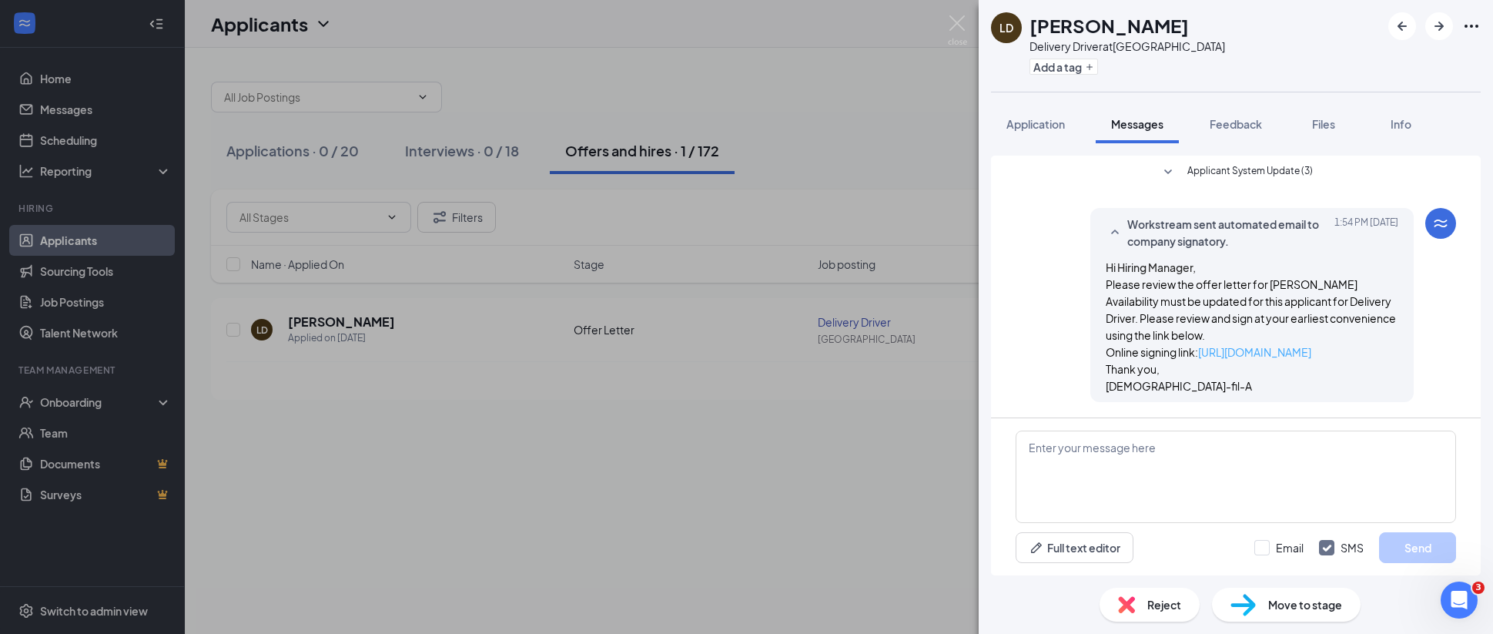
click at [1249, 349] on link "https://l.wrkstrm.us/ZXkFBSR9p" at bounding box center [1254, 352] width 113 height 14
click at [866, 101] on div "LD Lucas Dunn Delivery Driver at Newport Pavilion Add a tag Application Message…" at bounding box center [746, 317] width 1493 height 634
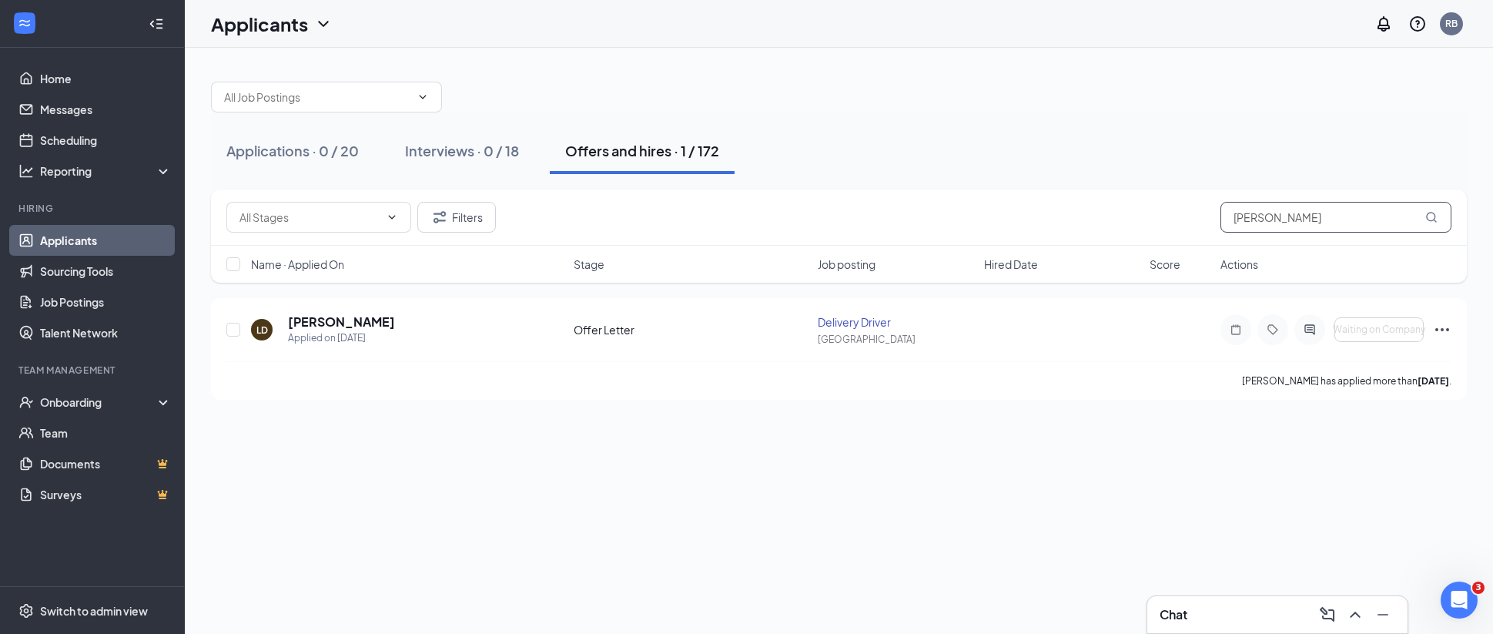
click at [1297, 219] on input "[PERSON_NAME]" at bounding box center [1335, 217] width 231 height 31
paste input "Talan Hayes"
type input "Talan Hayes"
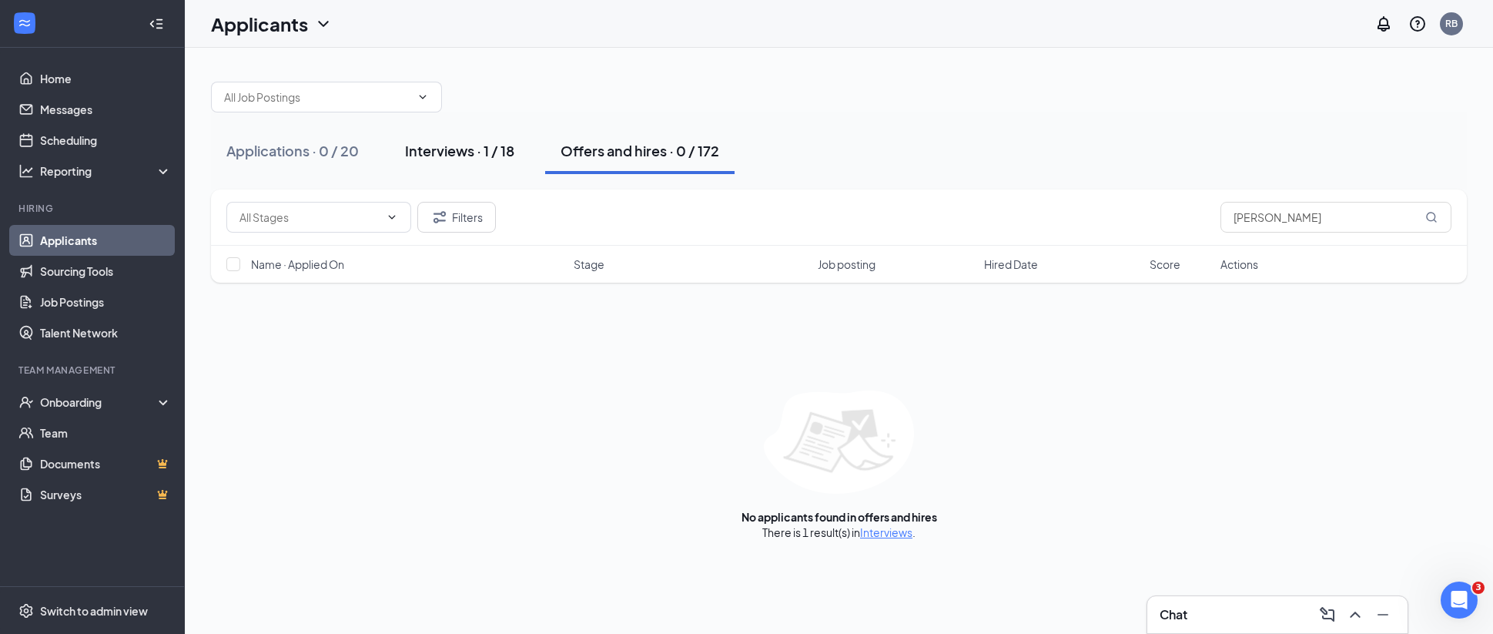
click at [458, 163] on button "Interviews · 1 / 18" at bounding box center [460, 151] width 140 height 46
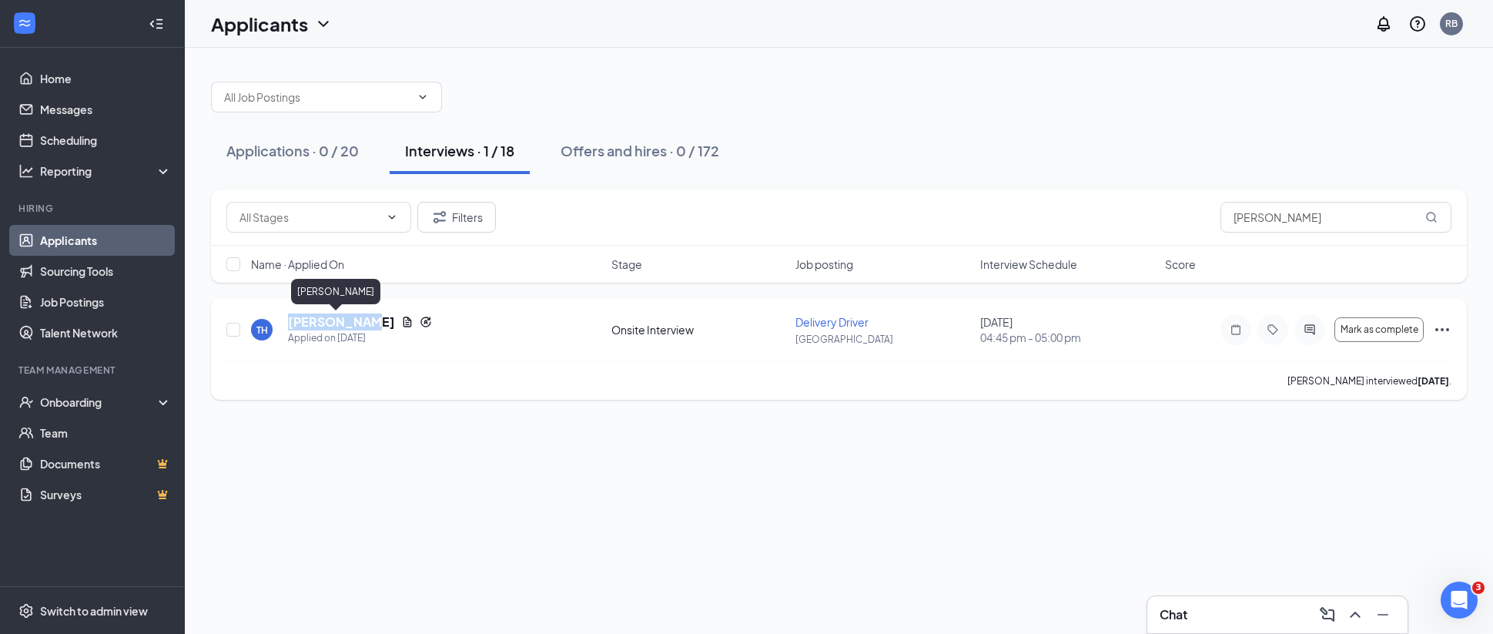
drag, startPoint x: 292, startPoint y: 325, endPoint x: 356, endPoint y: 328, distance: 64.0
click at [356, 328] on div "TH Talan Hayes Applied on Sep 10" at bounding box center [426, 329] width 351 height 32
copy h5 "Talan Hayes"
click at [576, 367] on div "Talan Hayes interviewed 3 days ago ." at bounding box center [838, 380] width 1225 height 38
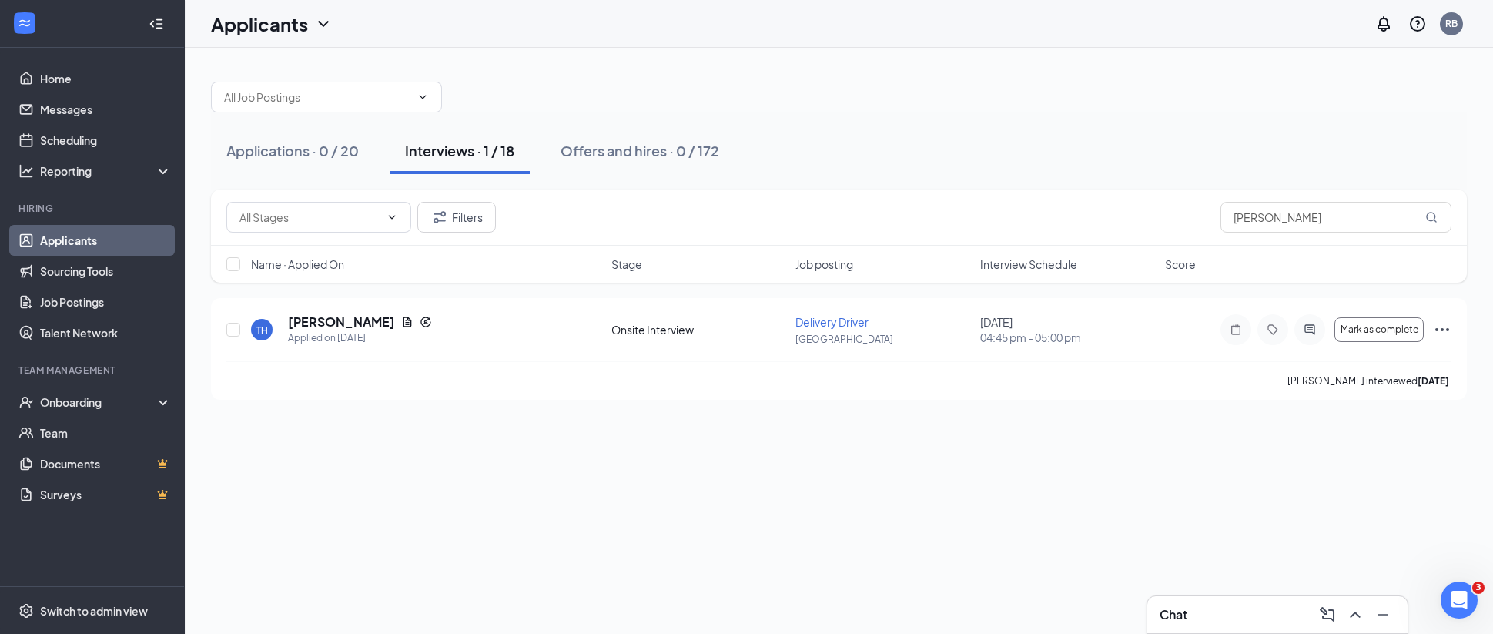
click at [120, 236] on link "Applicants" at bounding box center [106, 240] width 132 height 31
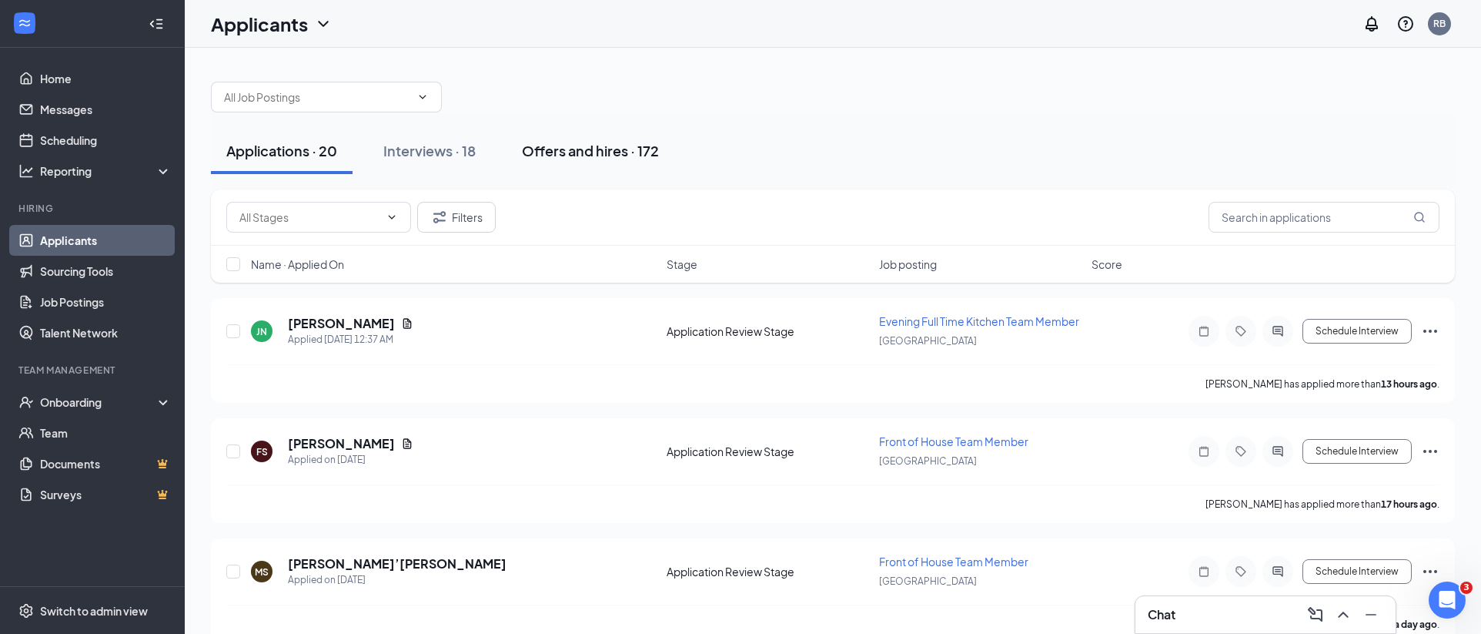
click at [570, 150] on div "Offers and hires · 172" at bounding box center [590, 150] width 137 height 19
